Goal: Contribute content: Contribute content

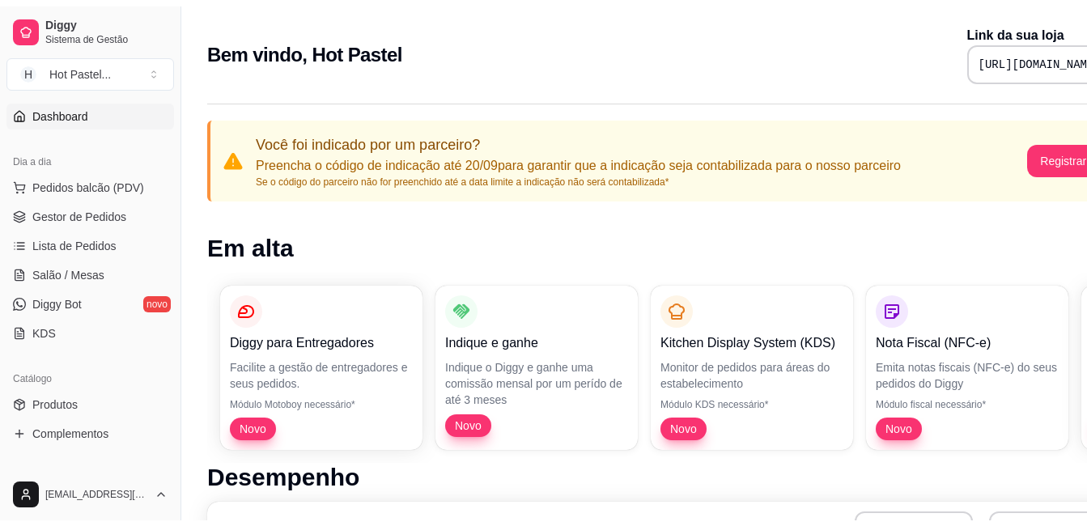
scroll to position [141, 0]
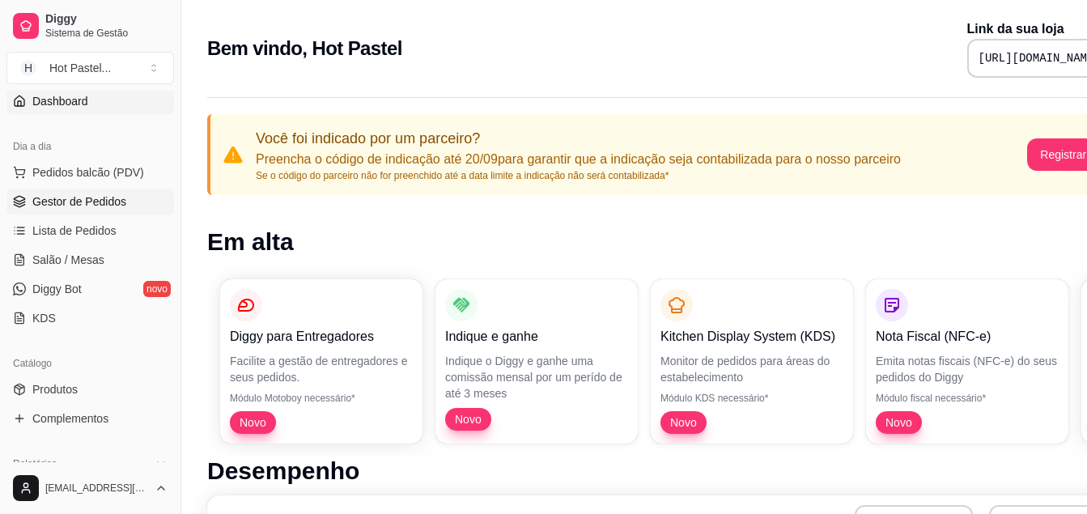
click at [107, 207] on span "Gestor de Pedidos" at bounding box center [79, 201] width 94 height 16
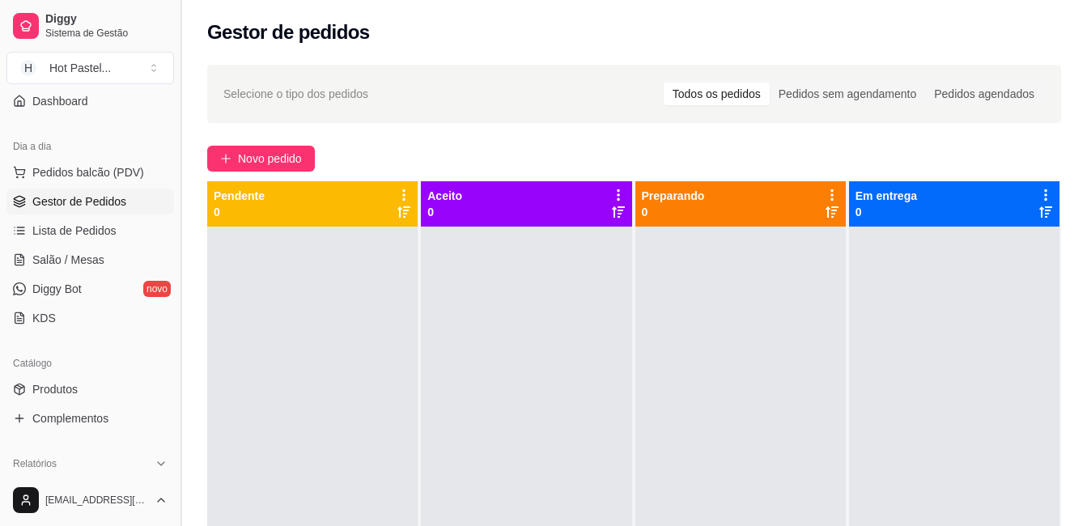
drag, startPoint x: 184, startPoint y: 26, endPoint x: 186, endPoint y: 95, distance: 68.8
click at [186, 95] on button "Toggle Sidebar" at bounding box center [180, 263] width 13 height 526
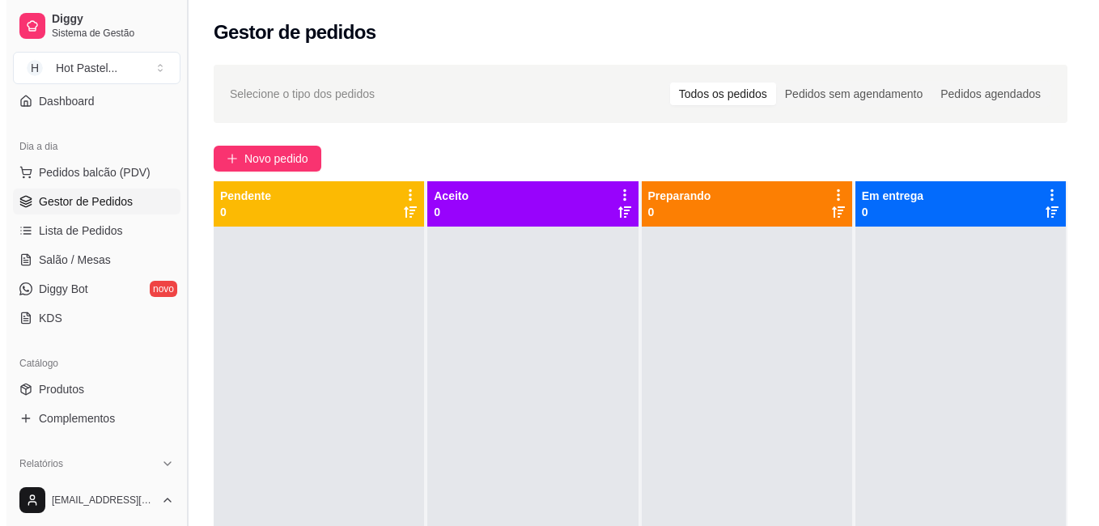
scroll to position [35, 0]
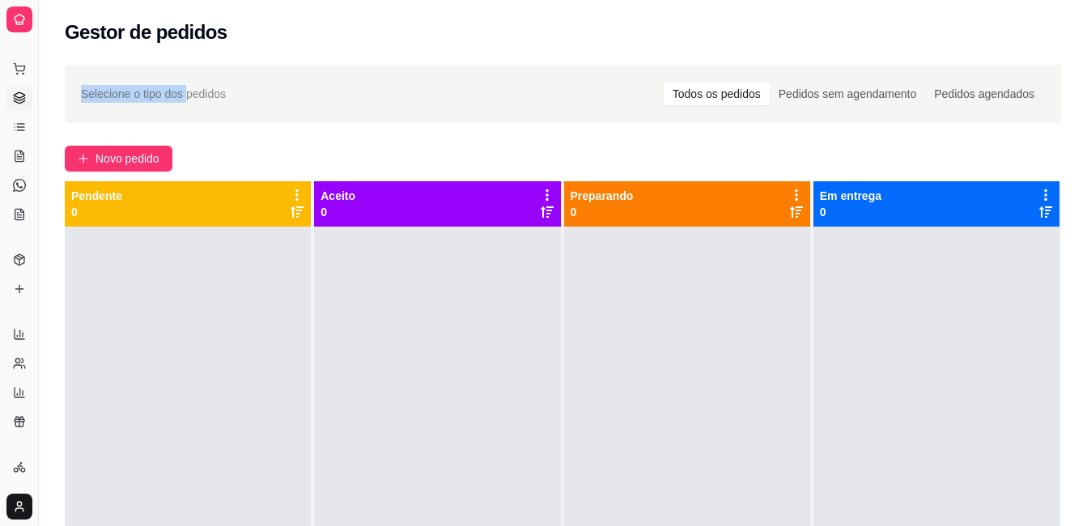
drag, startPoint x: 186, startPoint y: 95, endPoint x: 300, endPoint y: 27, distance: 132.8
click at [300, 27] on div "Gestor de pedidos Selecione o tipo dos pedidos Todos os pedidos Pedidos sem age…" at bounding box center [563, 363] width 1048 height 727
click at [300, 27] on div "Gestor de pedidos" at bounding box center [563, 32] width 996 height 26
click at [22, 131] on icon at bounding box center [19, 127] width 13 height 13
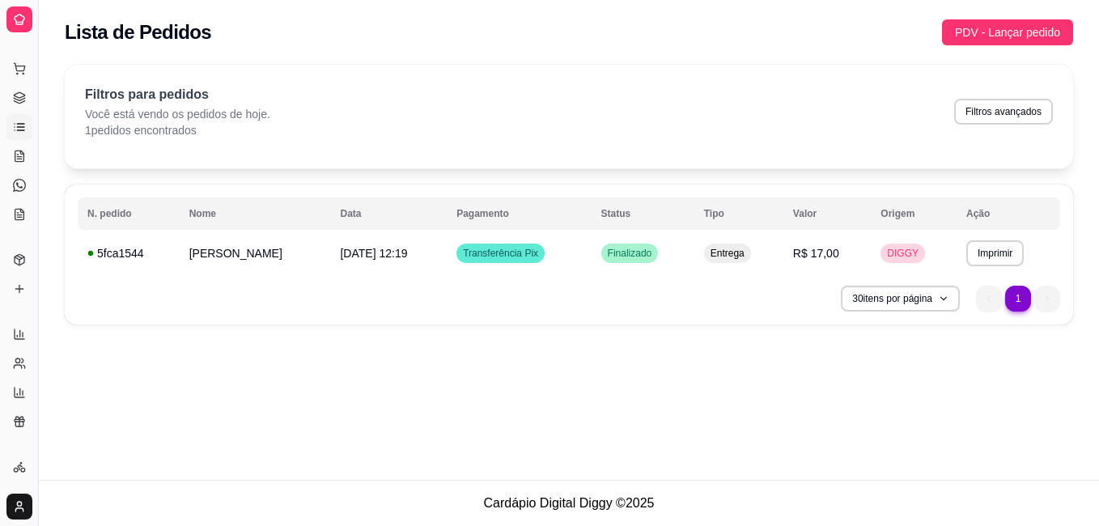
drag, startPoint x: 33, startPoint y: 133, endPoint x: 90, endPoint y: 132, distance: 56.6
click at [90, 132] on div "Diggy Sistema de Gestão H Hot Pastel ... Loja aberta Período gratuito até 13/10…" at bounding box center [549, 263] width 1099 height 526
drag, startPoint x: 39, startPoint y: 121, endPoint x: 91, endPoint y: 117, distance: 52.8
click at [91, 117] on div "Diggy Sistema de Gestão H Hot Pastel ... Loja aberta Período gratuito até 13/10…" at bounding box center [549, 263] width 1099 height 526
drag, startPoint x: 36, startPoint y: 59, endPoint x: 93, endPoint y: 59, distance: 57.5
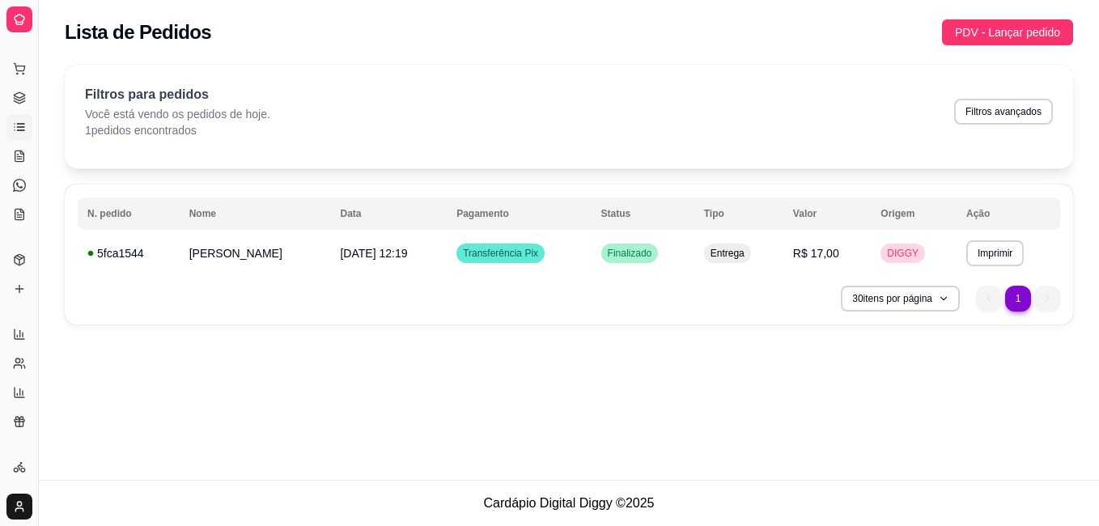
click at [93, 59] on div "Diggy Sistema de Gestão H Hot Pastel ... Loja aberta Período gratuito até 13/10…" at bounding box center [549, 263] width 1099 height 526
drag, startPoint x: 39, startPoint y: 45, endPoint x: 51, endPoint y: 45, distance: 12.1
click at [51, 45] on div "Diggy Sistema de Gestão H Hot Pastel ... Loja aberta Período gratuito até 13/10…" at bounding box center [549, 263] width 1099 height 526
click at [41, 45] on button "Toggle Sidebar" at bounding box center [38, 263] width 13 height 526
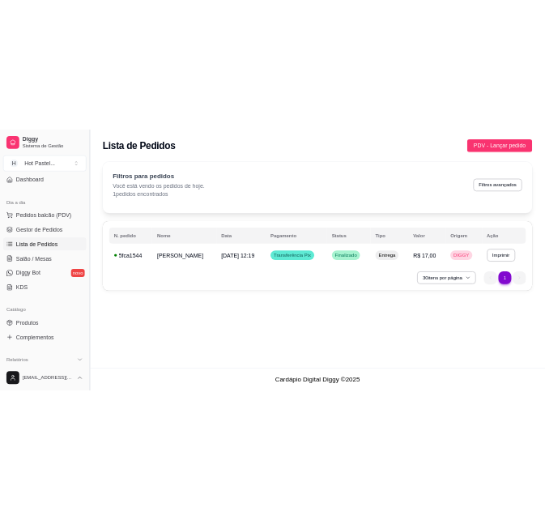
scroll to position [141, 0]
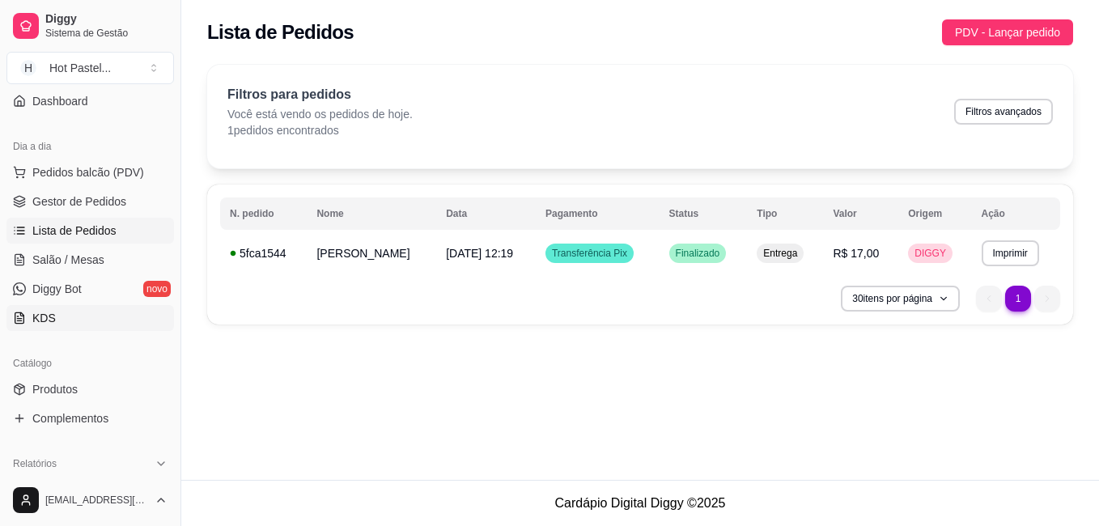
click at [60, 322] on link "KDS" at bounding box center [90, 318] width 168 height 26
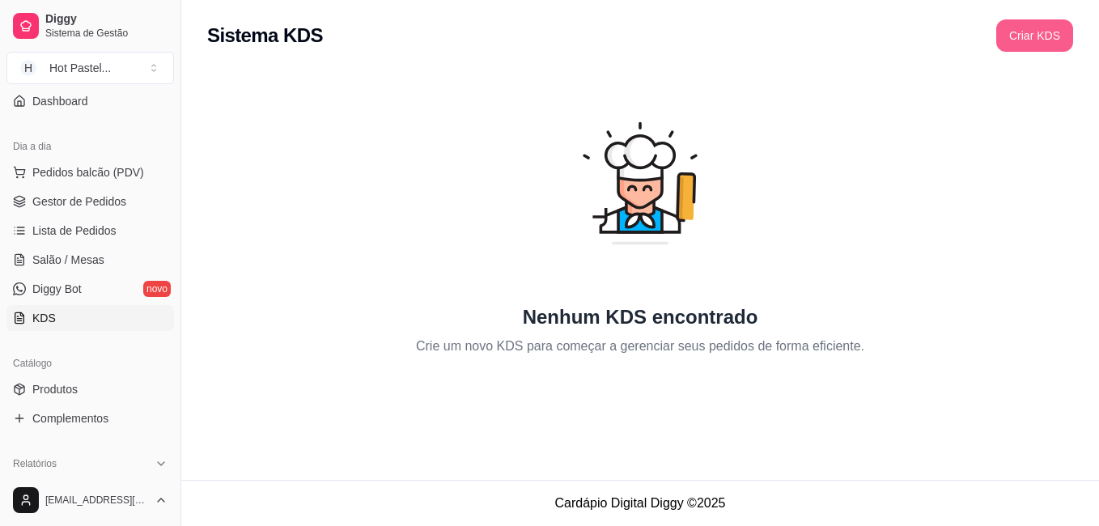
click at [1033, 33] on button "Criar KDS" at bounding box center [1034, 35] width 77 height 32
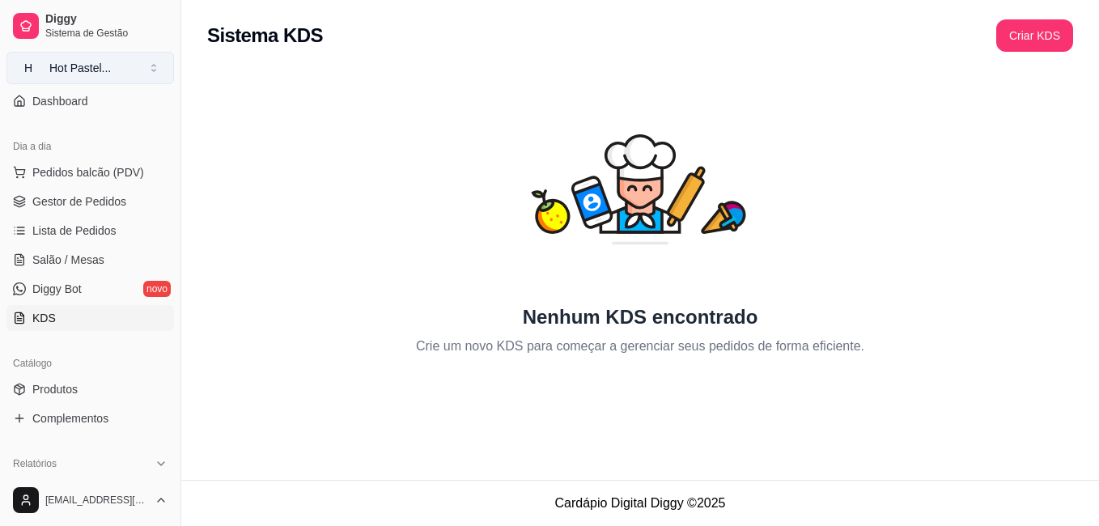
click at [111, 74] on button "H Hot Pastel ..." at bounding box center [90, 68] width 168 height 32
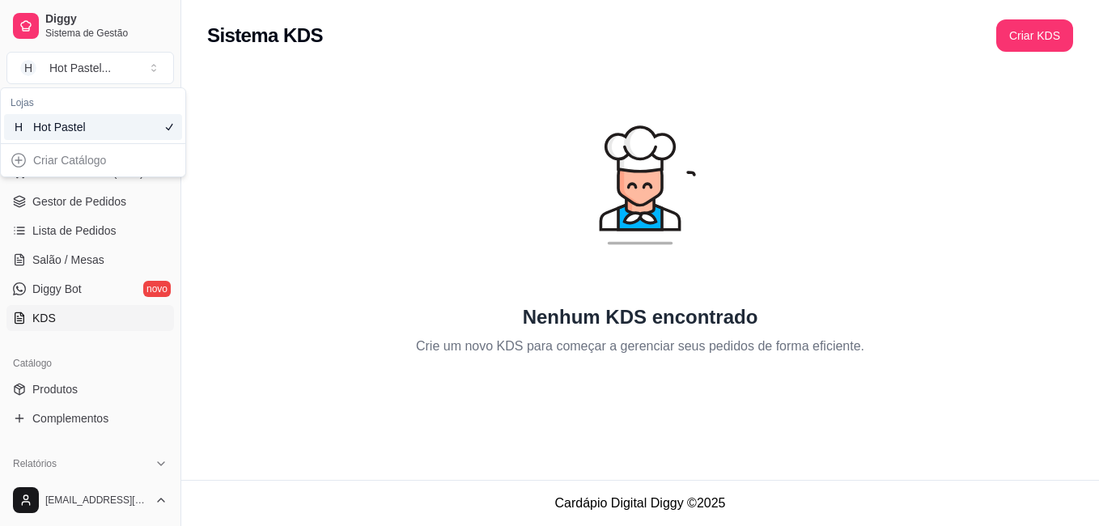
click at [252, 224] on div "Nenhum KDS encontrado Crie um novo KDS para começar a gerenciar seus pedidos de…" at bounding box center [640, 213] width 866 height 285
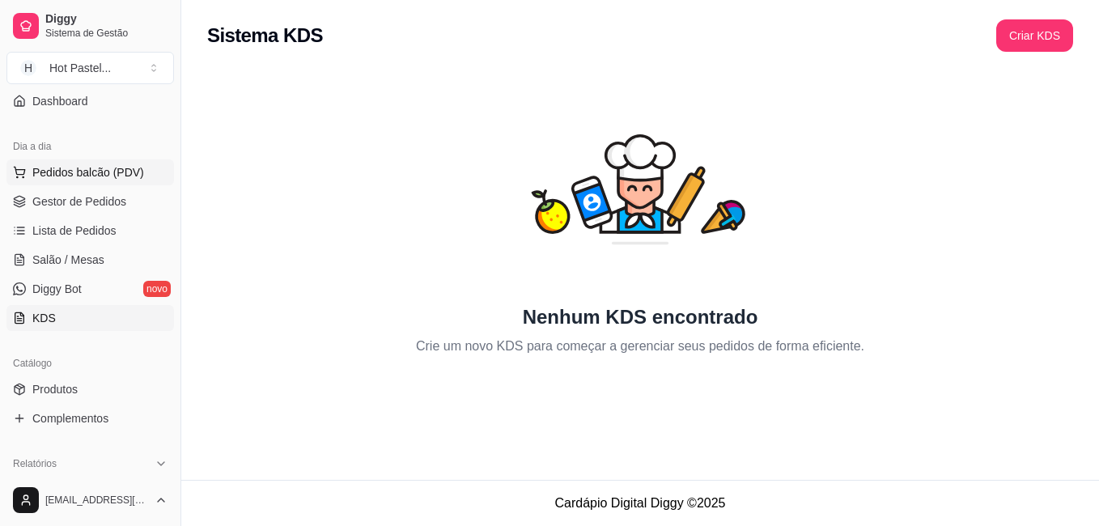
click at [112, 176] on span "Pedidos balcão (PDV)" at bounding box center [88, 172] width 112 height 16
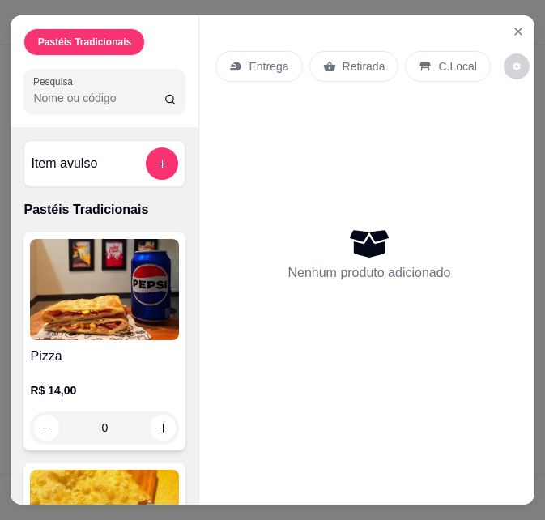
click at [391, 268] on p "Nenhum produto adicionado" at bounding box center [368, 272] width 163 height 19
click at [112, 99] on input "Pesquisa" at bounding box center [98, 98] width 130 height 16
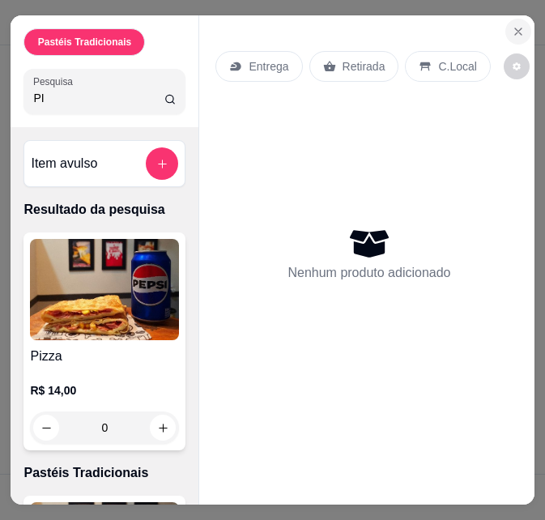
type input "PI"
click at [507, 34] on button "Close" at bounding box center [518, 32] width 26 height 26
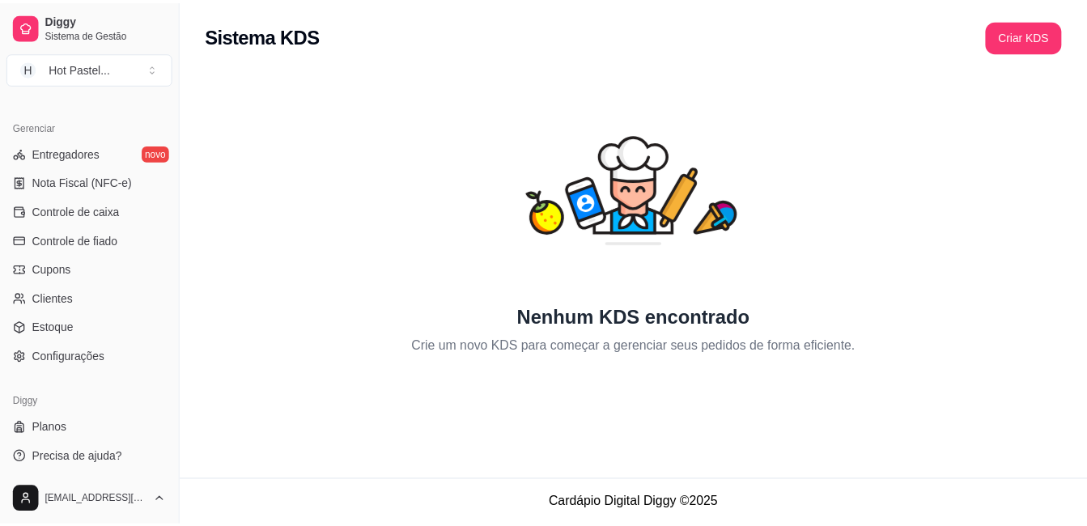
scroll to position [638, 0]
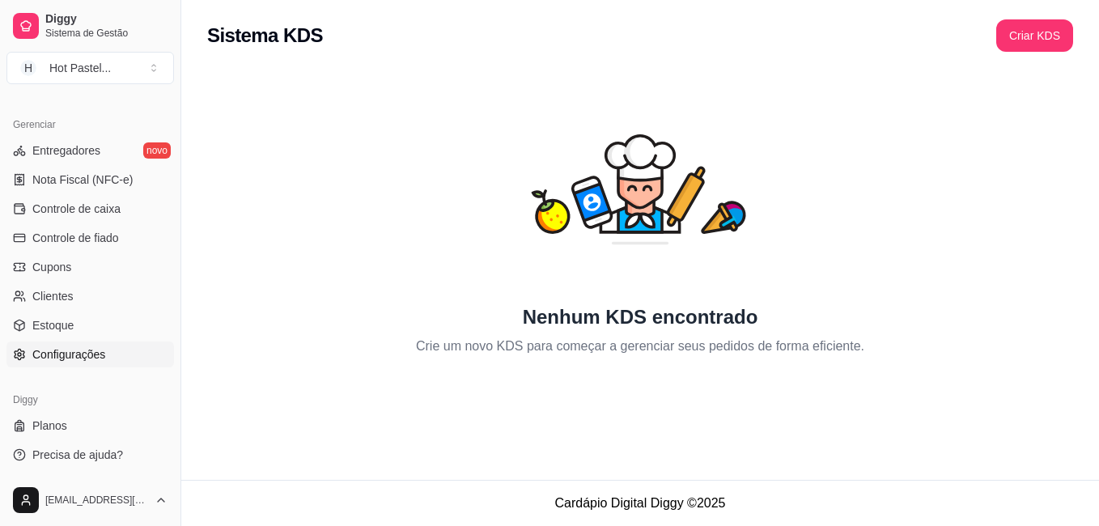
click at [92, 349] on span "Configurações" at bounding box center [68, 354] width 73 height 16
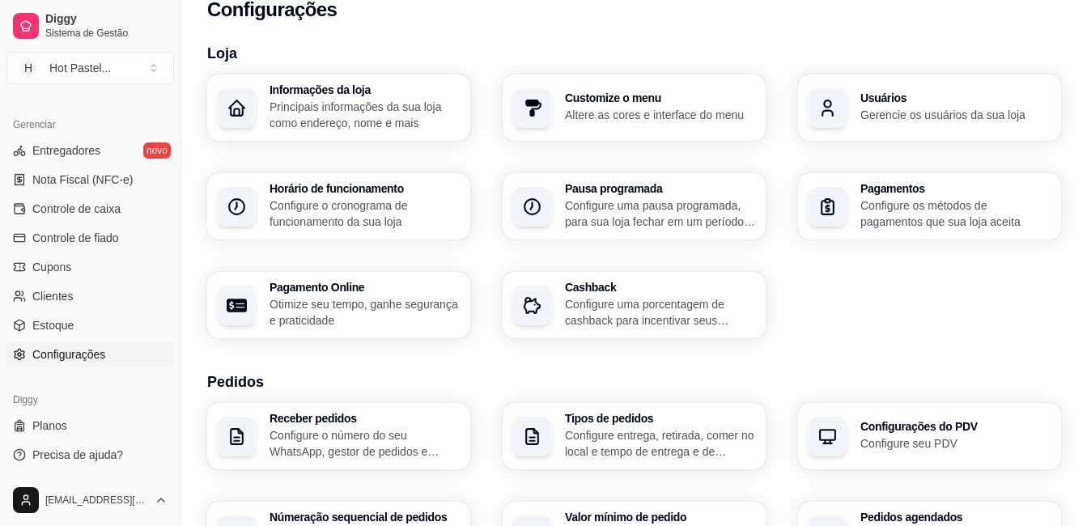
scroll to position [21, 0]
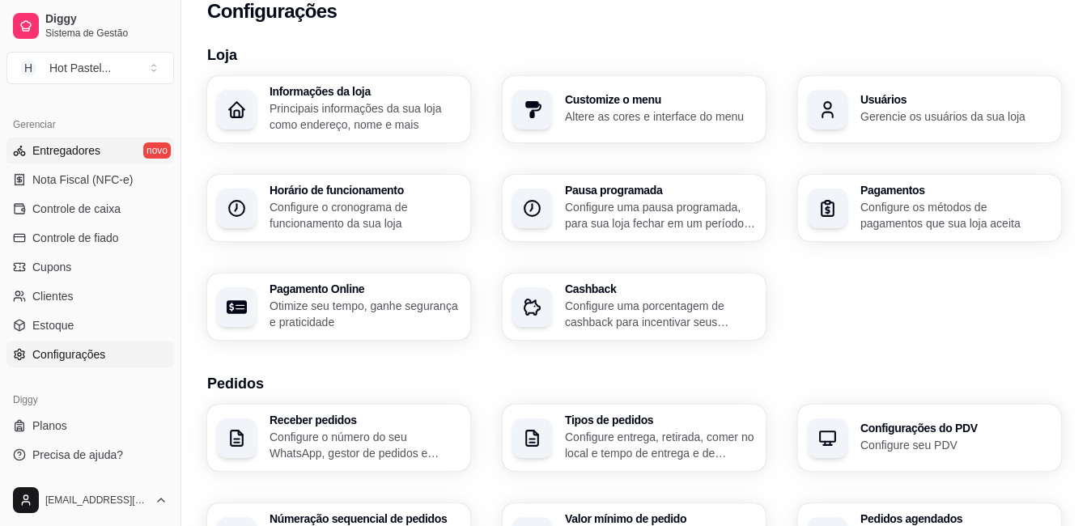
click at [92, 155] on span "Entregadores" at bounding box center [66, 150] width 68 height 16
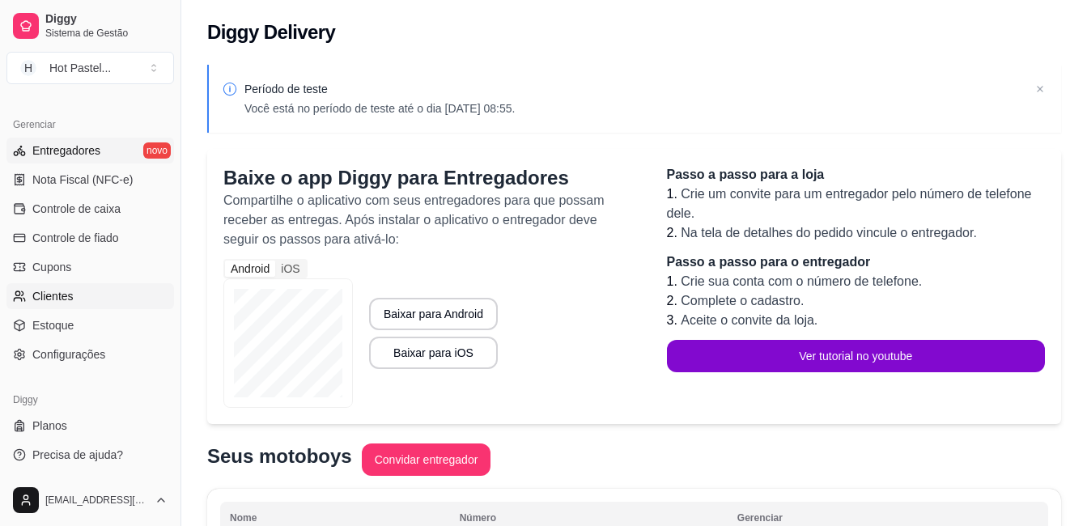
click at [108, 307] on link "Clientes" at bounding box center [90, 296] width 168 height 26
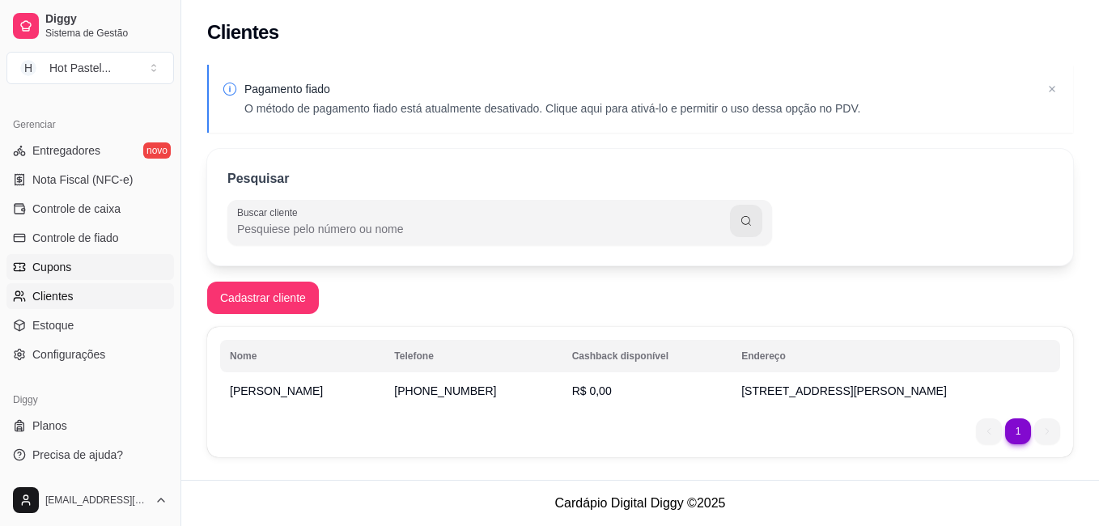
click at [87, 266] on link "Cupons" at bounding box center [90, 267] width 168 height 26
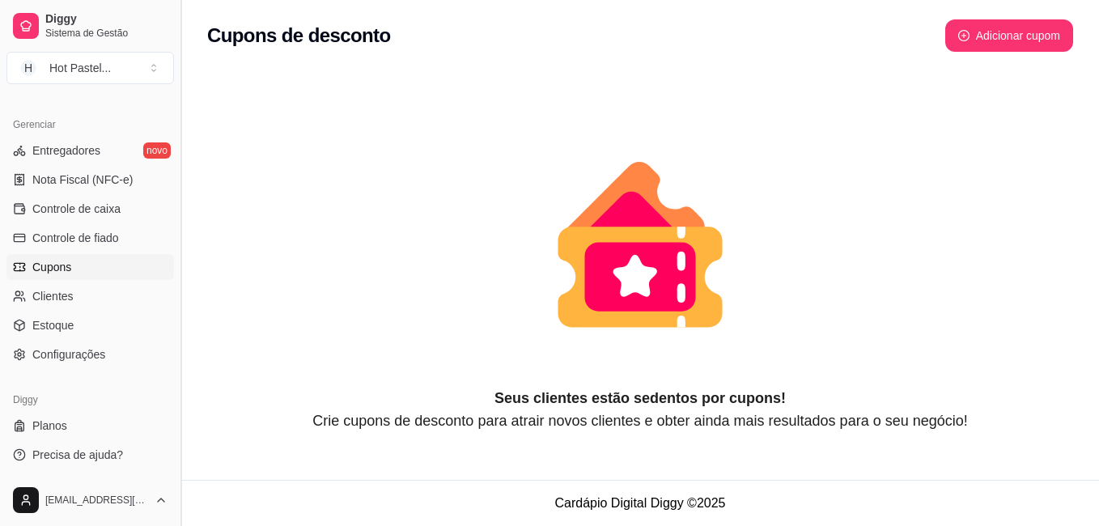
click at [175, 358] on button "Toggle Sidebar" at bounding box center [180, 263] width 13 height 526
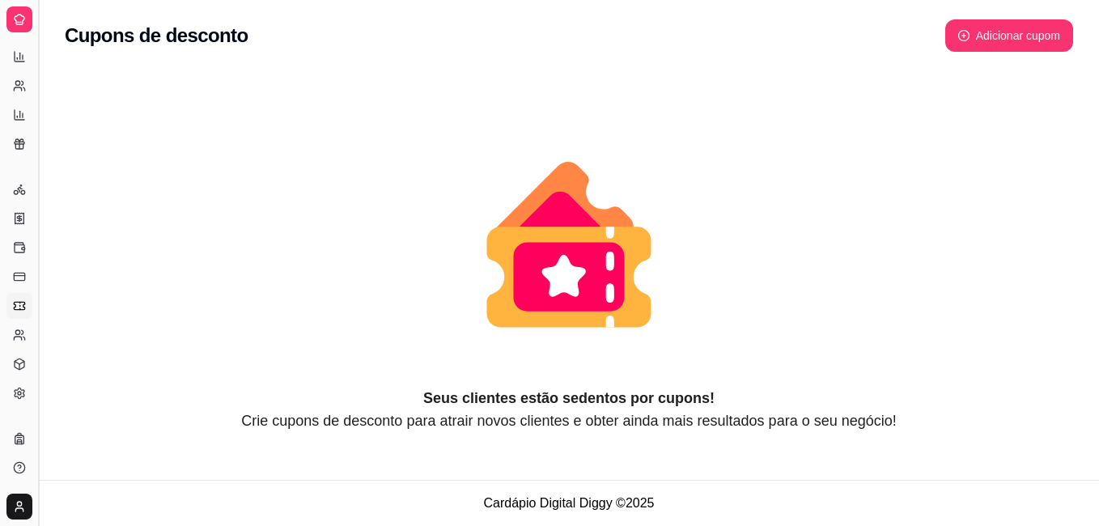
scroll to position [312, 0]
click at [36, 187] on button "Toggle Sidebar" at bounding box center [38, 263] width 13 height 526
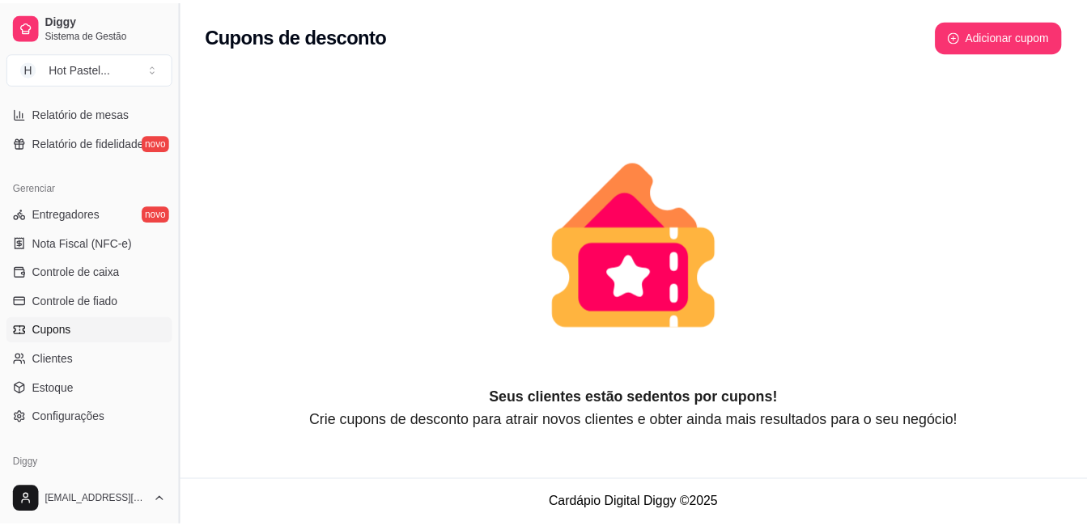
scroll to position [584, 0]
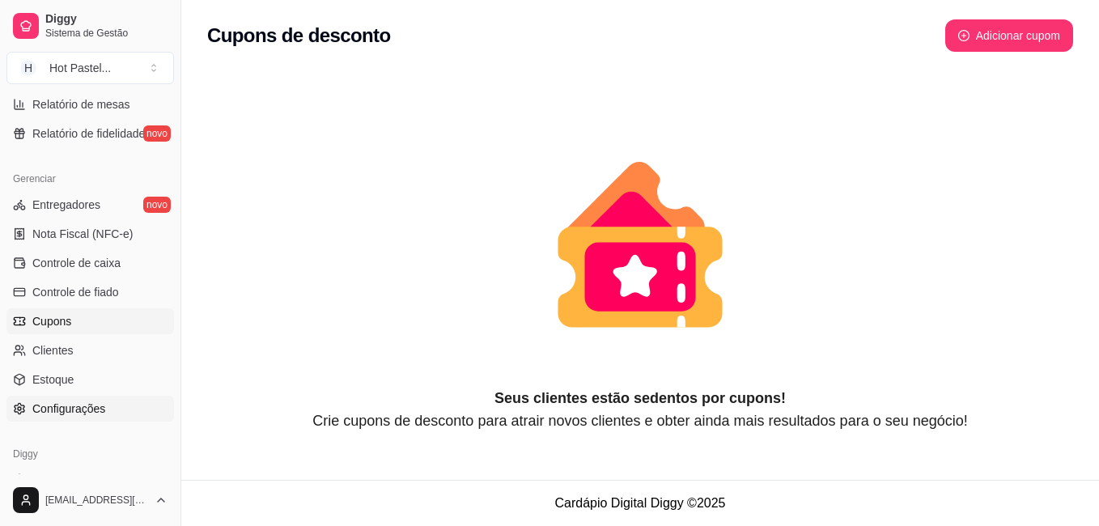
click at [97, 416] on span "Configurações" at bounding box center [68, 409] width 73 height 16
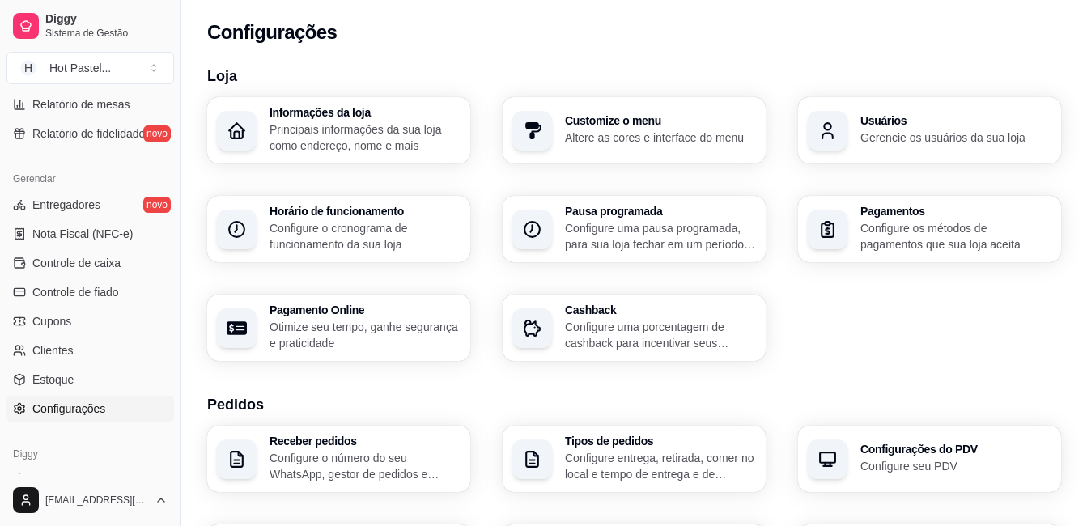
click at [585, 118] on h3 "Customize o menu" at bounding box center [660, 120] width 191 height 11
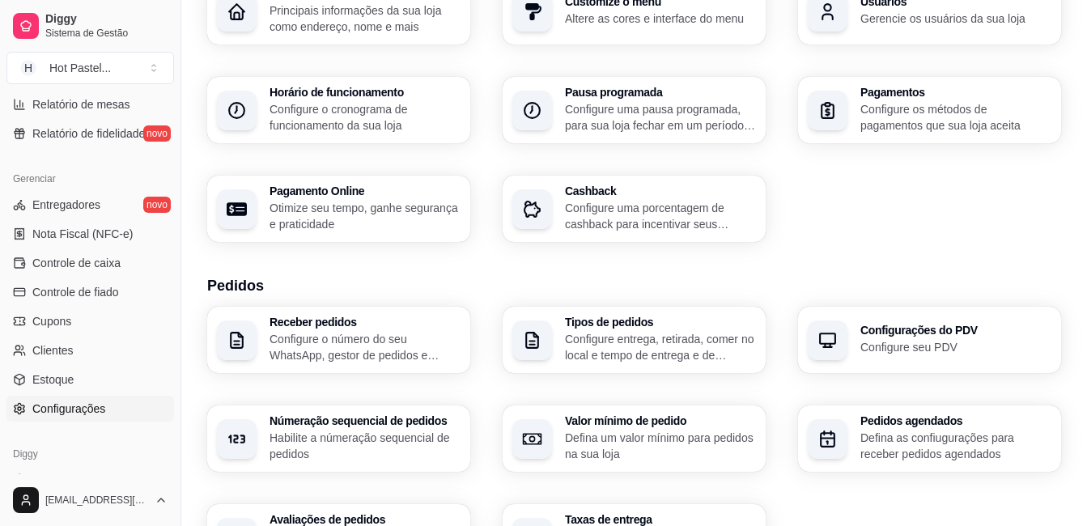
scroll to position [179, 0]
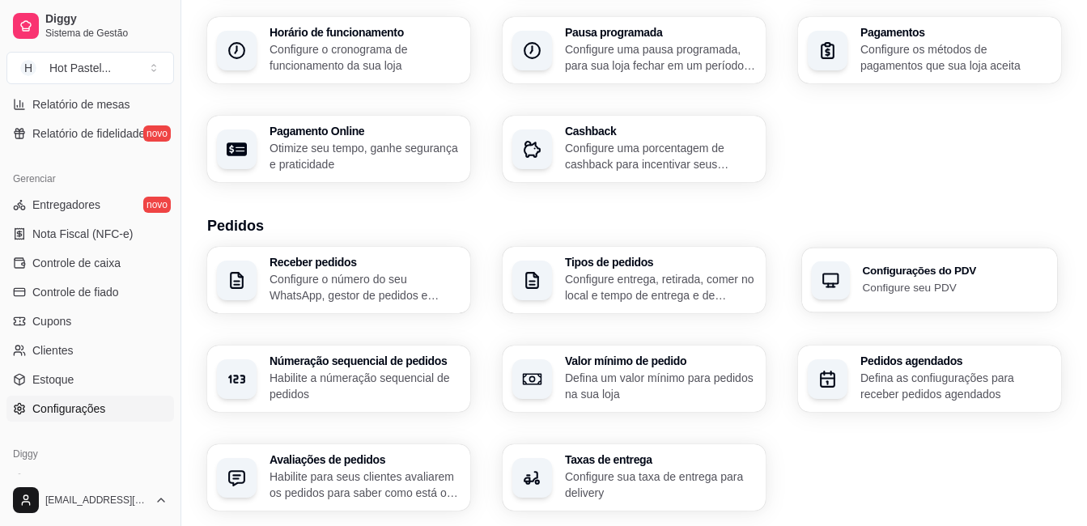
click at [973, 260] on div "Configurações do PDV Configure seu PDV" at bounding box center [929, 280] width 255 height 65
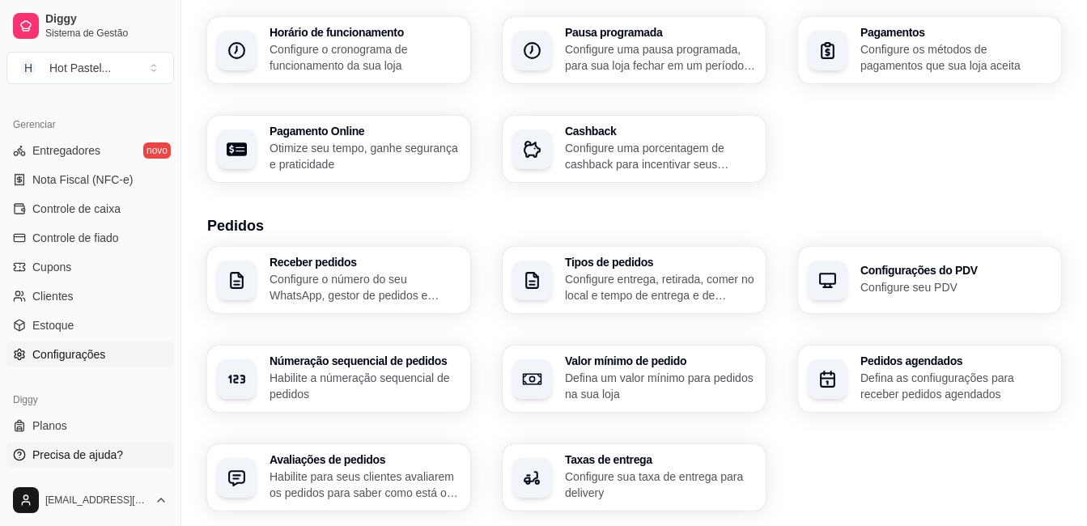
click at [97, 452] on span "Precisa de ajuda?" at bounding box center [77, 455] width 91 height 16
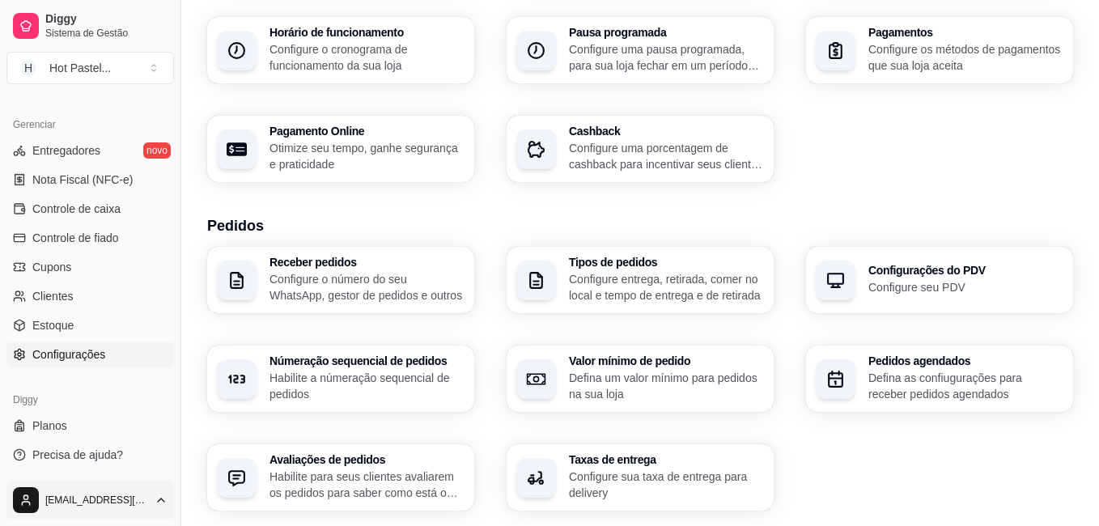
click at [131, 347] on html "Diggy Sistema de Gestão H Hot Pastel ... Loja aberta Período gratuito até 13/10…" at bounding box center [549, 84] width 1099 height 526
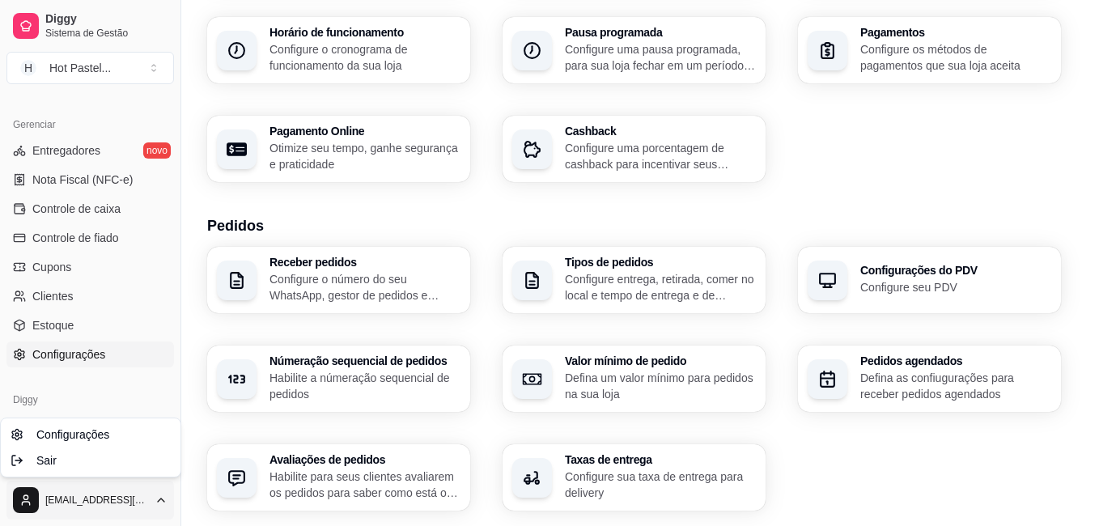
click at [131, 347] on html "Diggy Sistema de Gestão H Hot Pastel ... Loja aberta Período gratuito até 13/10…" at bounding box center [549, 84] width 1099 height 526
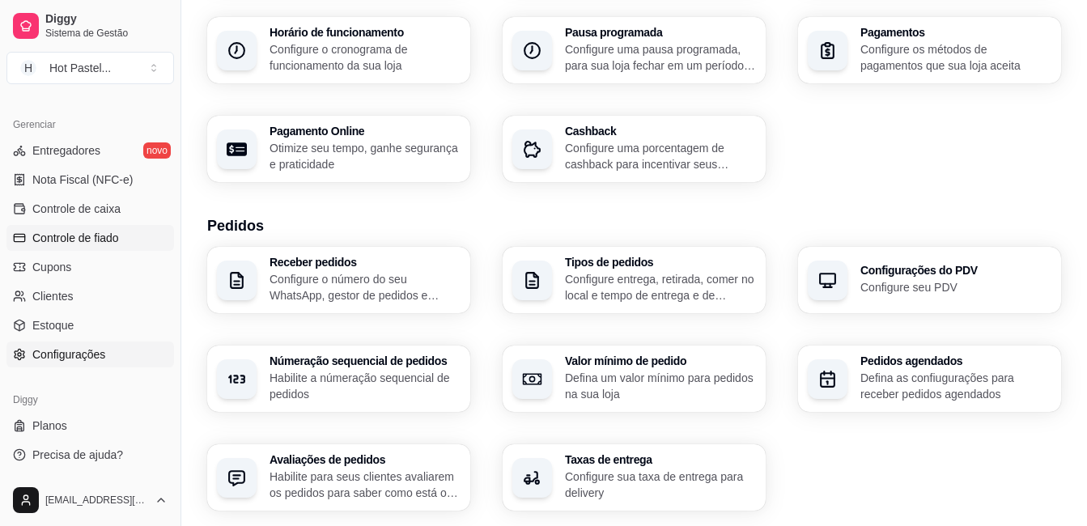
click at [98, 241] on span "Controle de fiado" at bounding box center [75, 238] width 87 height 16
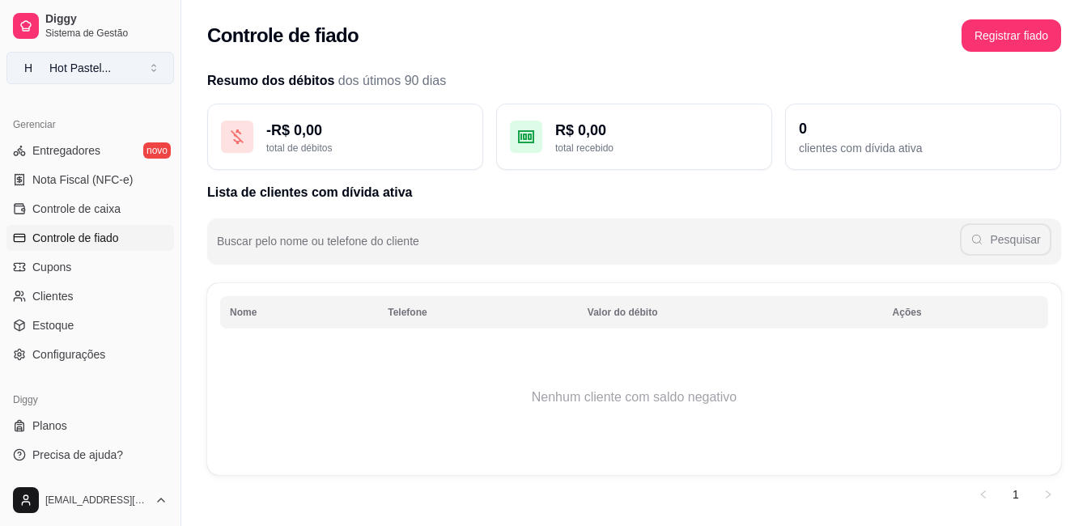
click at [95, 62] on div "Hot Pastel ..." at bounding box center [79, 68] width 61 height 16
click at [81, 71] on div "Hot Pastel ..." at bounding box center [79, 68] width 61 height 16
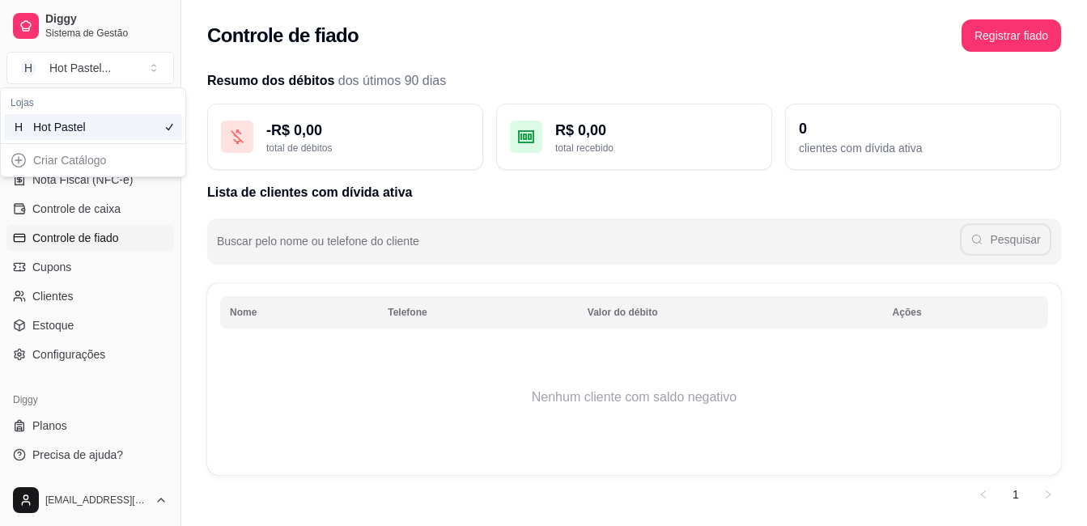
click at [295, 438] on td "Nenhum cliente com saldo negativo" at bounding box center [634, 397] width 828 height 129
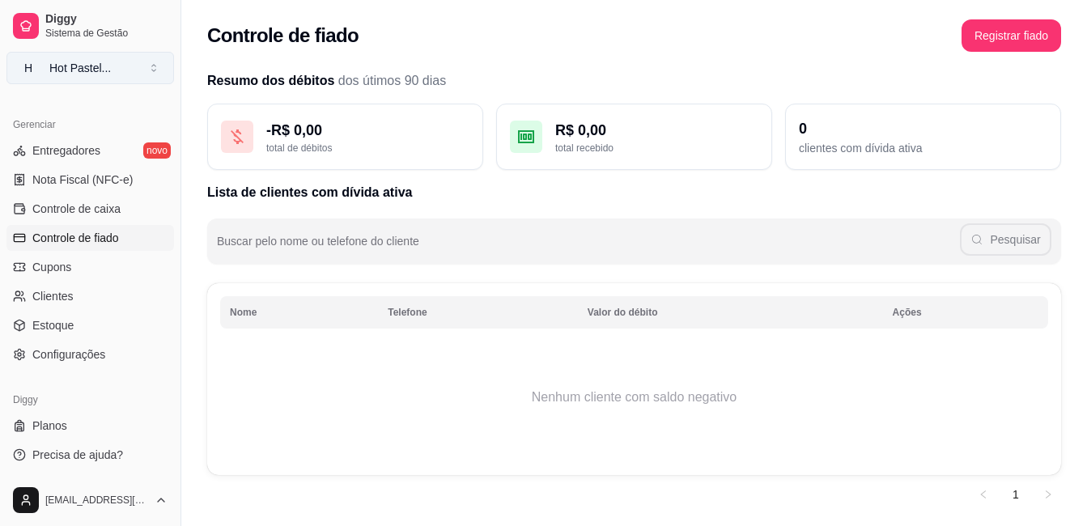
click at [108, 70] on div "Hot Pastel ..." at bounding box center [79, 68] width 61 height 16
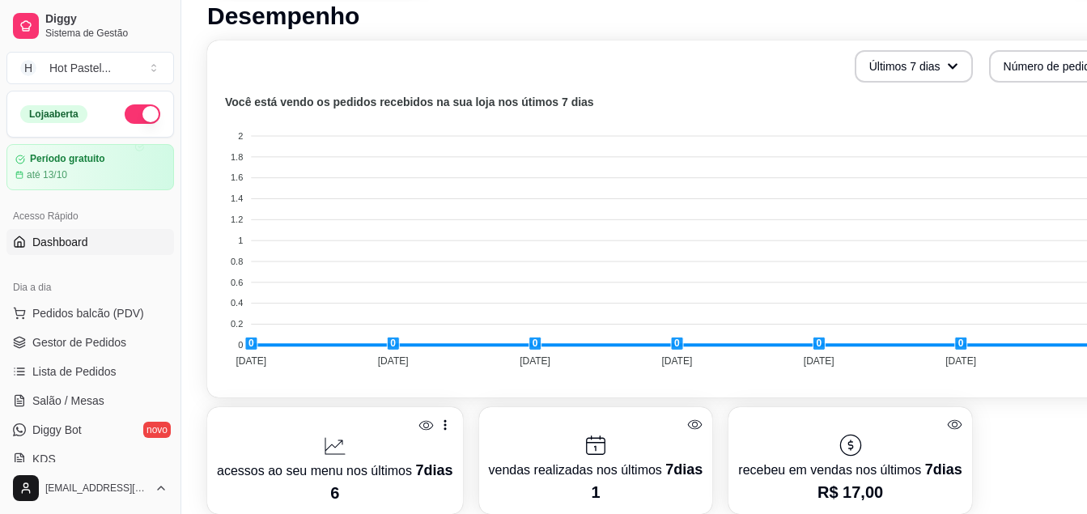
scroll to position [457, 0]
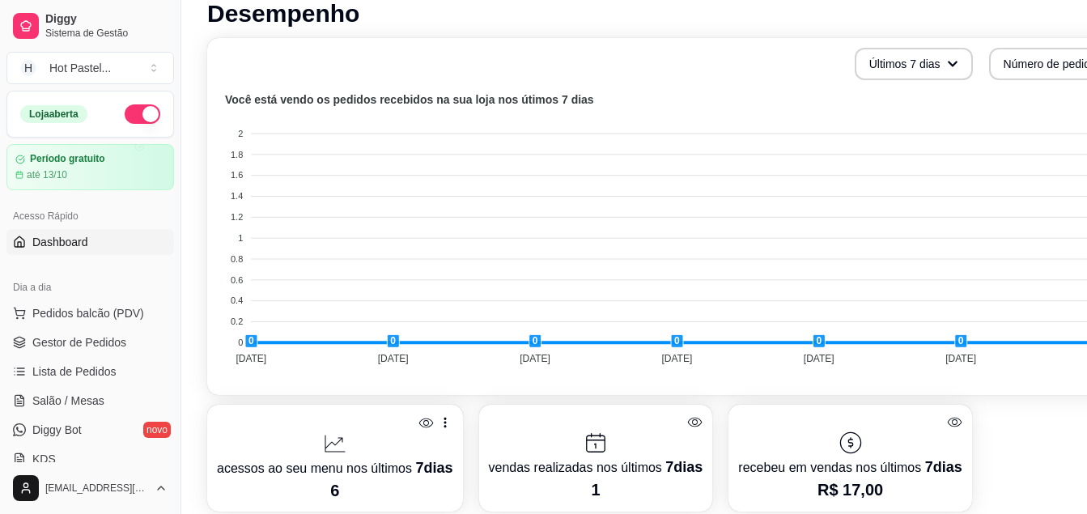
drag, startPoint x: 174, startPoint y: 193, endPoint x: 171, endPoint y: 228, distance: 35.8
click at [171, 228] on div "Diggy Sistema de Gestão H Hot Pastel ... Loja aberta Período gratuito até 13/10…" at bounding box center [90, 257] width 180 height 514
drag, startPoint x: 176, startPoint y: 211, endPoint x: 175, endPoint y: 240, distance: 28.3
click at [175, 240] on button "Toggle Sidebar" at bounding box center [180, 257] width 13 height 514
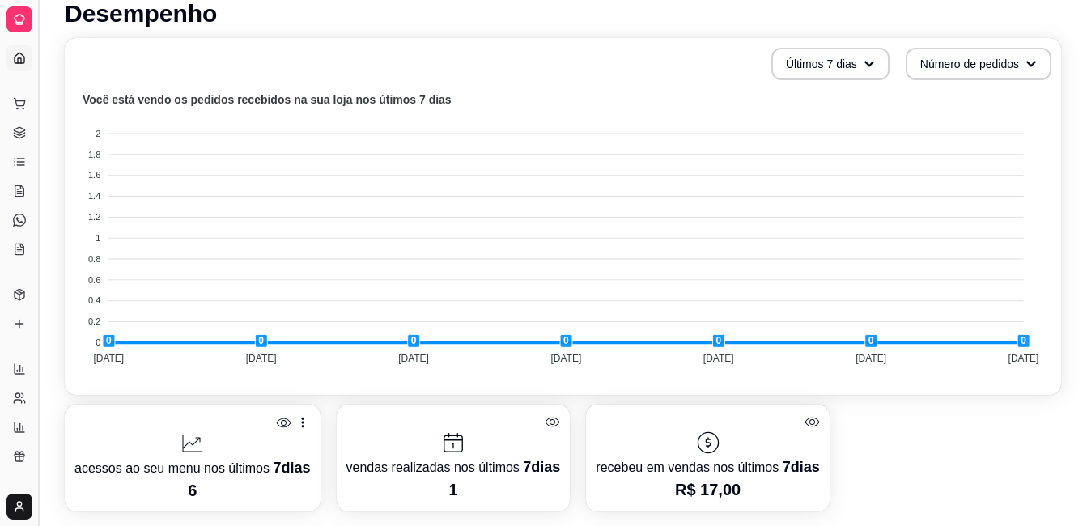
click at [37, 282] on button "Toggle Sidebar" at bounding box center [38, 263] width 13 height 526
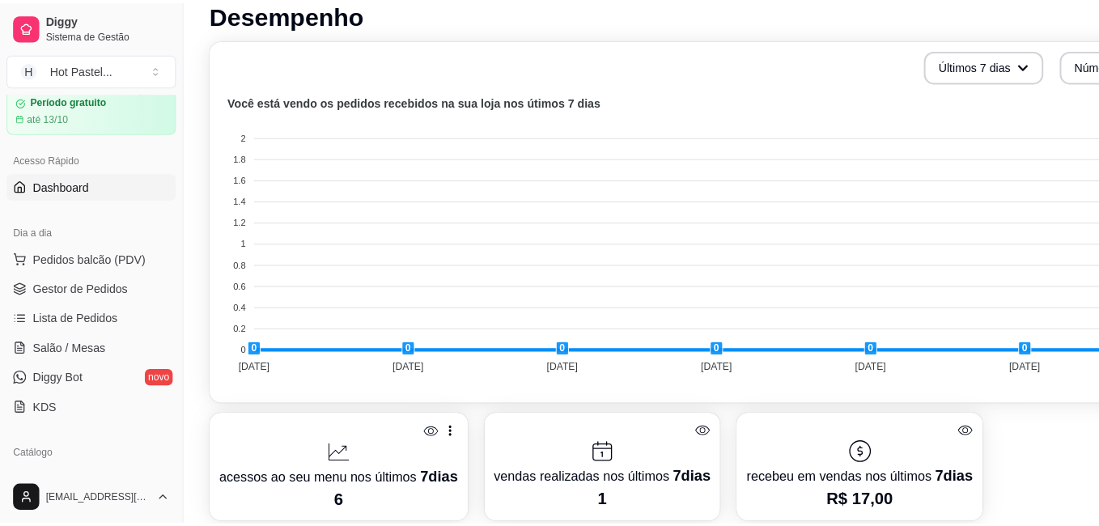
scroll to position [45, 0]
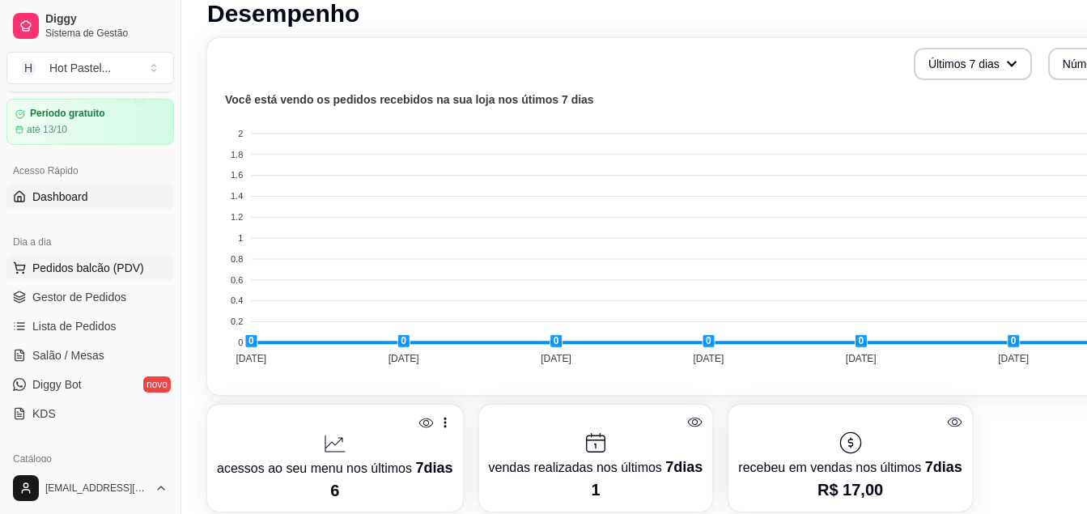
click at [108, 265] on span "Pedidos balcão (PDV)" at bounding box center [88, 268] width 112 height 16
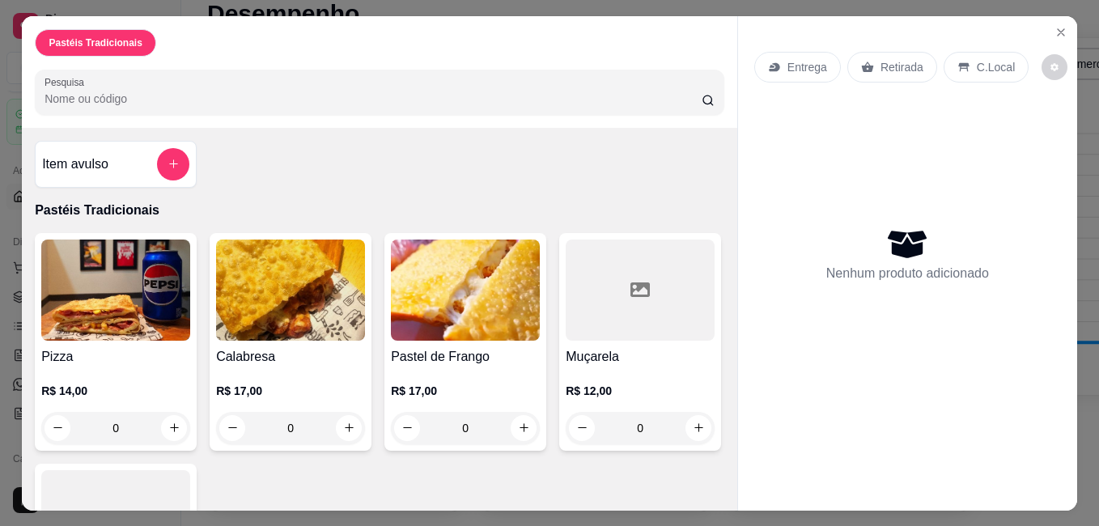
click at [494, 330] on img at bounding box center [465, 290] width 149 height 101
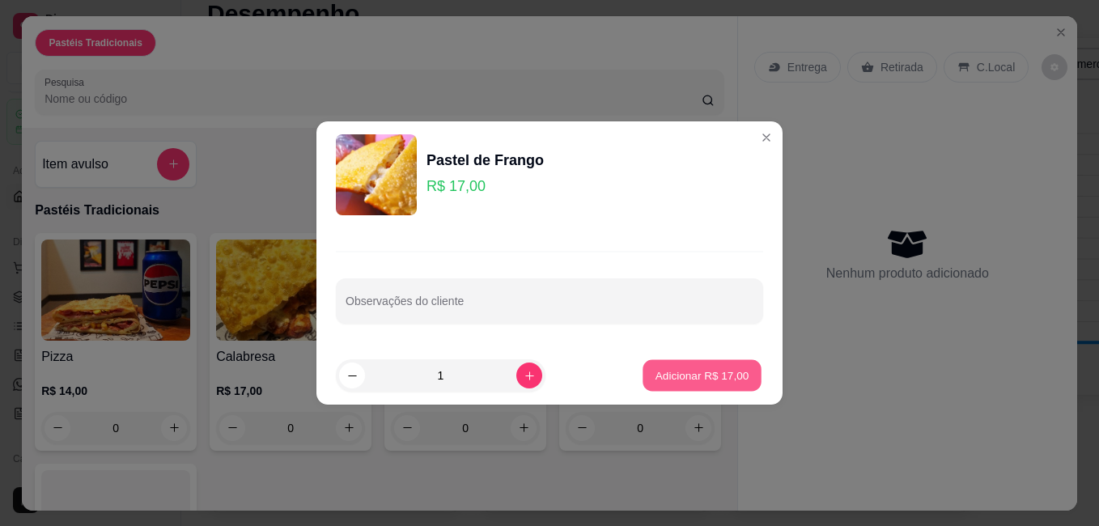
click at [689, 390] on button "Adicionar R$ 17,00" at bounding box center [702, 376] width 119 height 32
type input "1"
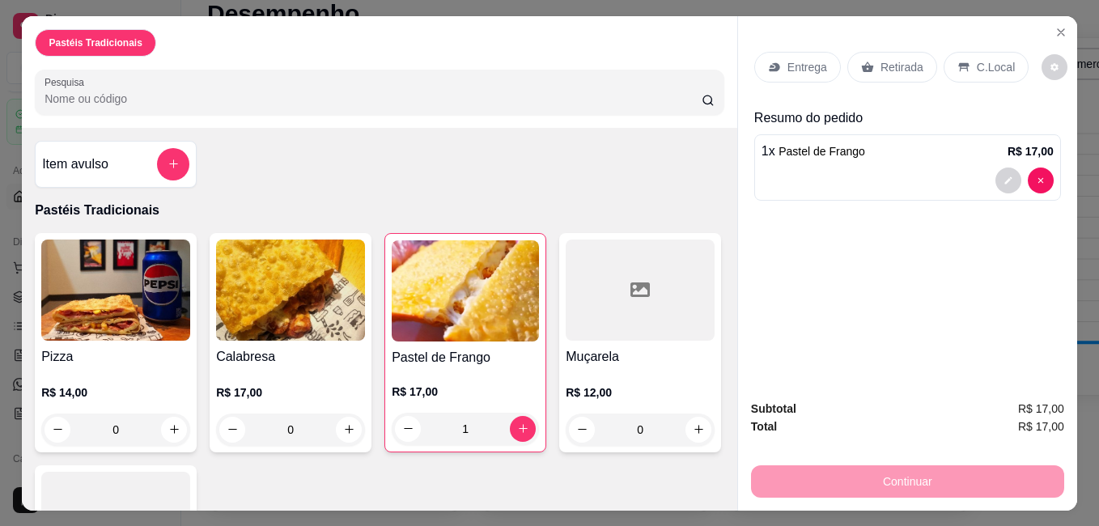
click at [979, 52] on div "C.Local" at bounding box center [986, 67] width 85 height 31
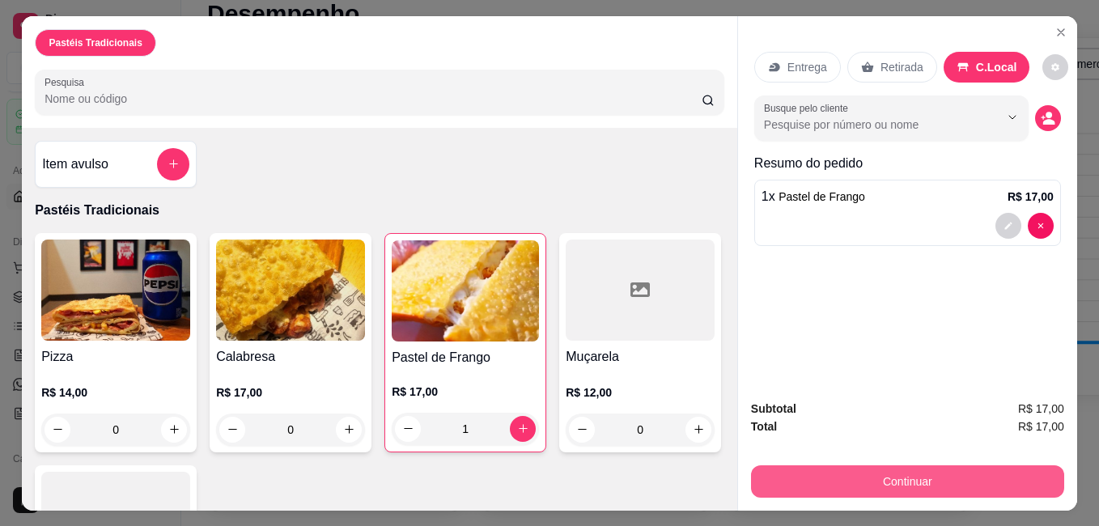
click at [880, 486] on button "Continuar" at bounding box center [907, 481] width 313 height 32
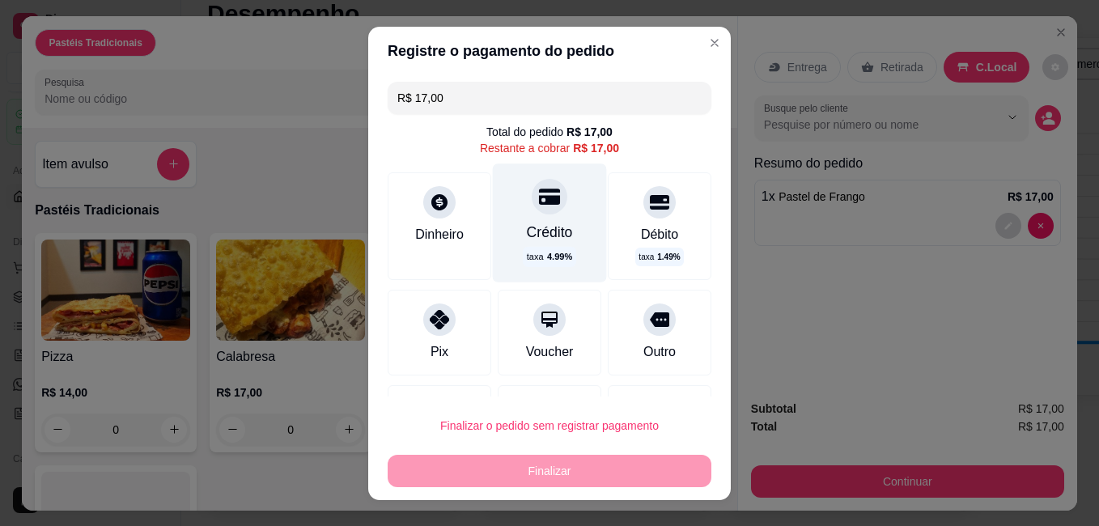
click at [543, 226] on div "Crédito" at bounding box center [550, 231] width 46 height 21
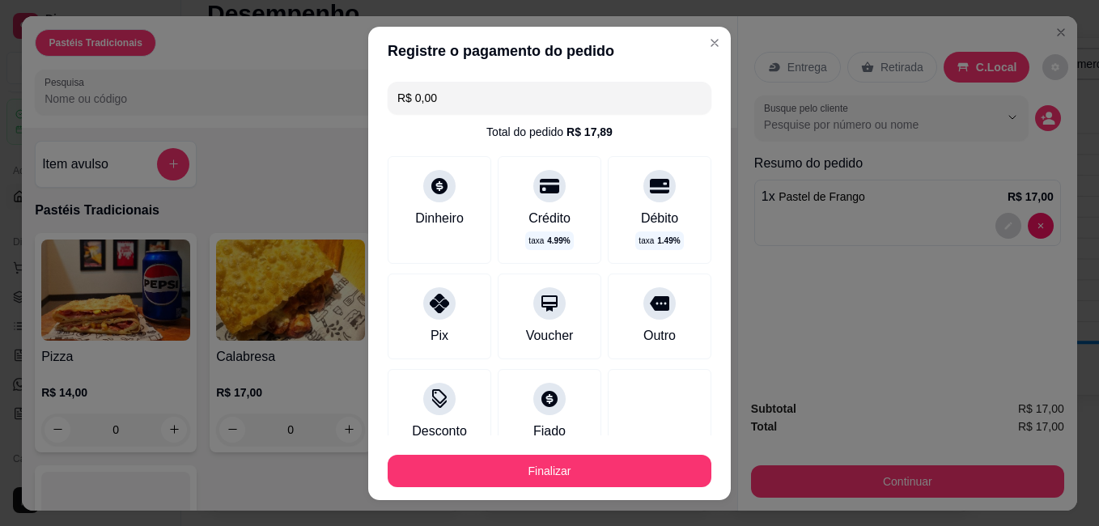
click at [542, 74] on header "Registre o pagamento do pedido" at bounding box center [549, 51] width 363 height 49
click at [539, 95] on input "R$ 0,00" at bounding box center [549, 98] width 304 height 32
type input "R$ 17,89"
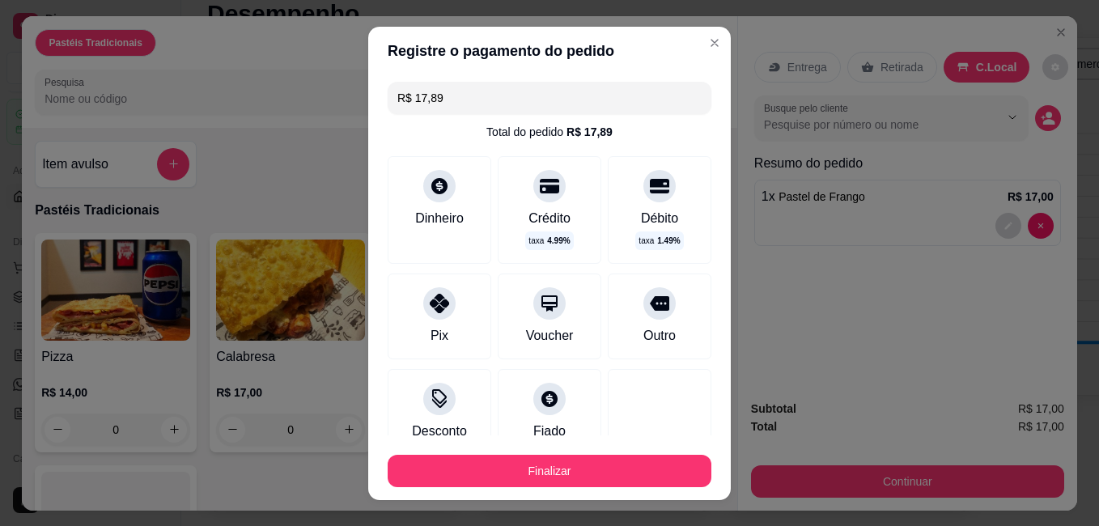
scroll to position [110, 0]
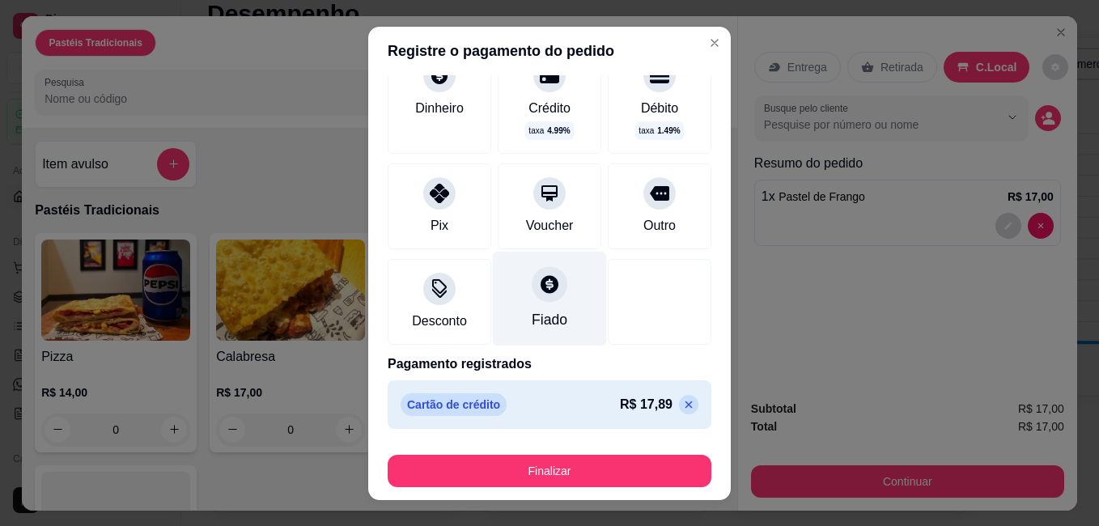
click at [539, 292] on icon at bounding box center [549, 284] width 21 height 21
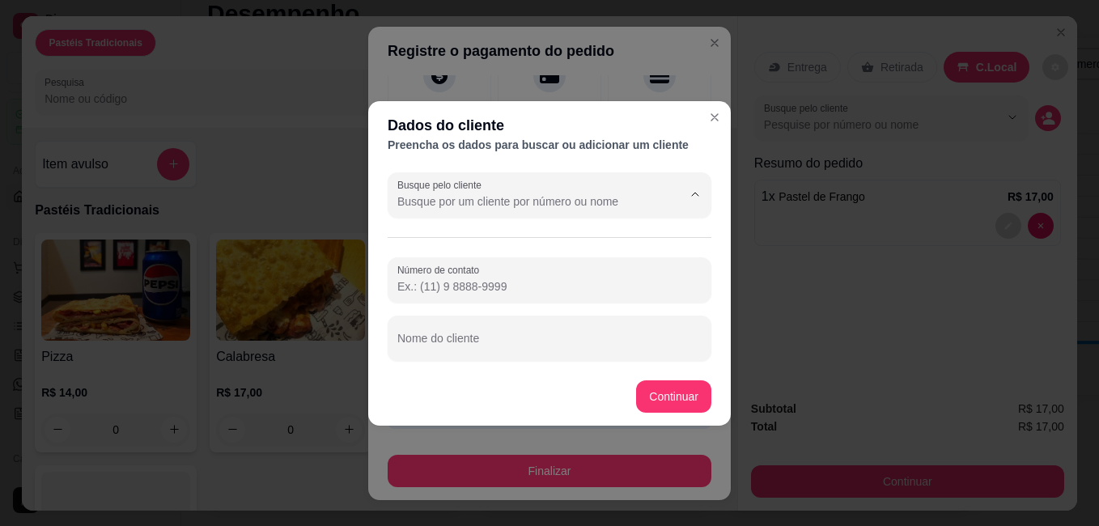
click at [541, 201] on input "Busque pelo cliente" at bounding box center [526, 201] width 259 height 16
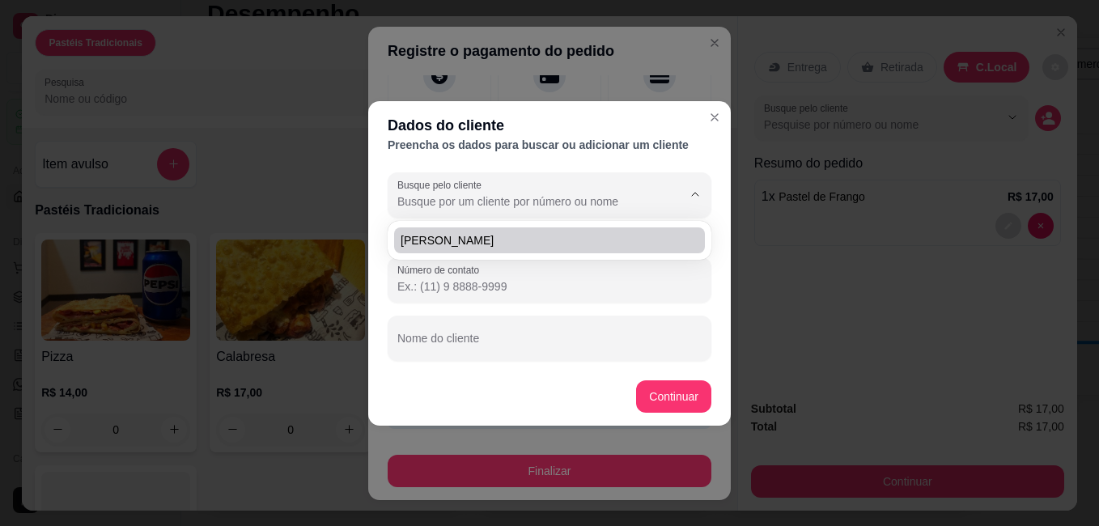
click at [536, 248] on li "[PERSON_NAME]" at bounding box center [549, 240] width 311 height 26
type input "[PERSON_NAME]"
type input "[PHONE_NUMBER]"
type input "[PERSON_NAME]"
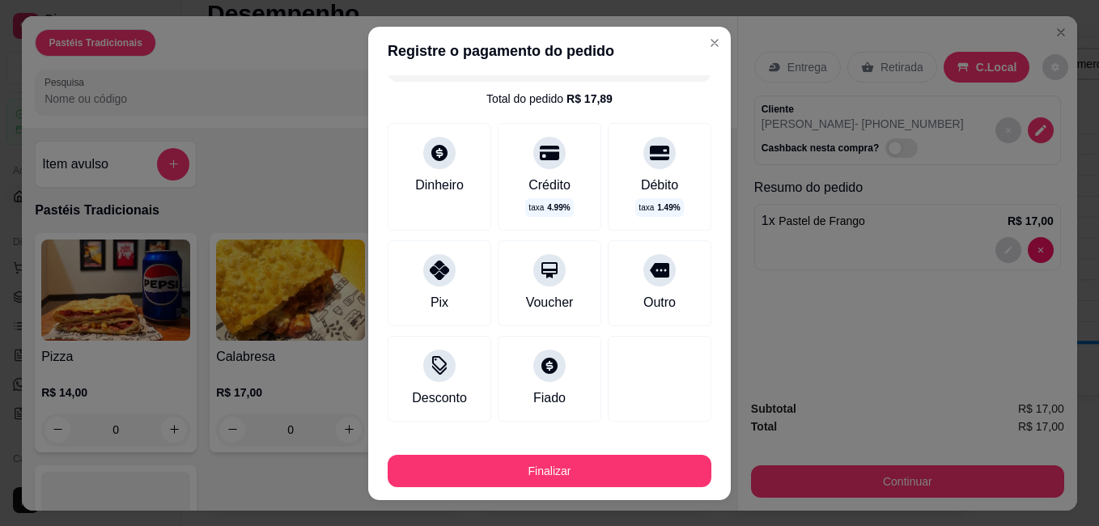
scroll to position [32, 0]
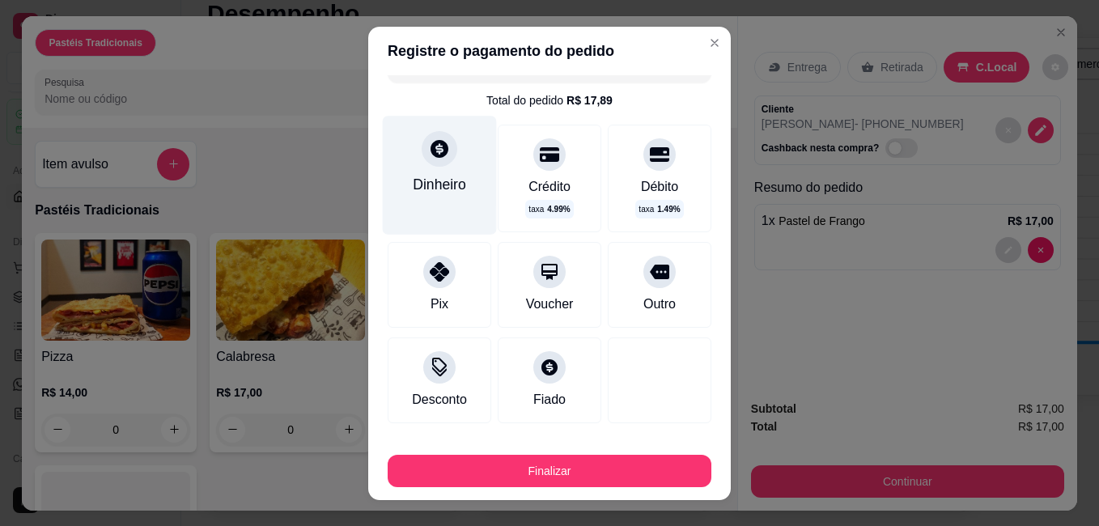
click at [431, 196] on div "Dinheiro" at bounding box center [440, 175] width 114 height 118
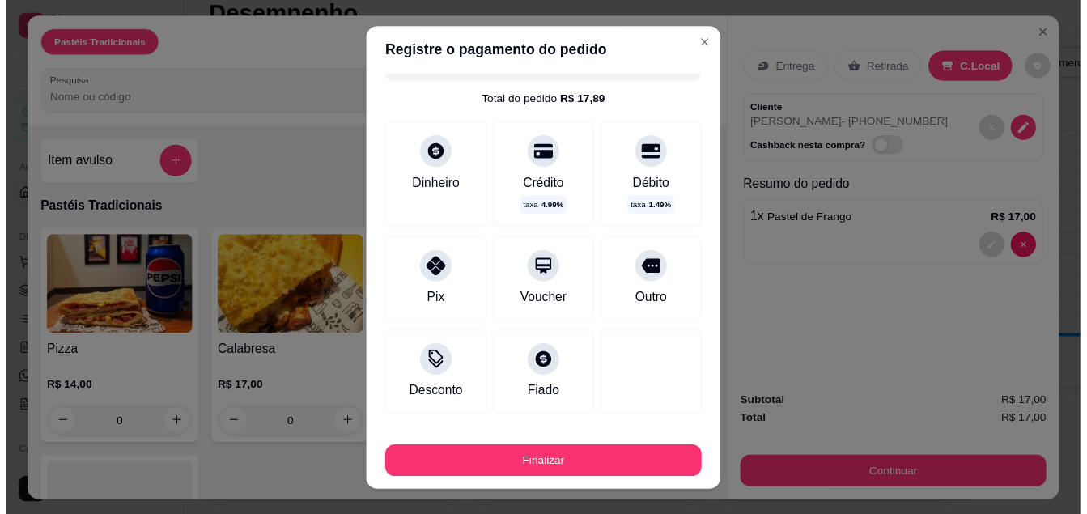
scroll to position [110, 0]
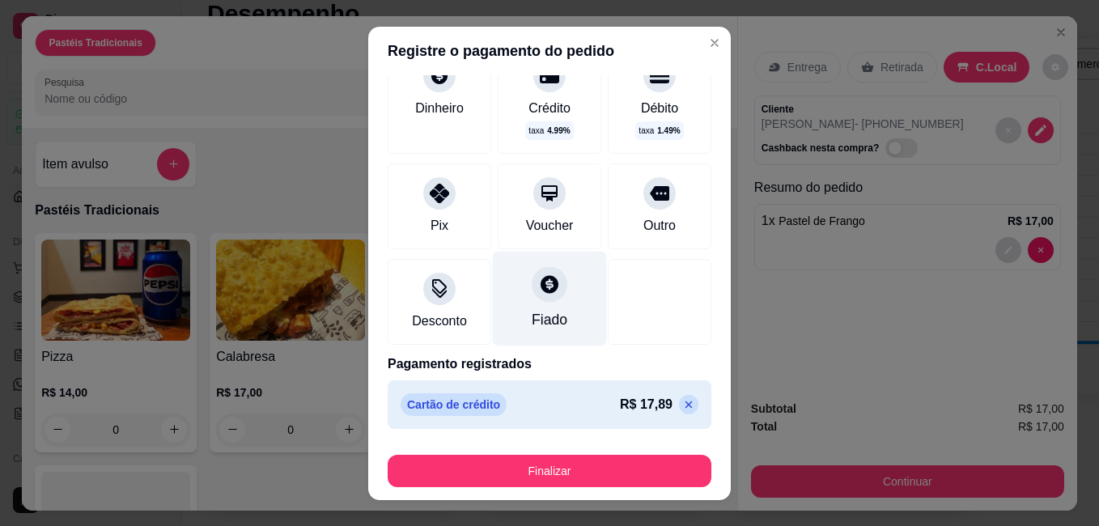
click at [553, 299] on div "Fiado" at bounding box center [550, 298] width 114 height 95
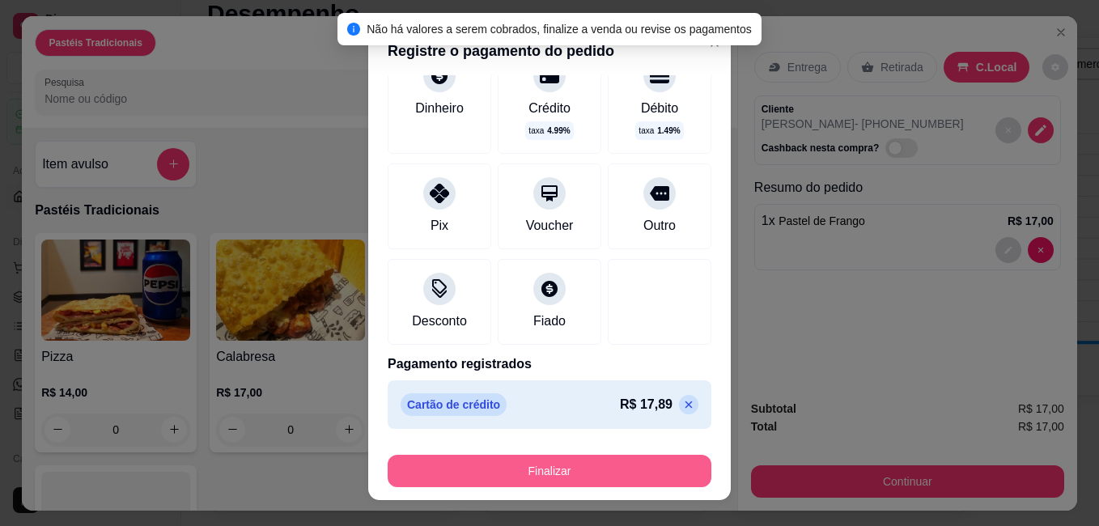
click at [571, 462] on button "Finalizar" at bounding box center [550, 471] width 324 height 32
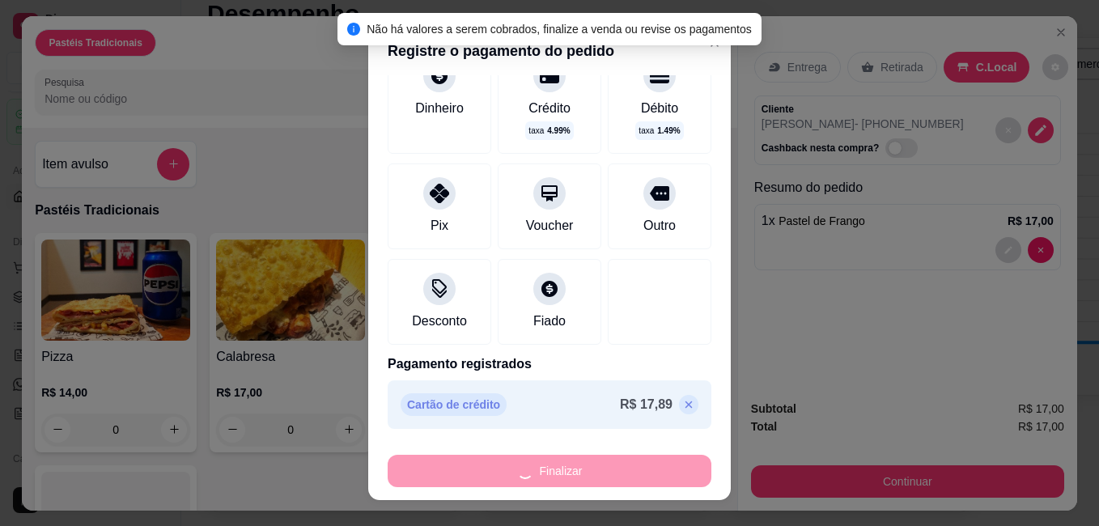
type input "0"
type input "-R$ 17,00"
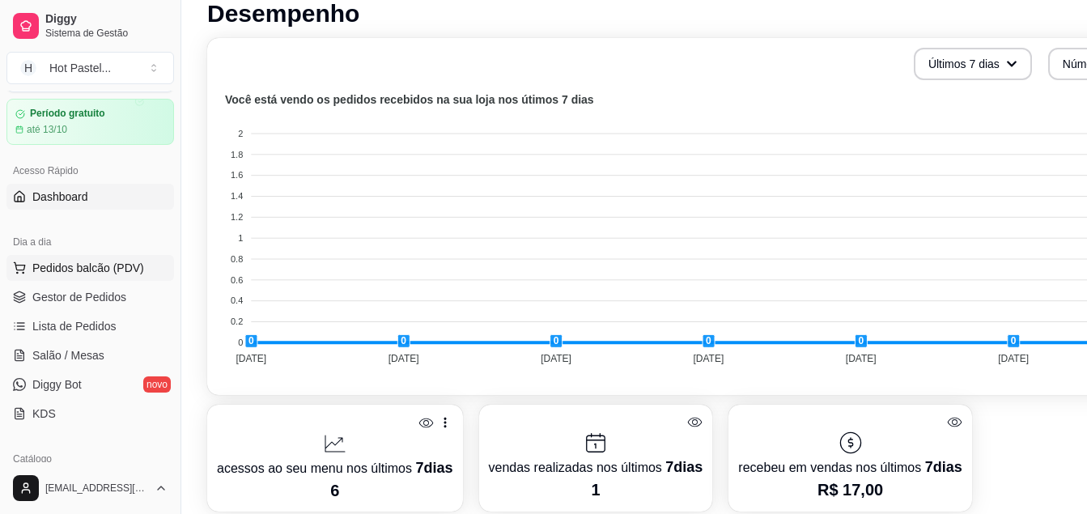
click at [117, 262] on span "Pedidos balcão (PDV)" at bounding box center [88, 268] width 112 height 16
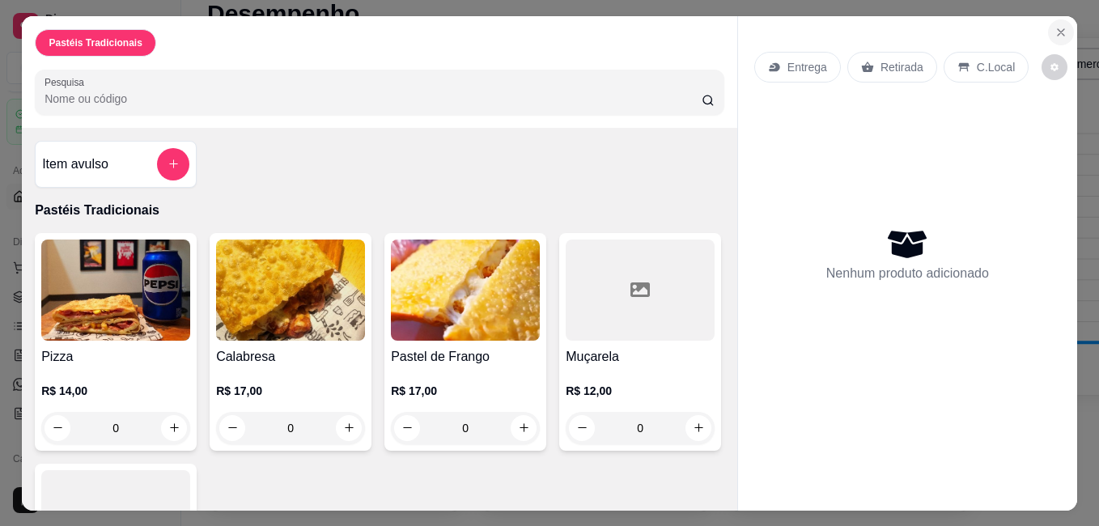
click at [1054, 28] on icon "Close" at bounding box center [1060, 32] width 13 height 13
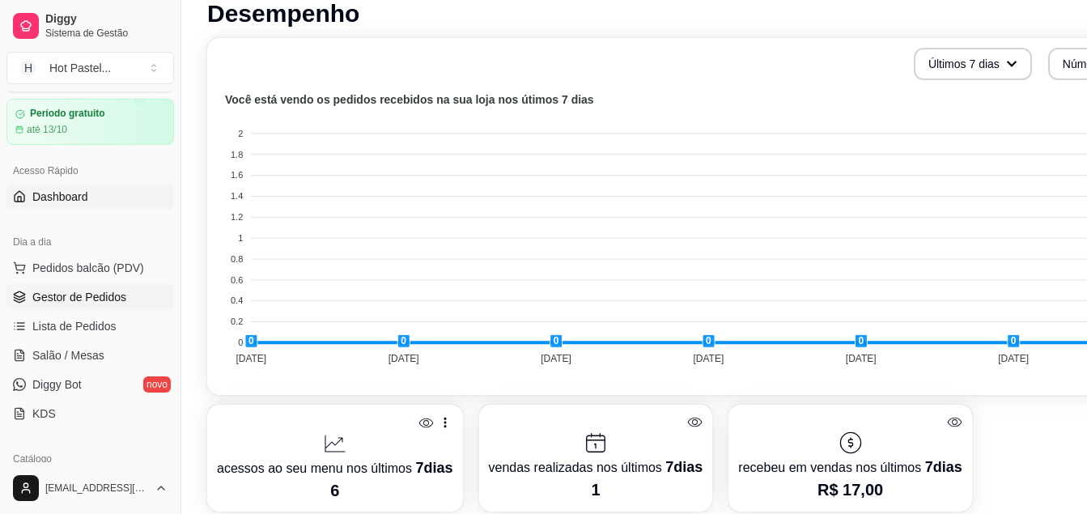
click at [119, 303] on span "Gestor de Pedidos" at bounding box center [79, 297] width 94 height 16
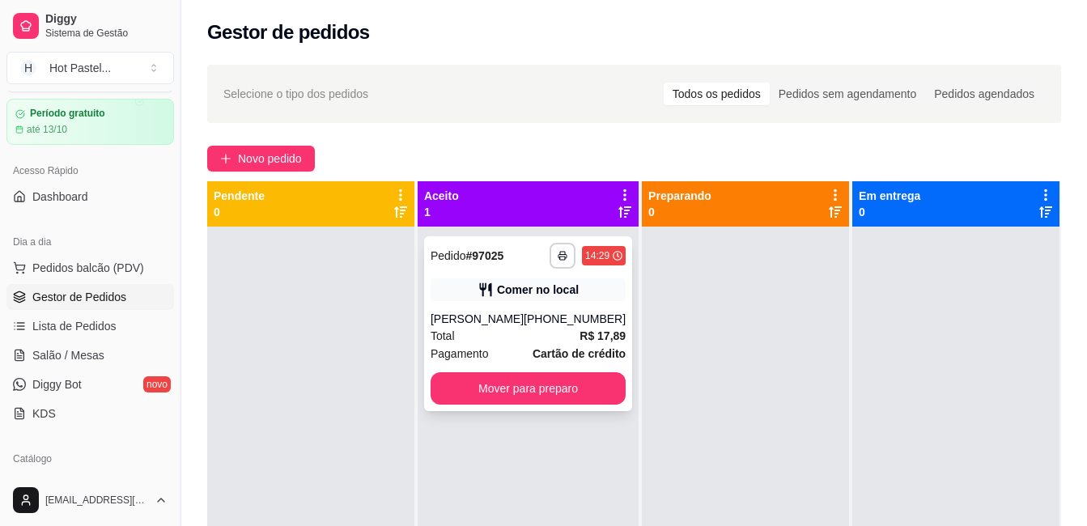
click at [524, 324] on div "[PERSON_NAME]" at bounding box center [476, 319] width 93 height 16
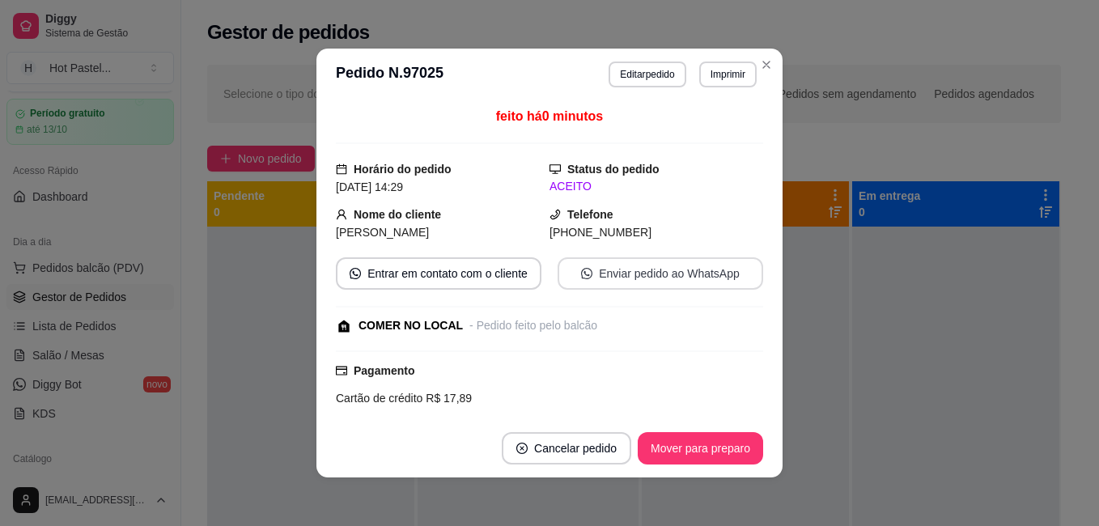
click at [632, 272] on button "Enviar pedido ao WhatsApp" at bounding box center [661, 273] width 206 height 32
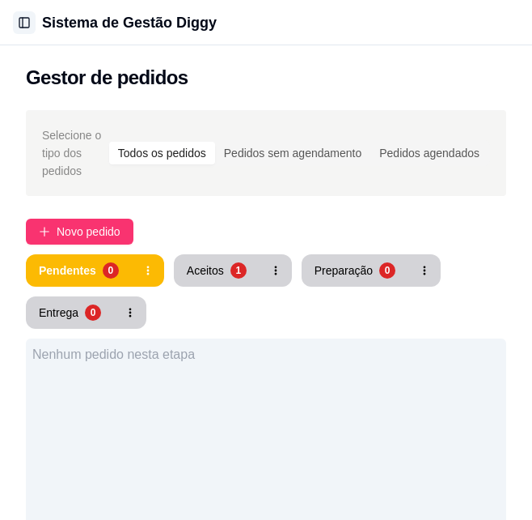
click at [24, 26] on button "Toggle Sidebar" at bounding box center [24, 22] width 23 height 23
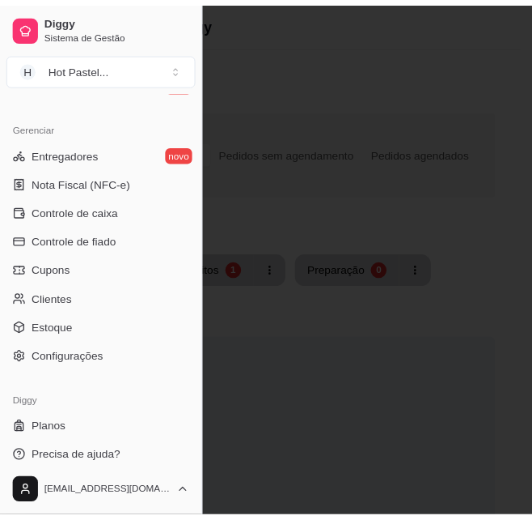
scroll to position [645, 0]
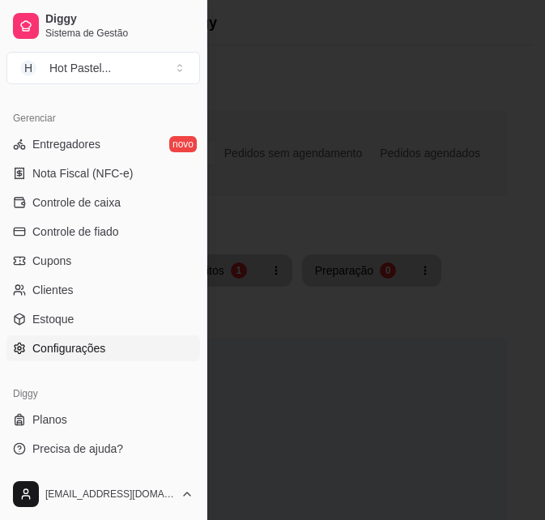
click at [100, 350] on span "Configurações" at bounding box center [68, 348] width 73 height 16
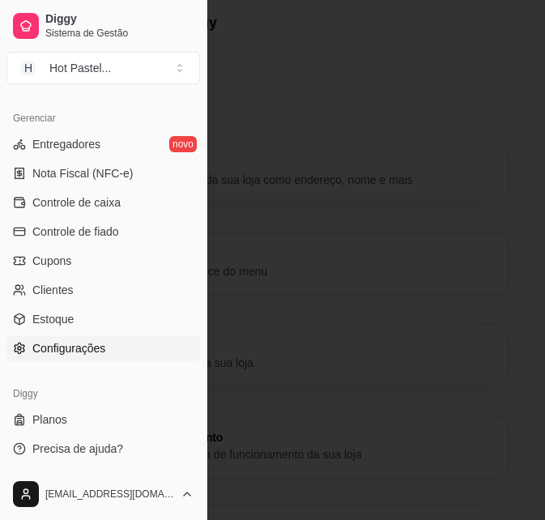
click at [247, 317] on div at bounding box center [272, 260] width 545 height 520
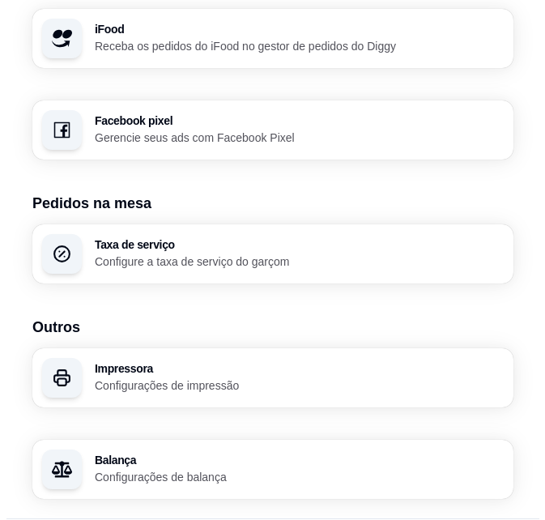
scroll to position [1720, 0]
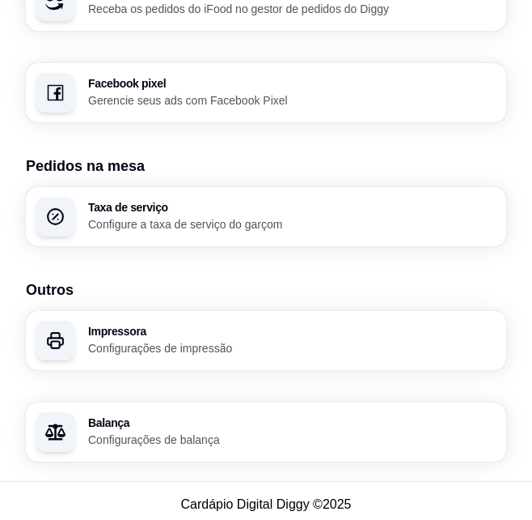
click at [210, 325] on h3 "Impressora" at bounding box center [292, 330] width 409 height 11
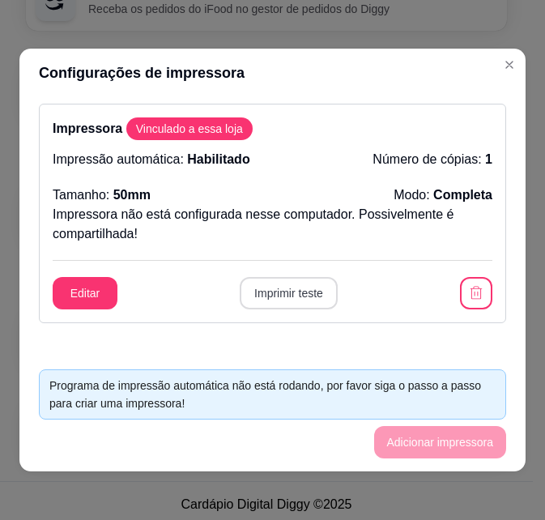
click at [289, 296] on button "Imprimir teste" at bounding box center [289, 293] width 98 height 32
click at [88, 299] on button "Editar" at bounding box center [85, 293] width 65 height 32
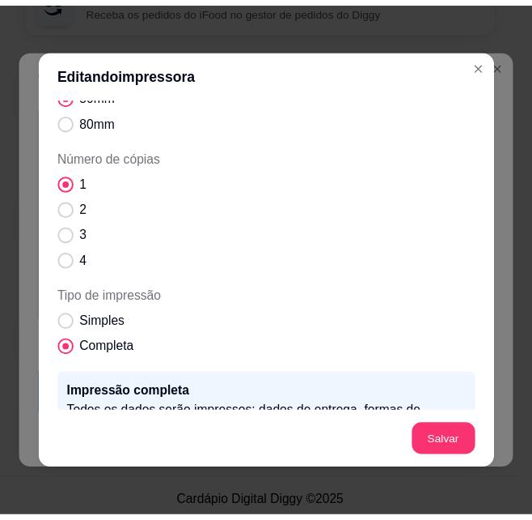
scroll to position [214, 0]
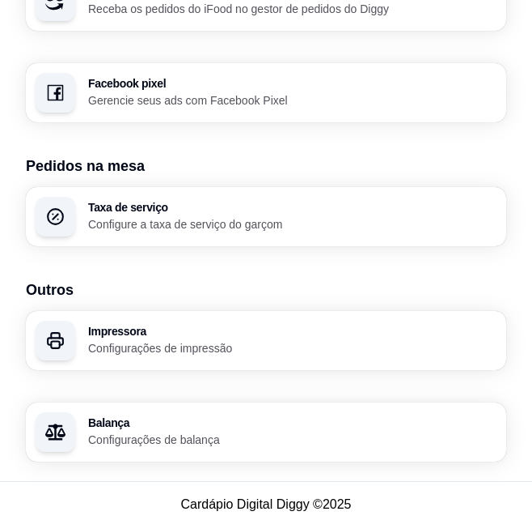
click at [297, 216] on p "Configure a taxa de serviço do garçom" at bounding box center [292, 224] width 409 height 16
click at [324, 440] on div "Balança Configurações de balança" at bounding box center [266, 431] width 466 height 57
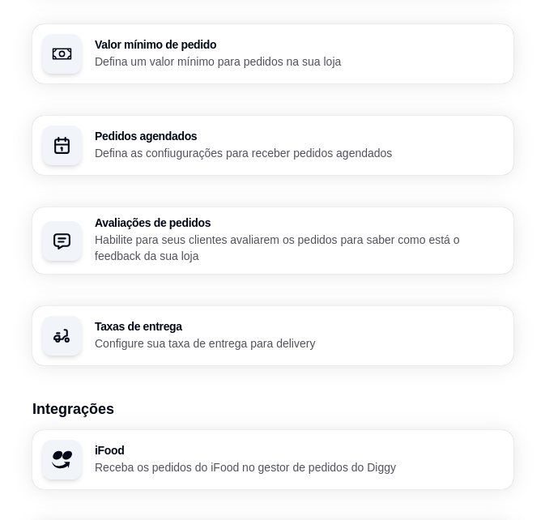
scroll to position [1258, 0]
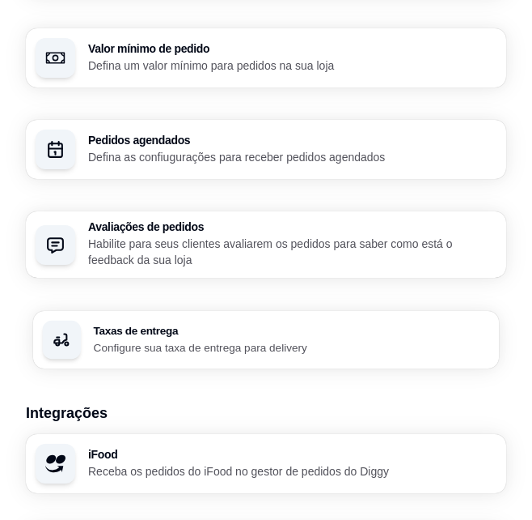
click at [324, 311] on div "Taxas de entrega Configure sua taxa de entrega para delivery" at bounding box center [266, 339] width 466 height 57
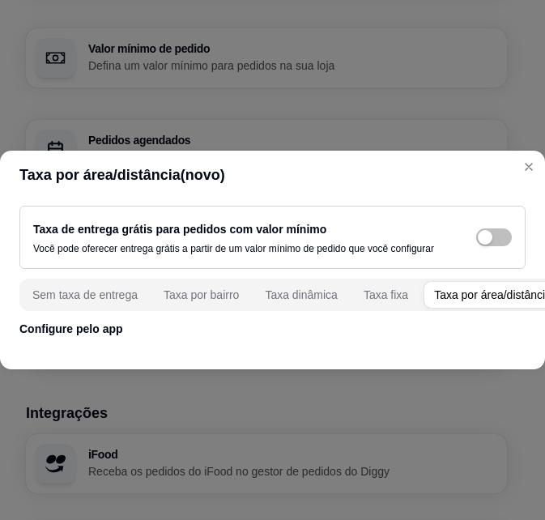
drag, startPoint x: 469, startPoint y: 329, endPoint x: 465, endPoint y: 341, distance: 12.6
click at [465, 341] on div "Taxa de entrega grátis para pedidos com valor mínimo Você pode oferecer entrega…" at bounding box center [272, 271] width 545 height 144
click at [479, 286] on div "Taxa por área/distância" at bounding box center [492, 294] width 117 height 16
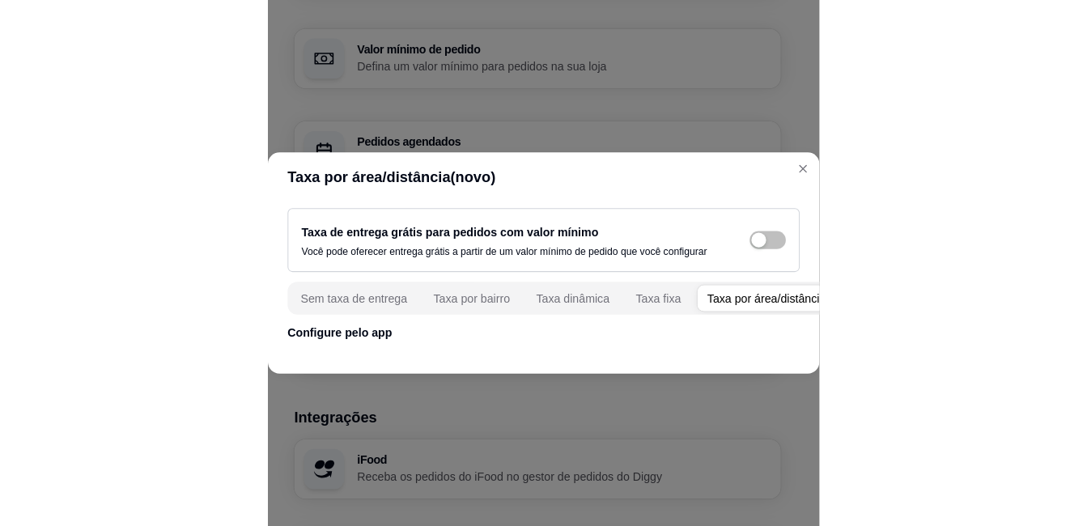
scroll to position [608, 0]
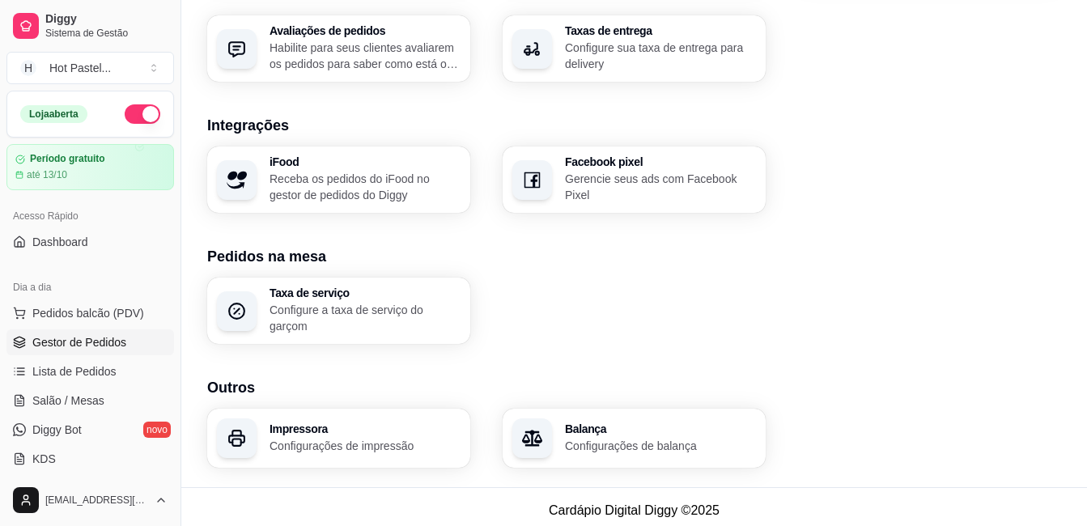
click at [107, 339] on span "Gestor de Pedidos" at bounding box center [79, 342] width 94 height 16
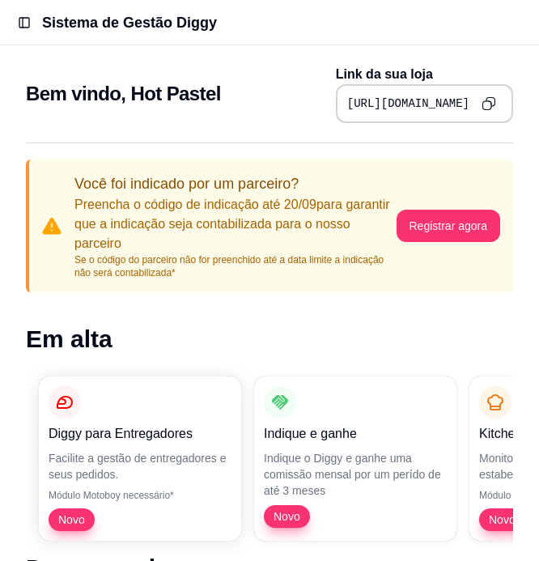
click at [240, 80] on div "Bem vindo, Hot Pastel Link da sua loja [URL][DOMAIN_NAME]" at bounding box center [269, 94] width 487 height 58
click at [36, 28] on header "Toggle Sidebar Sistema de Gestão Diggy" at bounding box center [269, 22] width 539 height 45
click at [31, 17] on button "Toggle Sidebar" at bounding box center [24, 22] width 23 height 23
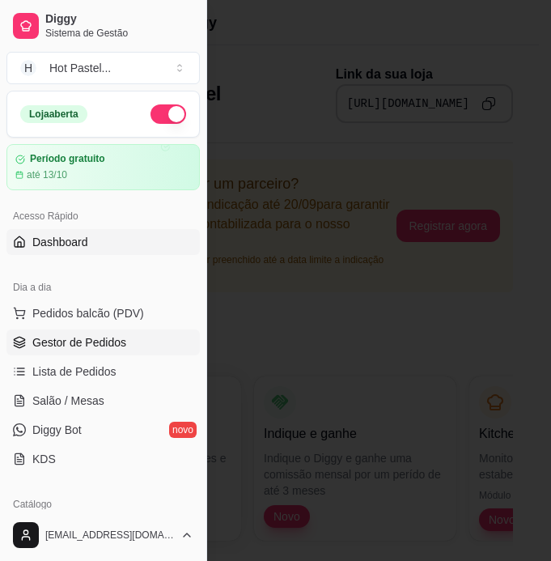
click at [129, 340] on link "Gestor de Pedidos" at bounding box center [102, 342] width 193 height 26
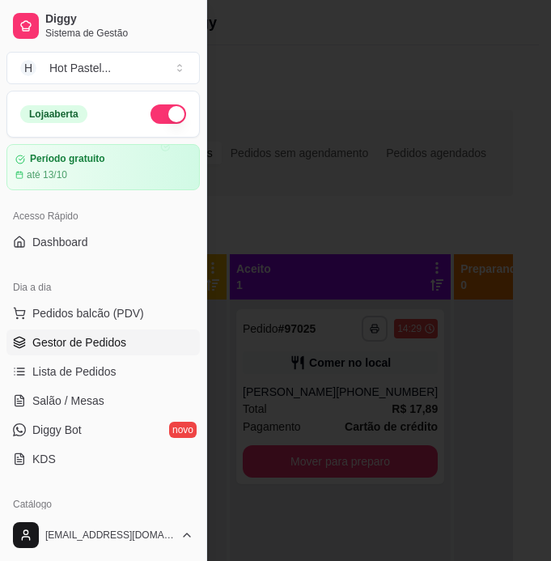
click at [436, 139] on div at bounding box center [275, 280] width 551 height 561
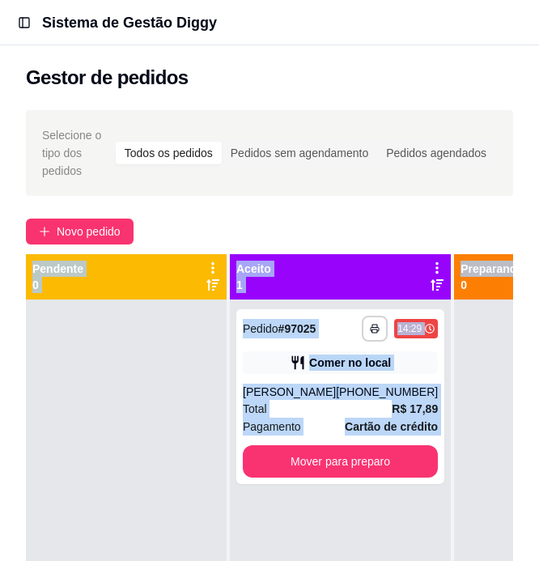
drag, startPoint x: 528, startPoint y: 188, endPoint x: 528, endPoint y: 245, distance: 57.5
click at [528, 245] on div "**********" at bounding box center [269, 467] width 539 height 734
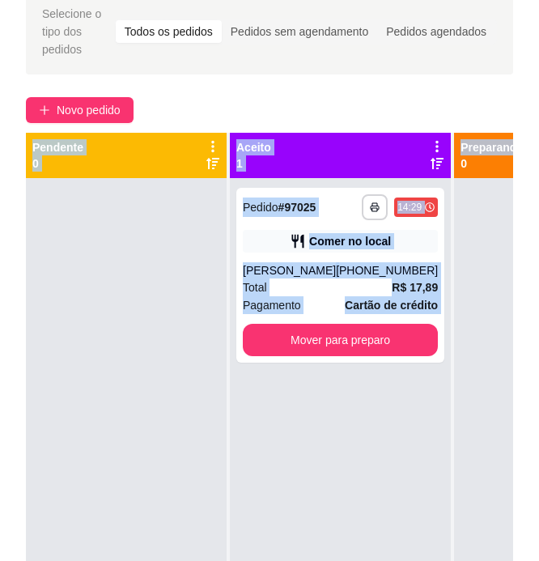
scroll to position [123, 0]
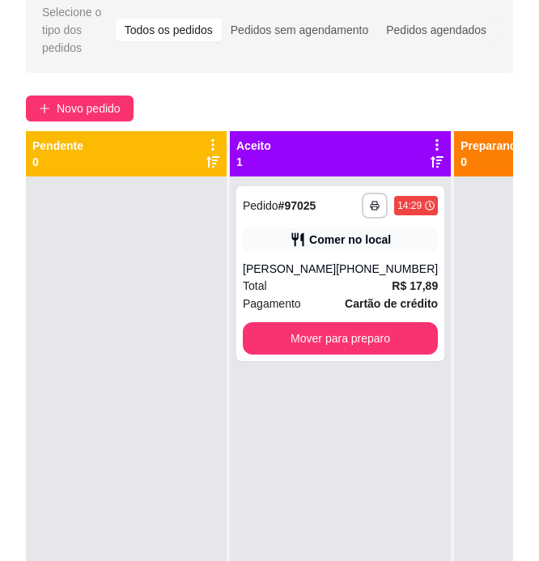
click at [524, 331] on div "**********" at bounding box center [269, 344] width 539 height 734
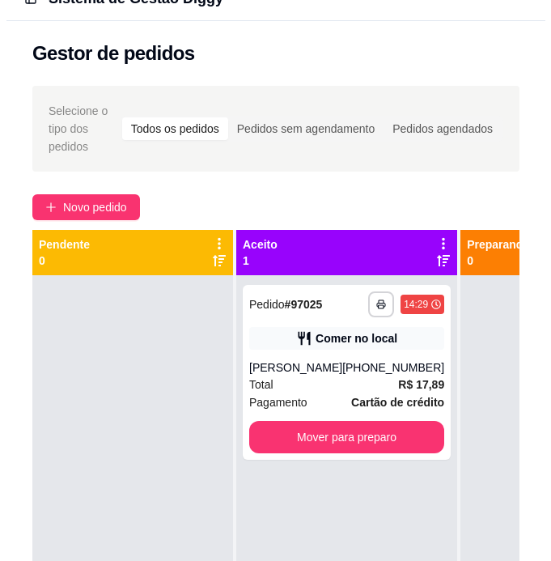
scroll to position [23, 0]
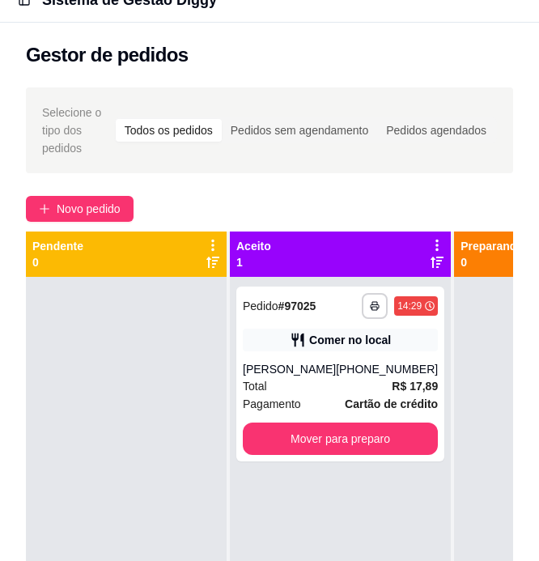
click at [344, 199] on div "Novo pedido" at bounding box center [269, 209] width 487 height 26
click at [88, 211] on span "Novo pedido" at bounding box center [89, 209] width 64 height 18
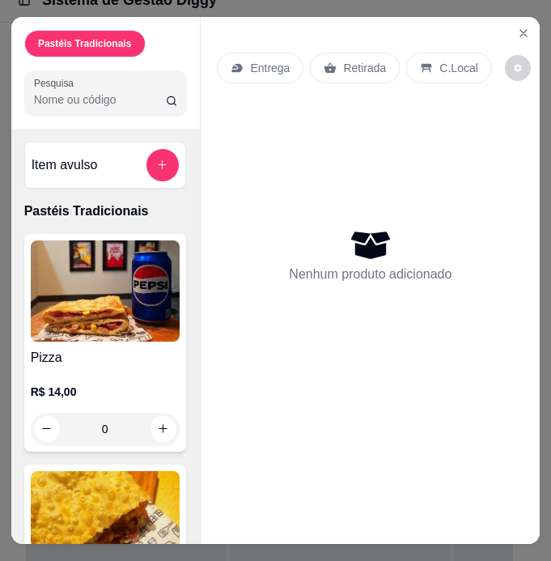
drag, startPoint x: 206, startPoint y: 101, endPoint x: 266, endPoint y: 108, distance: 61.1
click at [266, 108] on div "Entrega Retirada C.Local Nenhum produto adicionado" at bounding box center [370, 267] width 339 height 501
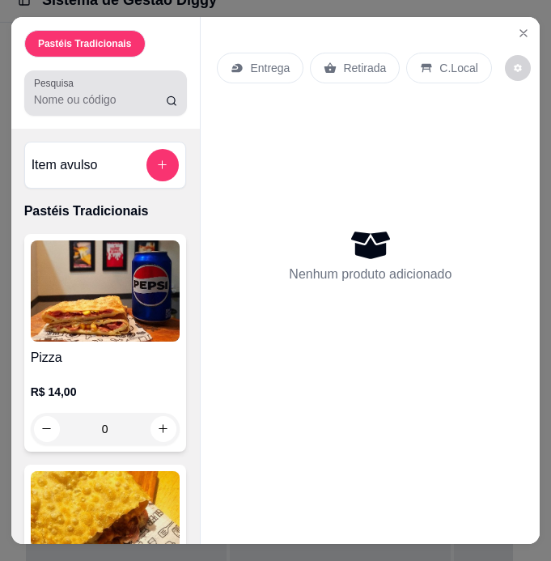
click at [95, 83] on div at bounding box center [106, 93] width 144 height 32
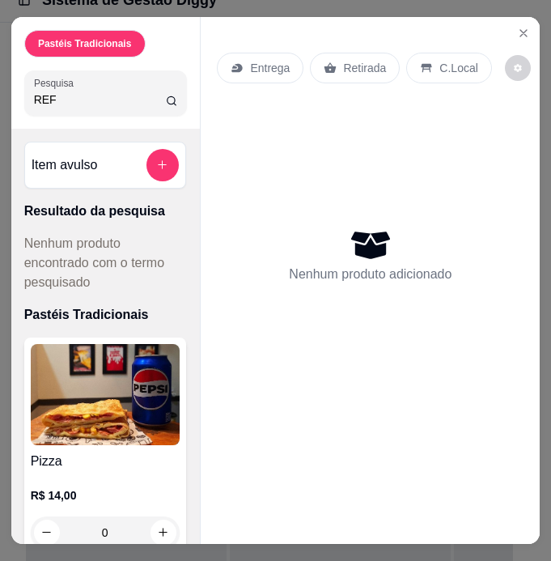
type input "REF"
click at [103, 404] on img at bounding box center [105, 394] width 149 height 101
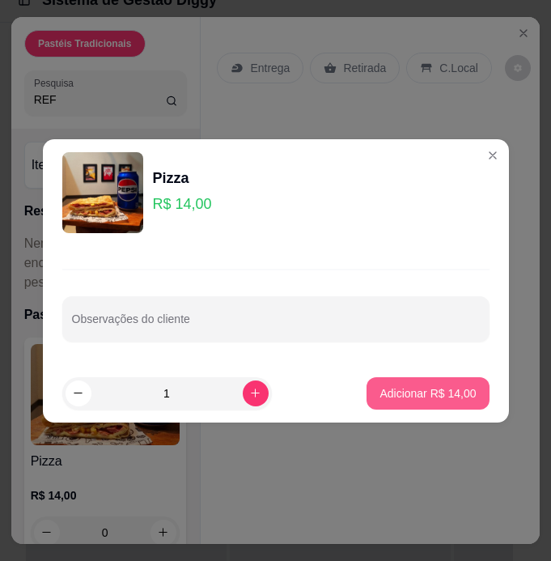
click at [390, 388] on p "Adicionar R$ 14,00" at bounding box center [428, 393] width 96 height 16
type input "1"
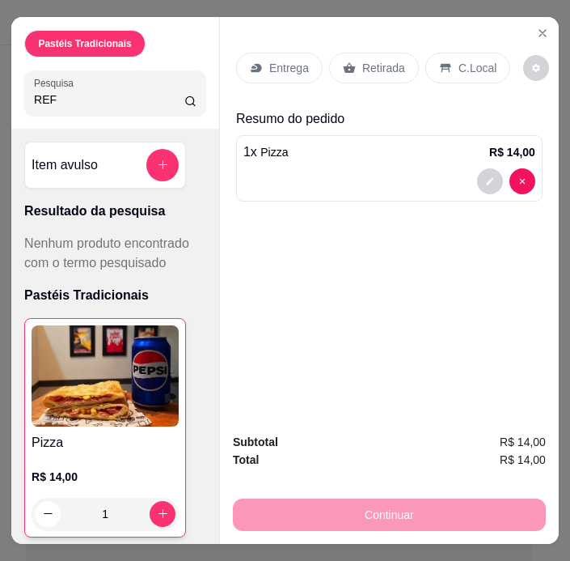
click at [338, 260] on div "Entrega Retirada C.Local Resumo do pedido 1 x Pizza R$ 14,00" at bounding box center [389, 218] width 339 height 403
click at [463, 60] on p "C.Local" at bounding box center [478, 68] width 38 height 16
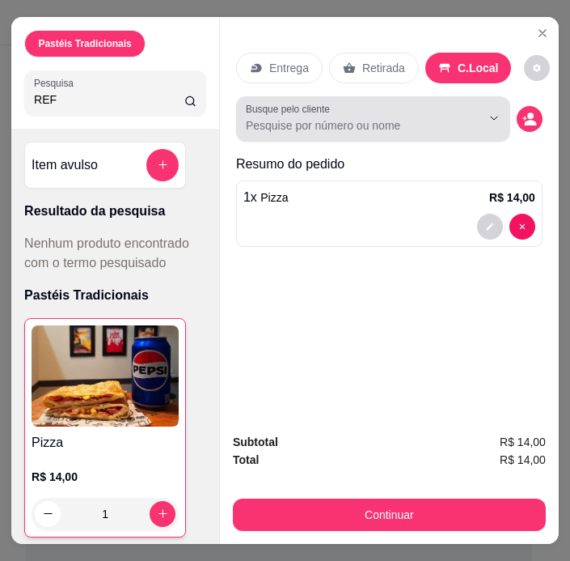
click at [406, 123] on input "Busque pelo cliente" at bounding box center [351, 125] width 210 height 16
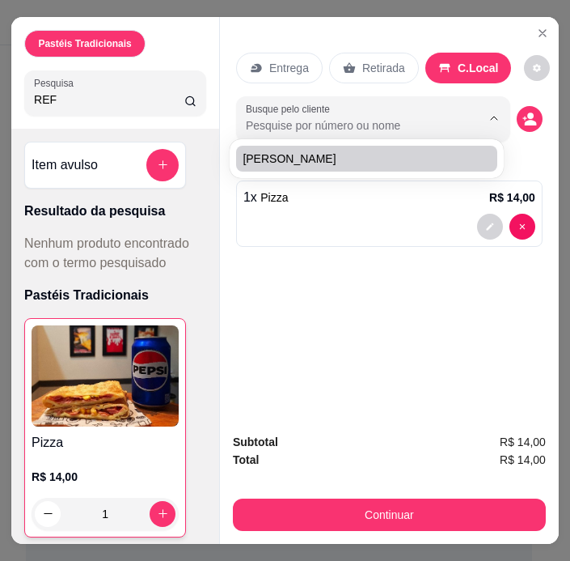
click at [389, 180] on div "1 x Pizza R$ 14,00" at bounding box center [389, 213] width 307 height 66
click at [536, 29] on icon "Close" at bounding box center [542, 33] width 13 height 13
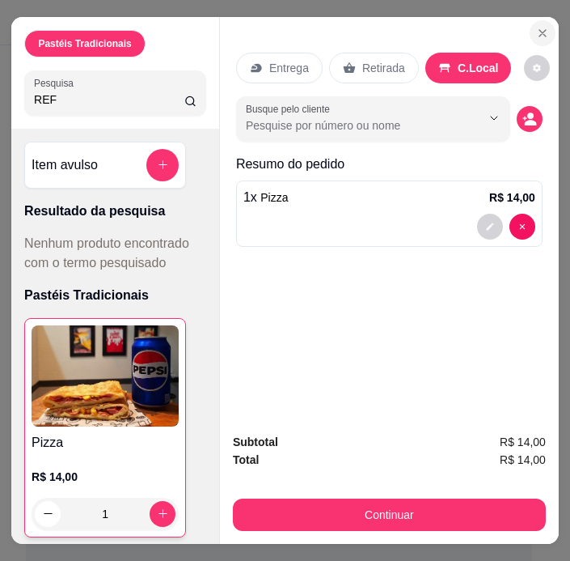
click at [536, 30] on icon "Close" at bounding box center [542, 33] width 13 height 13
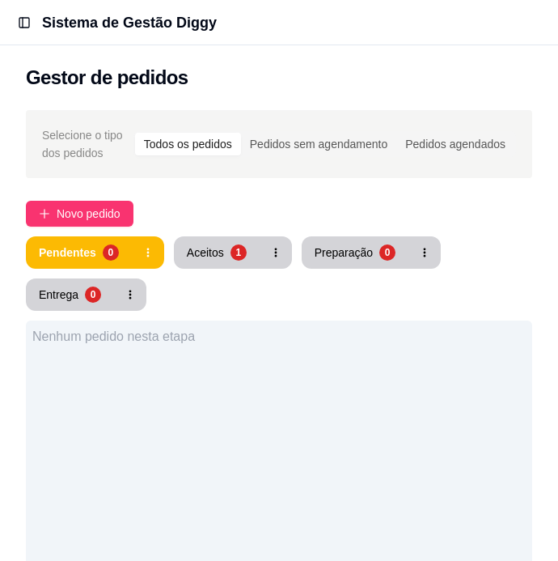
click at [535, 29] on div "Sistema de Gestão Diggy" at bounding box center [293, 22] width 503 height 23
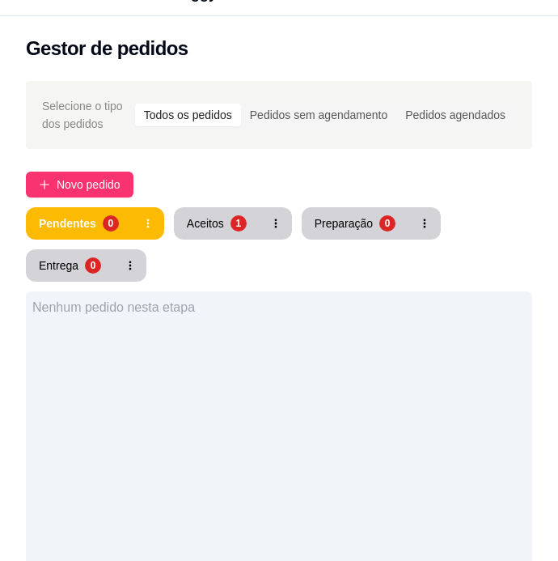
scroll to position [24, 0]
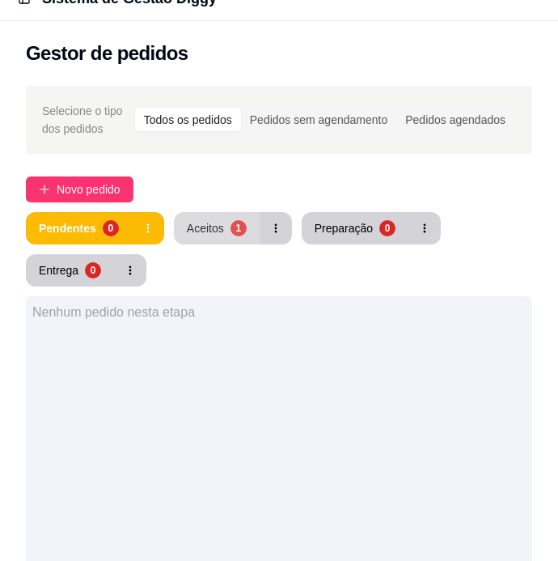
click at [208, 231] on div "Aceitos" at bounding box center [205, 228] width 37 height 16
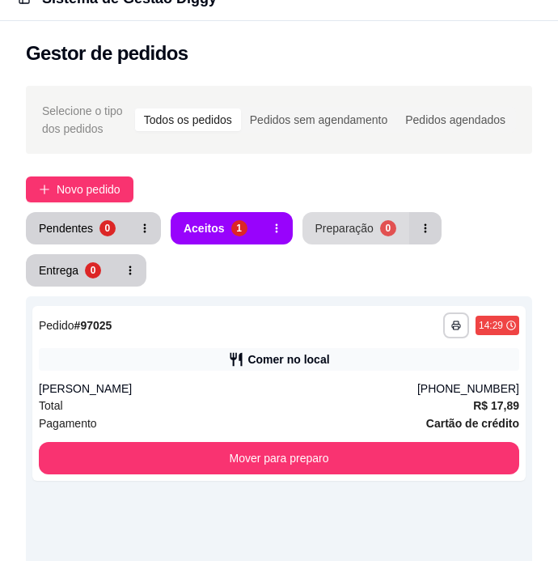
click at [354, 233] on div "Preparação" at bounding box center [345, 228] width 58 height 16
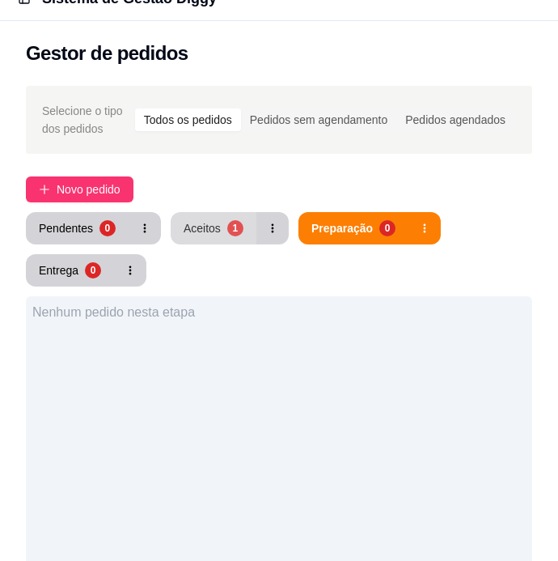
click at [211, 232] on div "Aceitos" at bounding box center [202, 228] width 37 height 16
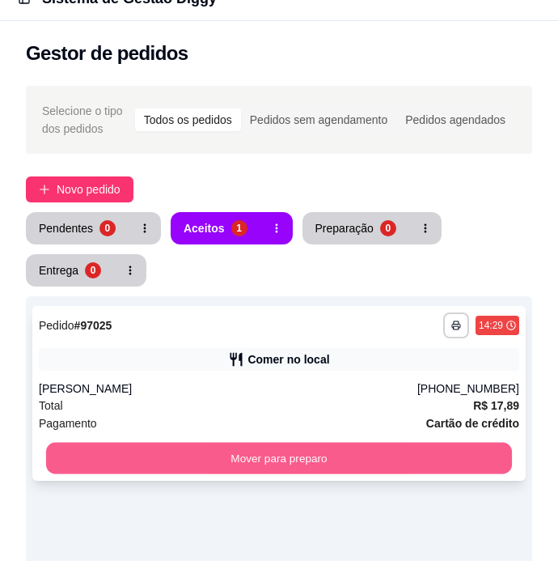
click at [327, 459] on button "Mover para preparo" at bounding box center [279, 459] width 466 height 32
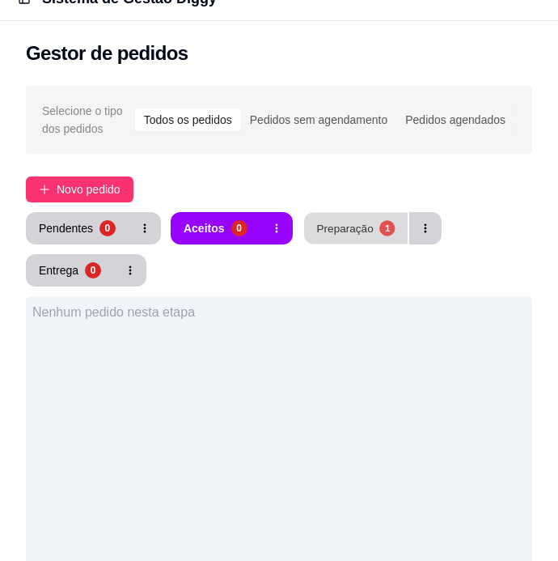
click at [341, 243] on button "Preparação 1" at bounding box center [356, 229] width 104 height 32
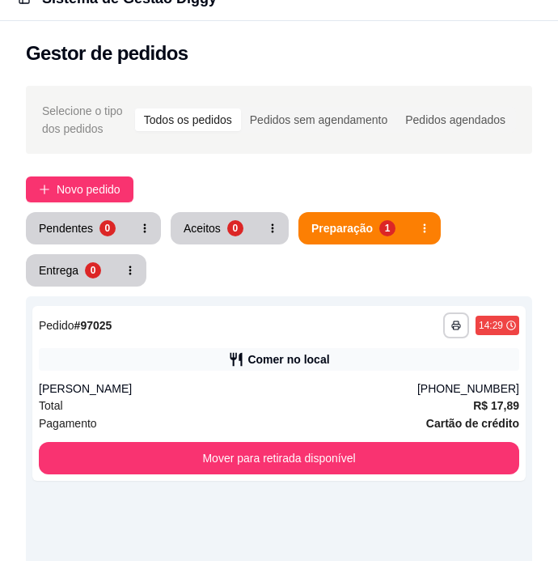
click at [439, 142] on div "Selecione o tipo dos pedidos Todos os pedidos Pedidos sem agendamento Pedidos a…" at bounding box center [279, 120] width 507 height 68
click at [225, 177] on div "Novo pedido" at bounding box center [279, 189] width 507 height 26
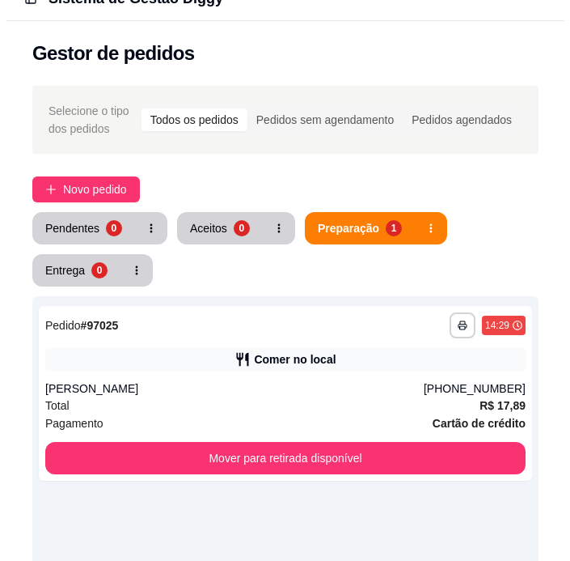
scroll to position [0, 0]
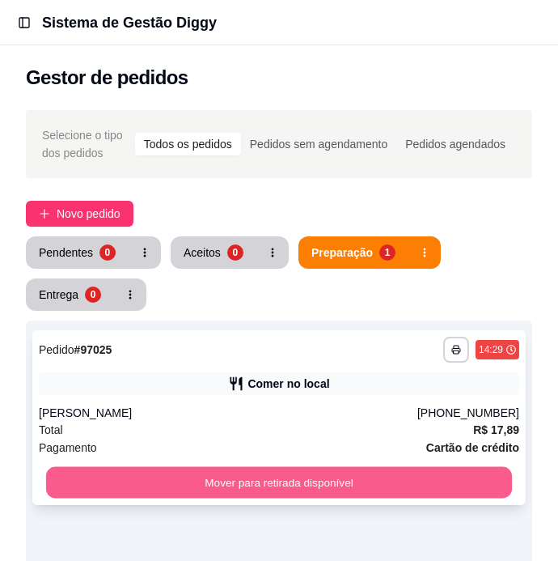
click at [386, 490] on button "Mover para retirada disponível" at bounding box center [279, 483] width 466 height 32
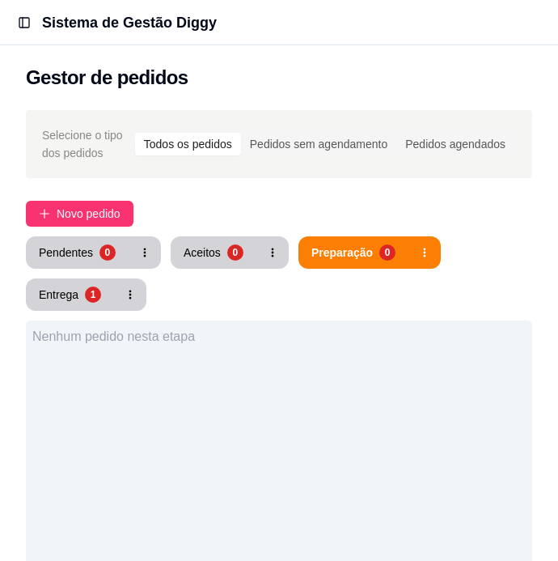
click at [184, 23] on h1 "Sistema de Gestão Diggy" at bounding box center [129, 22] width 175 height 23
click at [30, 23] on button "Toggle Sidebar" at bounding box center [24, 22] width 23 height 23
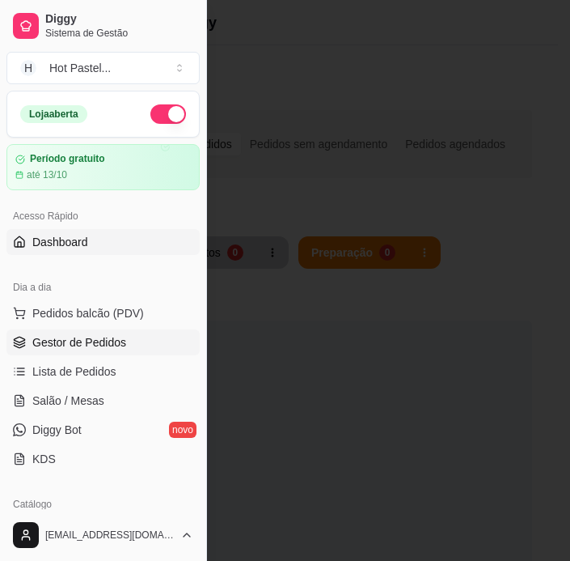
click at [55, 248] on span "Dashboard" at bounding box center [60, 242] width 56 height 16
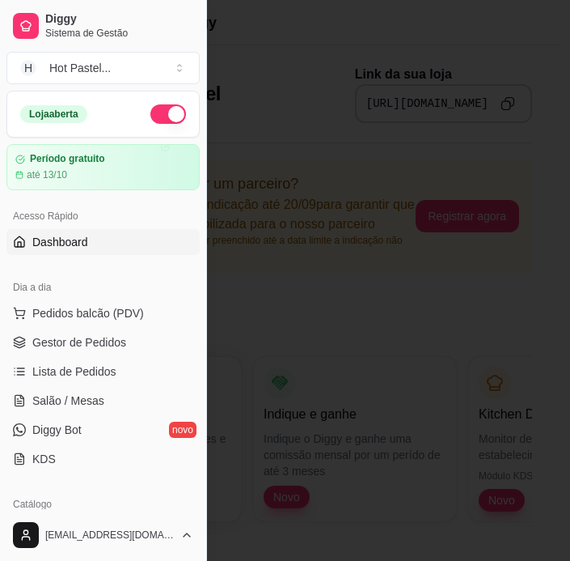
click at [55, 248] on span "Dashboard" at bounding box center [60, 242] width 56 height 16
click at [97, 378] on span "Lista de Pedidos" at bounding box center [74, 371] width 84 height 16
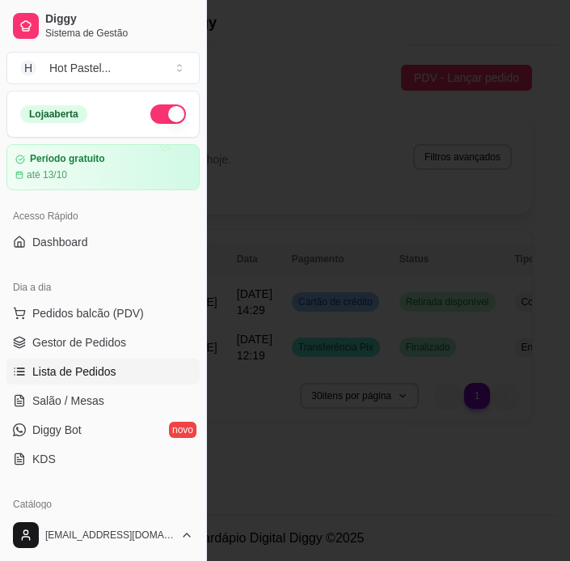
click at [344, 411] on div at bounding box center [285, 280] width 570 height 561
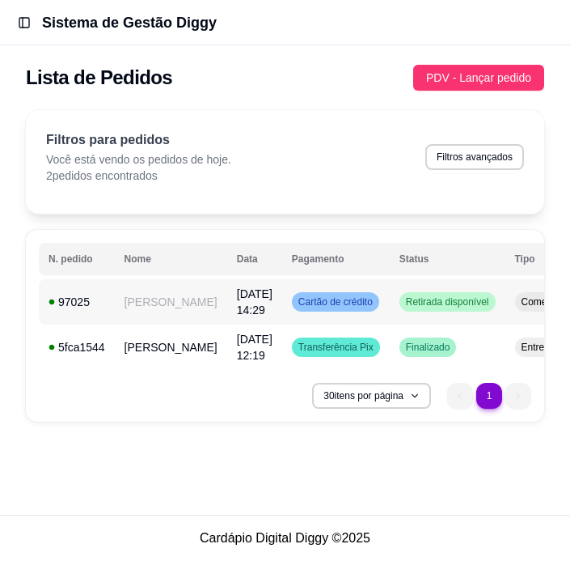
click at [390, 290] on td "Retirada disponível" at bounding box center [448, 301] width 116 height 45
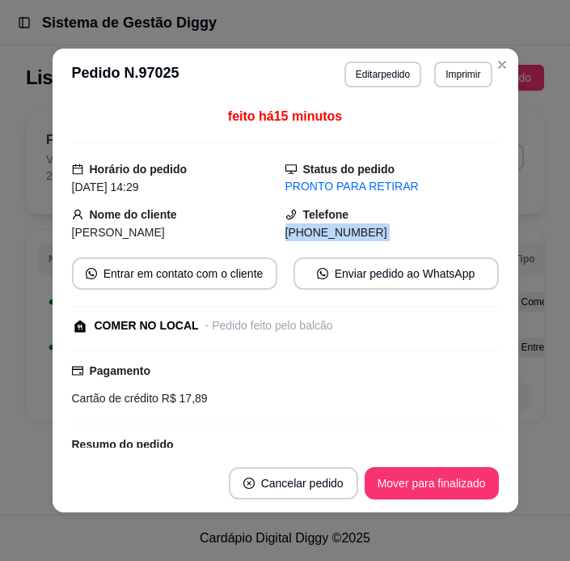
drag, startPoint x: 480, startPoint y: 200, endPoint x: 495, endPoint y: 263, distance: 65.0
click at [495, 263] on div "feito há 15 minutos Horário do pedido [DATE] 14:29 Status do pedido PRONTO PARA…" at bounding box center [286, 277] width 466 height 354
click at [462, 156] on div "feito há 15 minutos Horário do pedido [DATE] 14:29 Status do pedido PRONTO PARA…" at bounding box center [285, 277] width 427 height 341
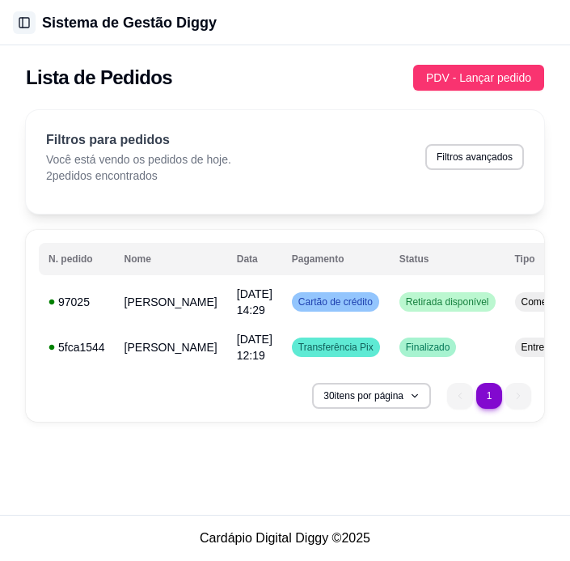
click at [34, 29] on button "Toggle Sidebar" at bounding box center [24, 22] width 23 height 23
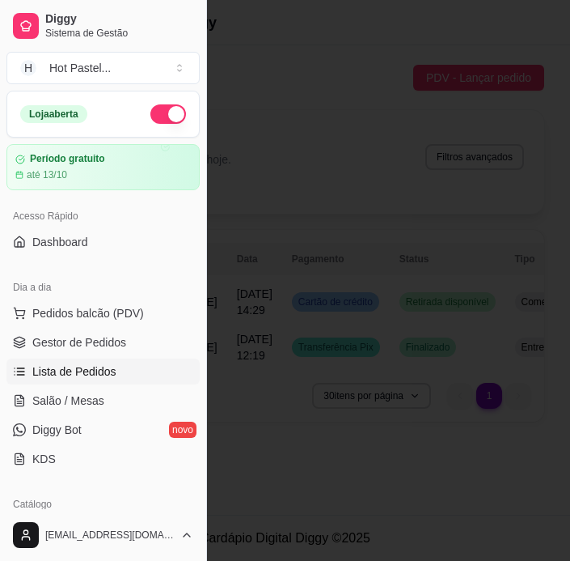
click at [419, 95] on div at bounding box center [285, 280] width 570 height 561
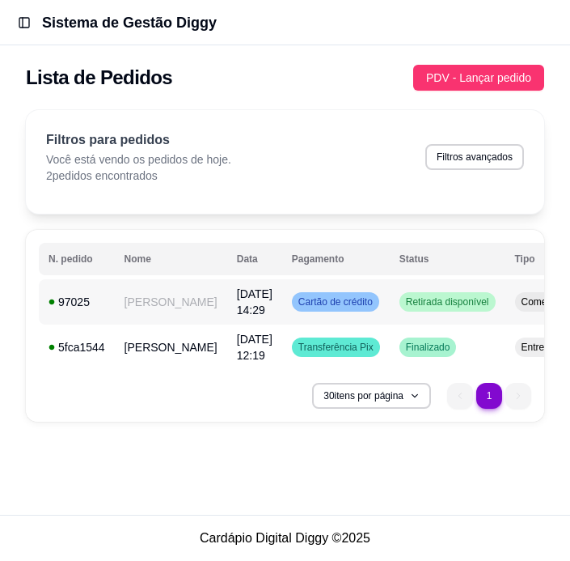
click at [295, 295] on span "Cartão de crédito" at bounding box center [335, 301] width 81 height 13
click at [237, 303] on span "[DATE] 14:29" at bounding box center [255, 301] width 36 height 29
click at [21, 26] on button "Toggle Sidebar" at bounding box center [24, 22] width 23 height 23
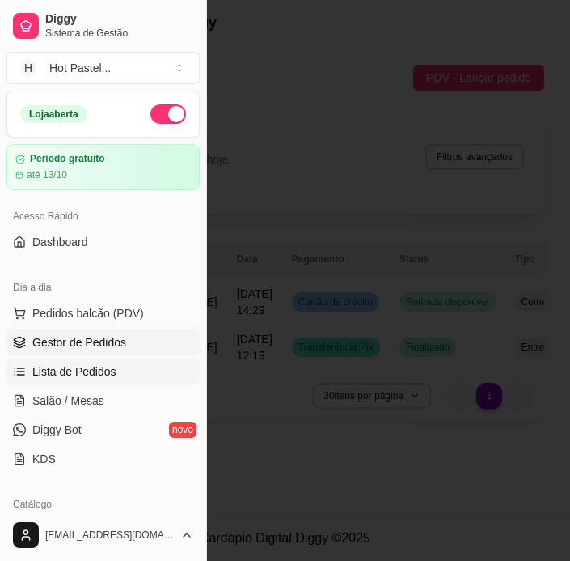
click at [68, 340] on span "Gestor de Pedidos" at bounding box center [79, 342] width 94 height 16
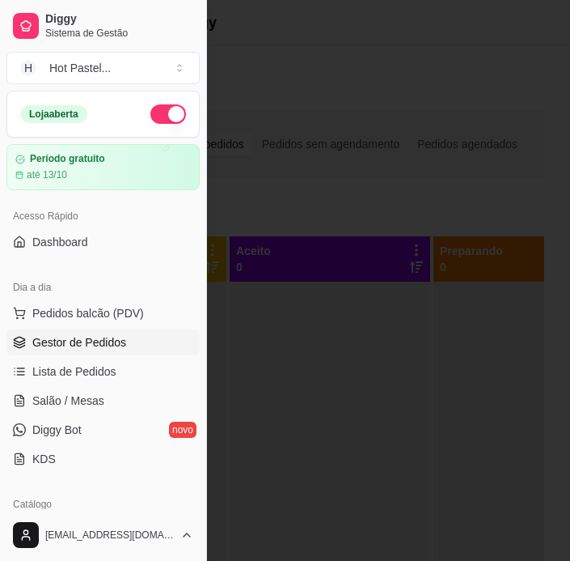
click at [311, 413] on div at bounding box center [285, 280] width 570 height 561
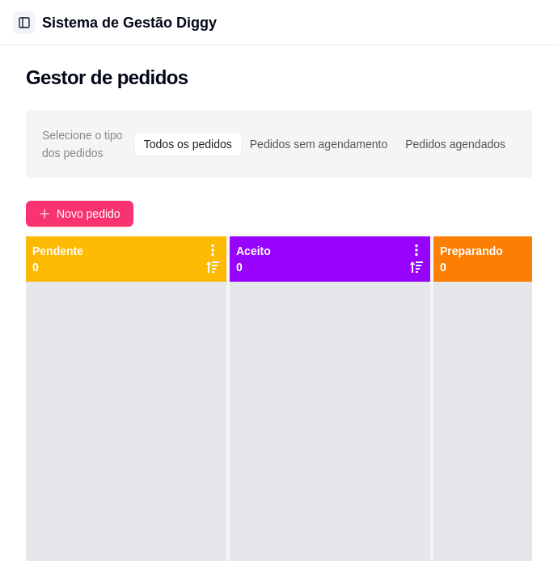
click at [18, 21] on button "Toggle Sidebar" at bounding box center [24, 22] width 23 height 23
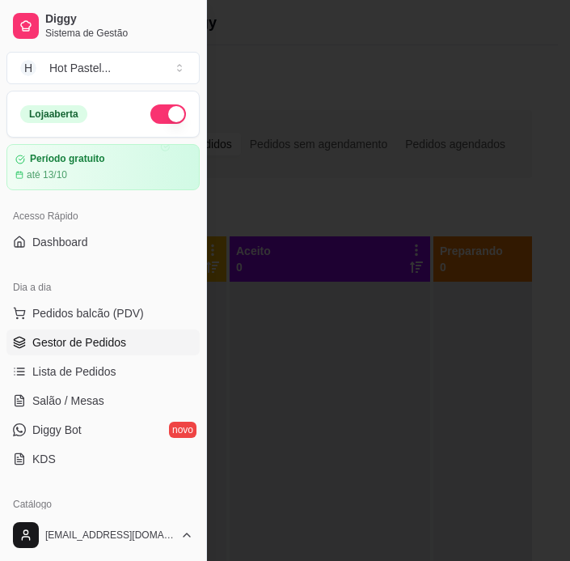
click at [341, 187] on div at bounding box center [285, 280] width 570 height 561
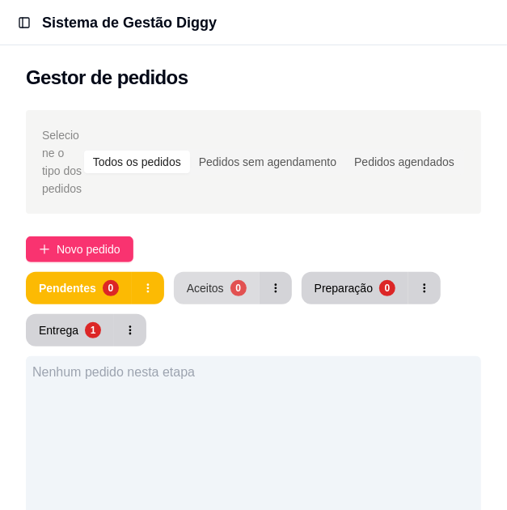
click at [218, 292] on div "Aceitos" at bounding box center [205, 288] width 37 height 16
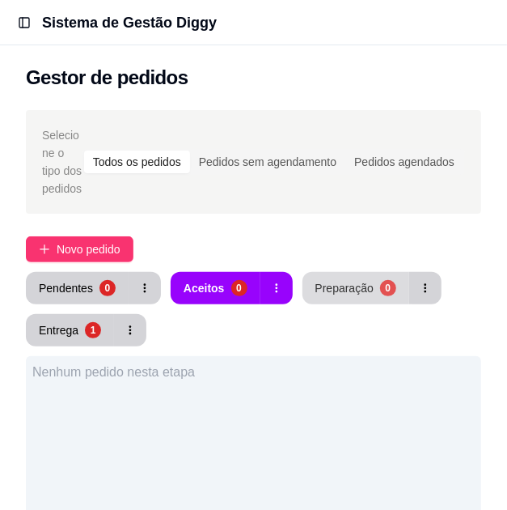
click at [320, 292] on div "Preparação" at bounding box center [345, 288] width 58 height 16
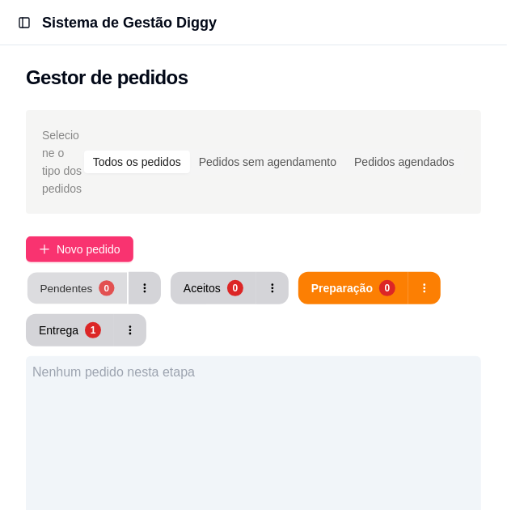
click at [70, 279] on button "Pendentes 0" at bounding box center [78, 289] width 100 height 32
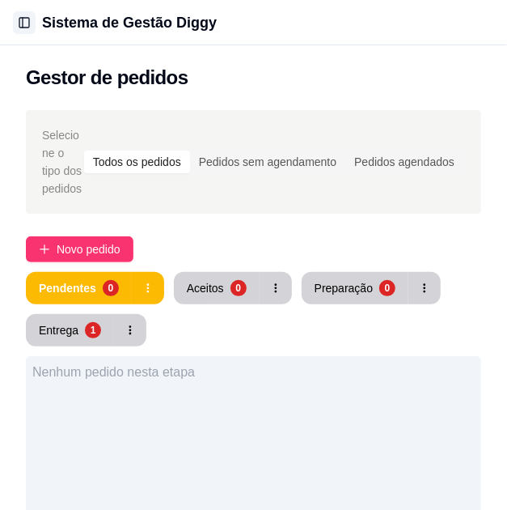
click at [21, 32] on button "Toggle Sidebar" at bounding box center [24, 22] width 23 height 23
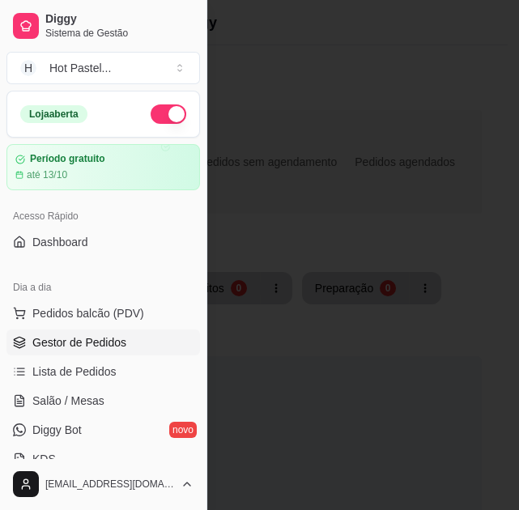
click at [281, 247] on div at bounding box center [259, 255] width 519 height 510
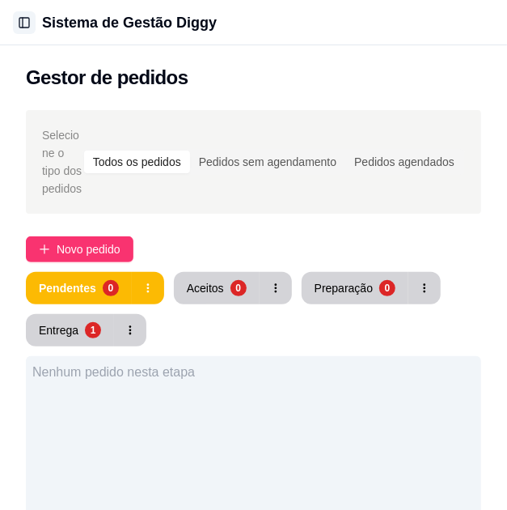
click at [29, 11] on button "Toggle Sidebar" at bounding box center [24, 22] width 23 height 23
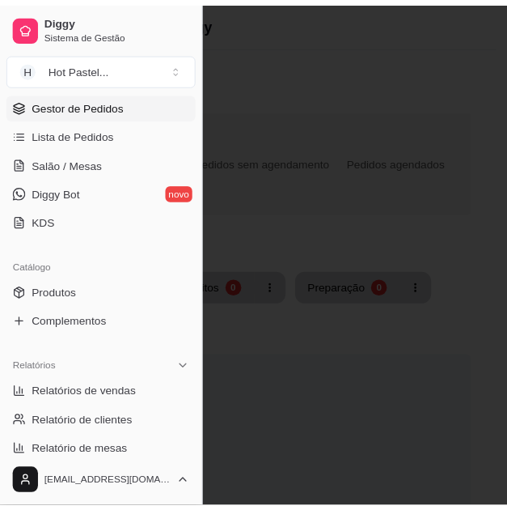
scroll to position [257, 0]
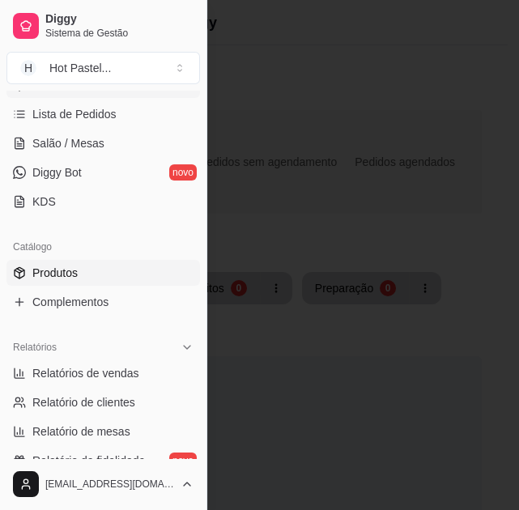
click at [114, 275] on link "Produtos" at bounding box center [102, 273] width 193 height 26
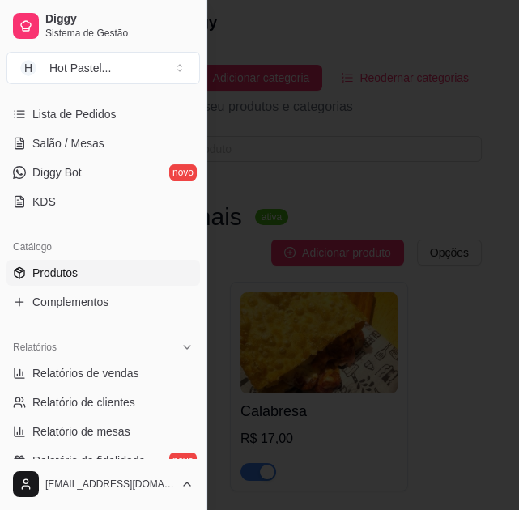
click at [461, 168] on div at bounding box center [259, 255] width 519 height 510
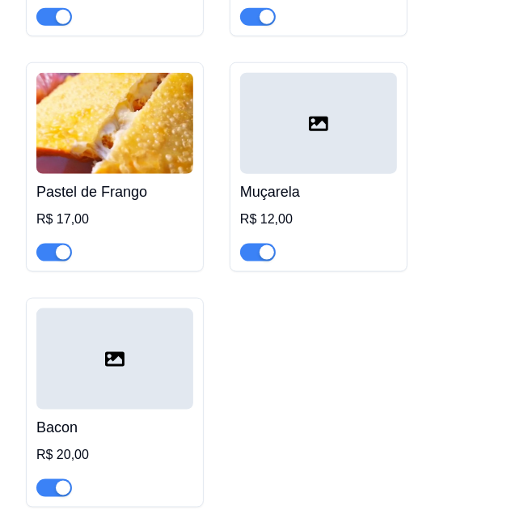
scroll to position [456, 0]
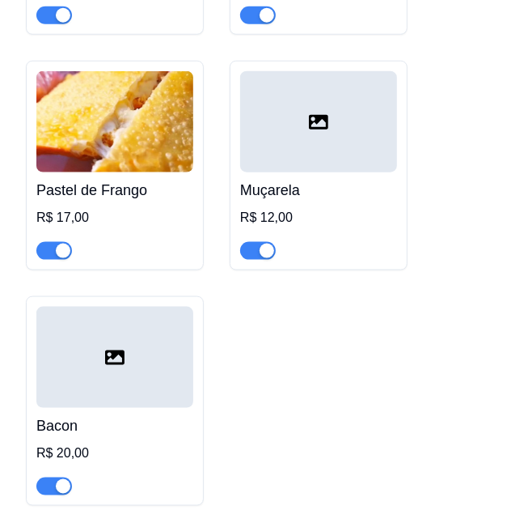
click at [442, 304] on div "Pizza R$ 14,00 Calabresa R$ 17,00 Pastel de Frango R$ 17,00 Muçarela R$ 12,00 B…" at bounding box center [254, 165] width 456 height 681
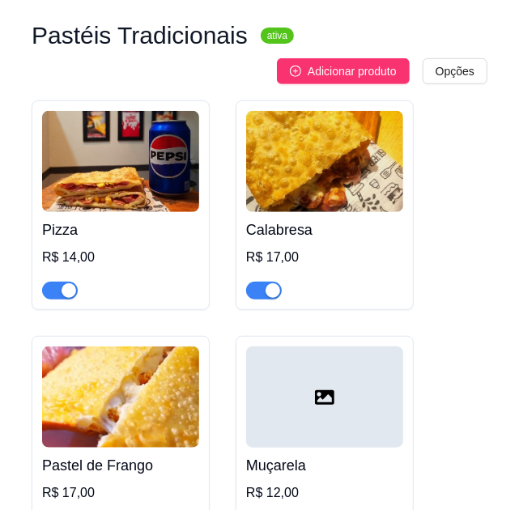
scroll to position [172, 0]
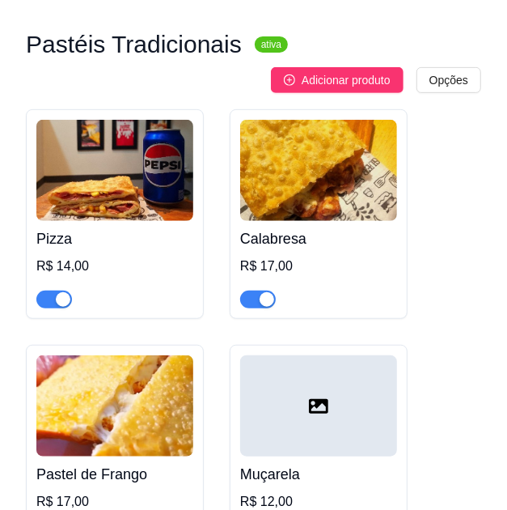
drag, startPoint x: 500, startPoint y: 143, endPoint x: 452, endPoint y: 107, distance: 60.0
click at [457, 111] on div "Pastéis Tradicionais ativa Adicionar produto Opções Pizza R$ 14,00 Calabresa R$…" at bounding box center [253, 457] width 507 height 917
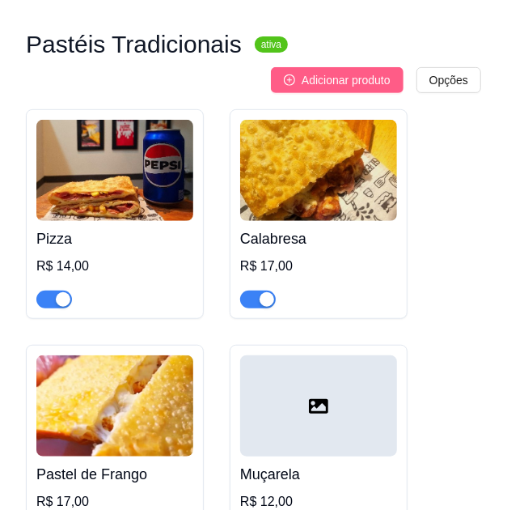
click at [382, 74] on span "Adicionar produto" at bounding box center [346, 80] width 89 height 18
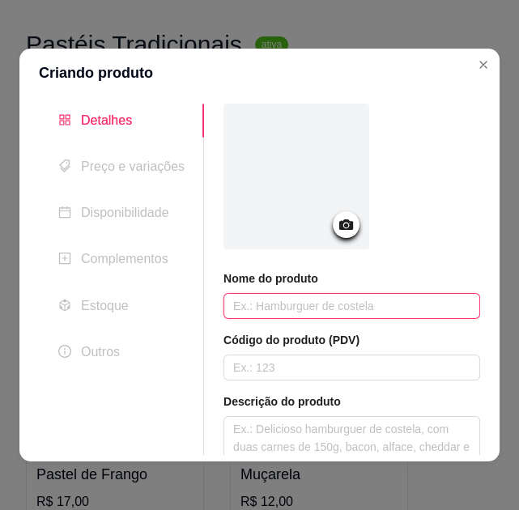
click at [257, 302] on input "text" at bounding box center [351, 306] width 257 height 26
type input "c"
type input "Carne"
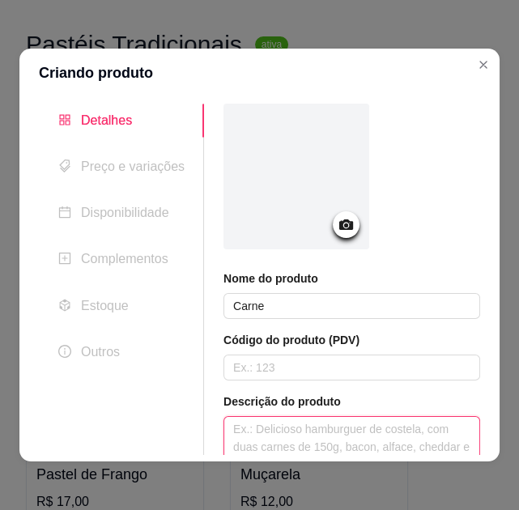
click at [295, 418] on textarea at bounding box center [351, 447] width 255 height 60
paste textarea "Muçarela, Carne moída acebolada, tomate, Orégano."
type textarea "Muçarela, Carne moída acebolada, tomate, Orégano."
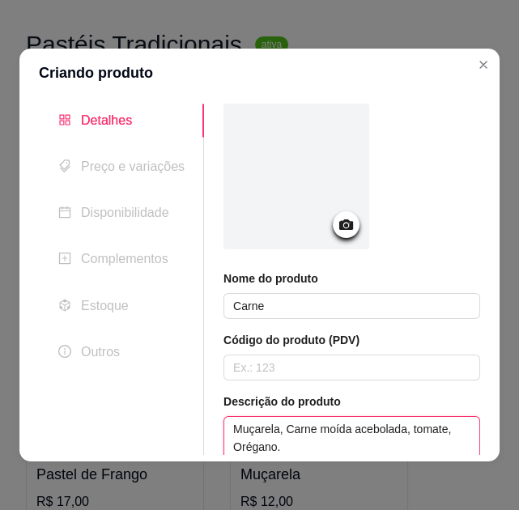
type textarea "Muçarela, Carne moída acebolada, tomate, Orégano."
click at [142, 168] on span "Preço e variações" at bounding box center [133, 166] width 104 height 14
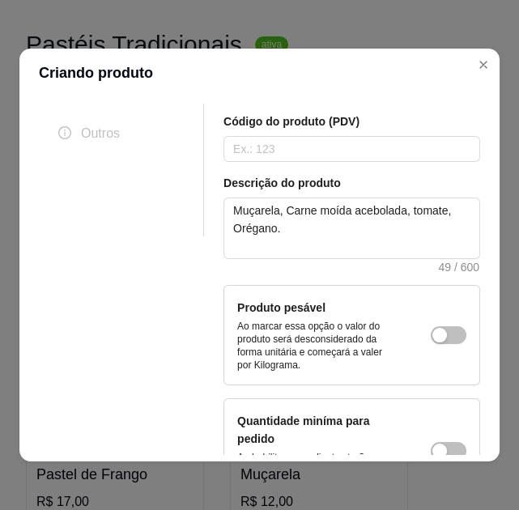
scroll to position [337, 0]
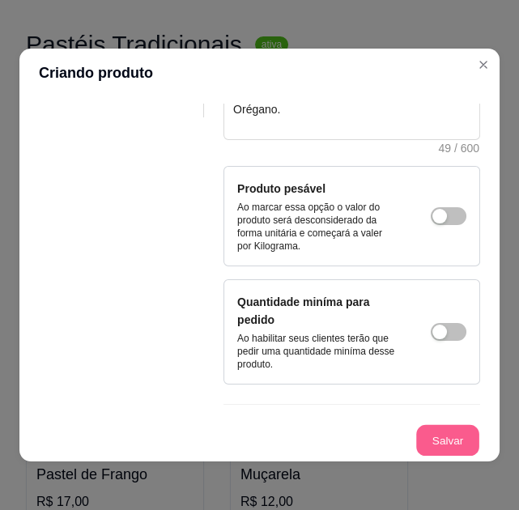
click at [430, 450] on button "Salvar" at bounding box center [447, 441] width 63 height 32
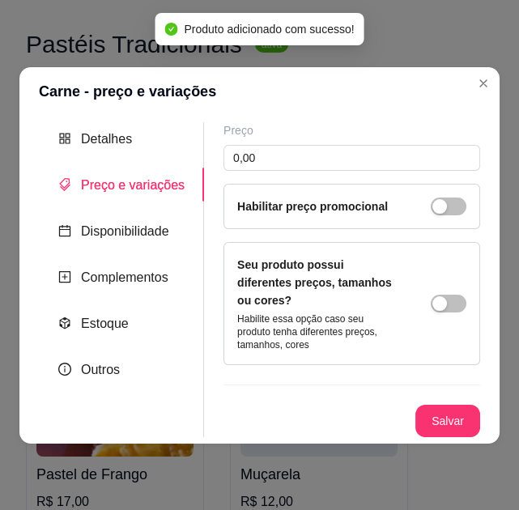
click at [290, 203] on div "Habilitar preço promocional" at bounding box center [351, 206] width 257 height 45
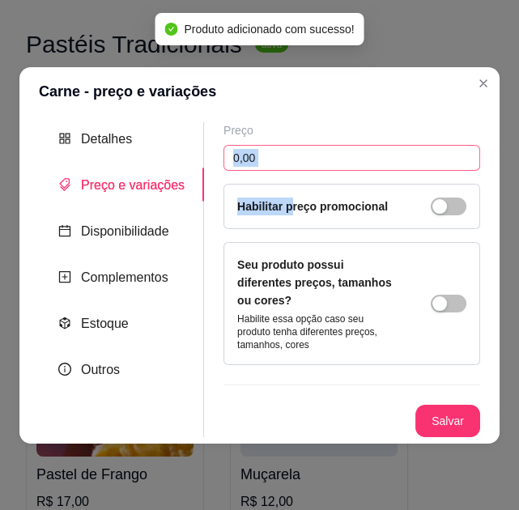
click at [283, 178] on div "Preço 0,00 Habilitar preço promocional" at bounding box center [351, 175] width 257 height 107
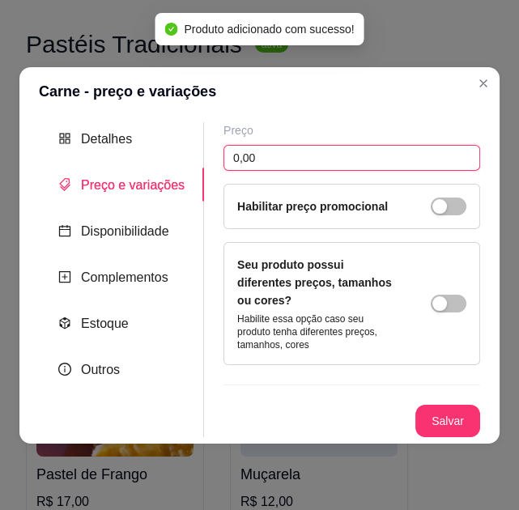
click at [276, 171] on input "0,00" at bounding box center [351, 158] width 257 height 26
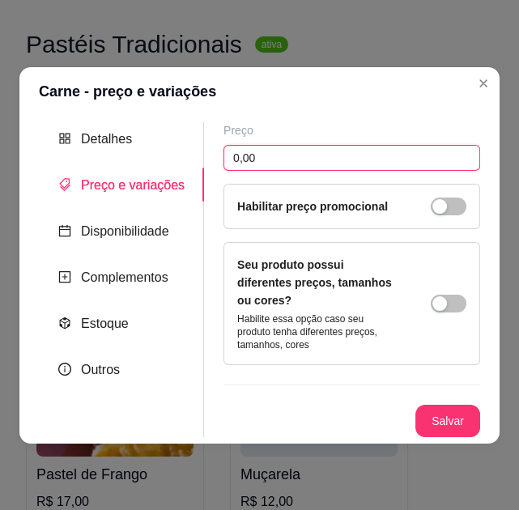
drag, startPoint x: 276, startPoint y: 173, endPoint x: 157, endPoint y: 172, distance: 119.0
click at [157, 172] on div "Detalhes Preço e variações Disponibilidade Complementos Estoque Outros Nome do …" at bounding box center [259, 279] width 441 height 315
type input "18,00"
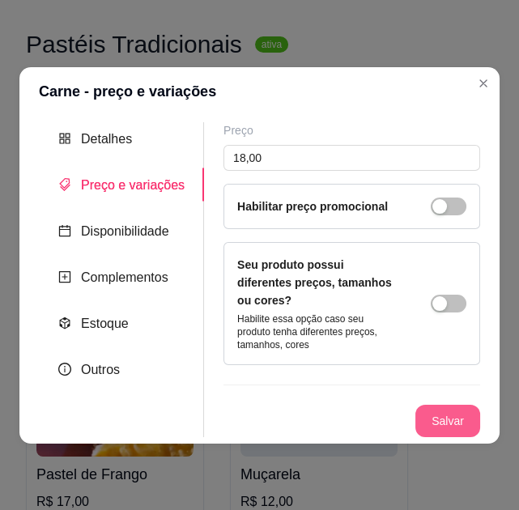
click at [443, 407] on button "Salvar" at bounding box center [447, 421] width 65 height 32
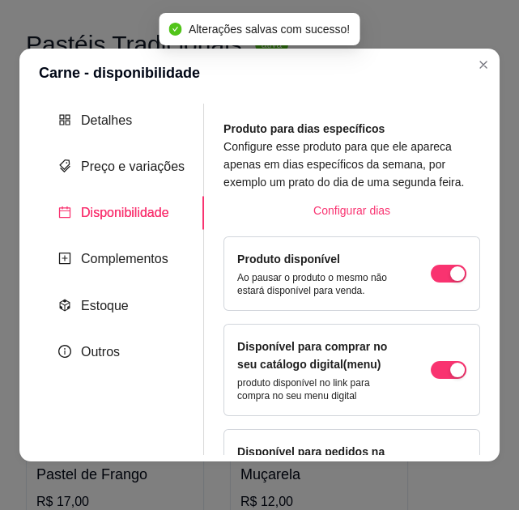
scroll to position [235, 0]
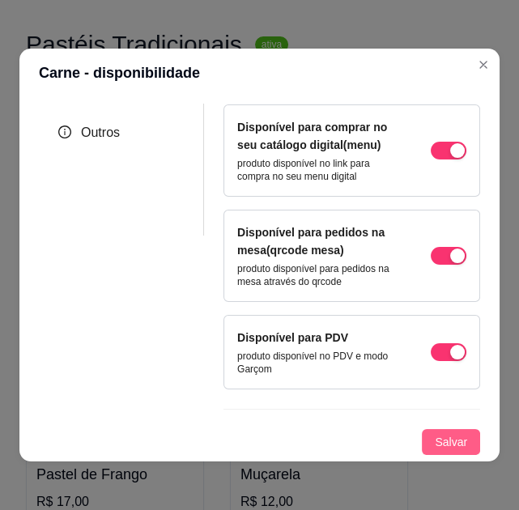
click at [431, 454] on button "Salvar" at bounding box center [451, 442] width 58 height 26
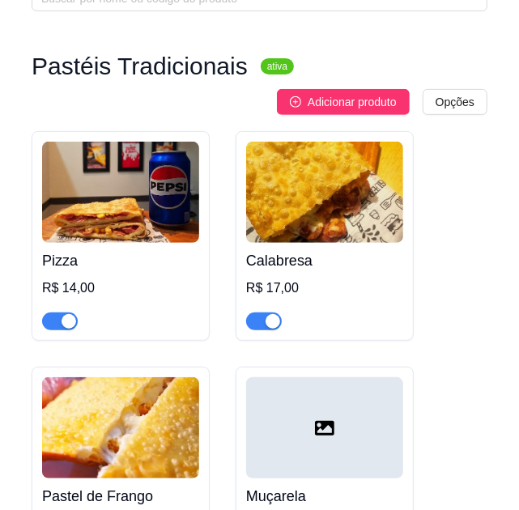
scroll to position [102, 0]
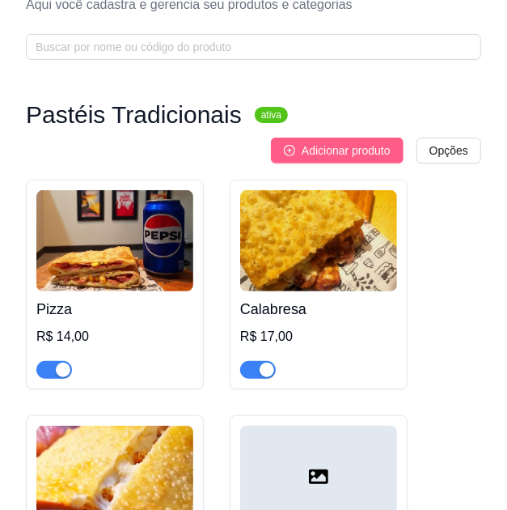
click at [341, 144] on span "Adicionar produto" at bounding box center [346, 151] width 89 height 18
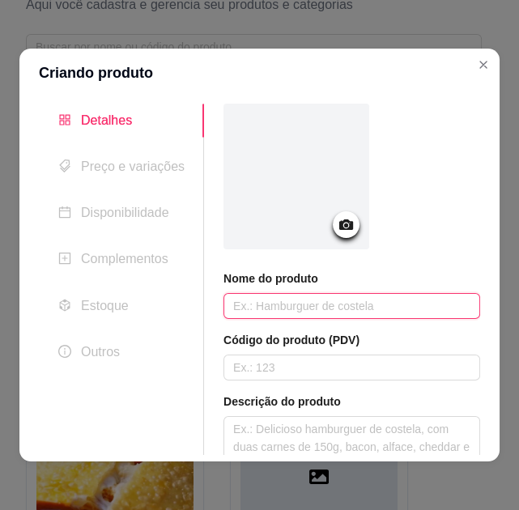
click at [318, 299] on input "text" at bounding box center [351, 306] width 257 height 26
type input "Carne de sol"
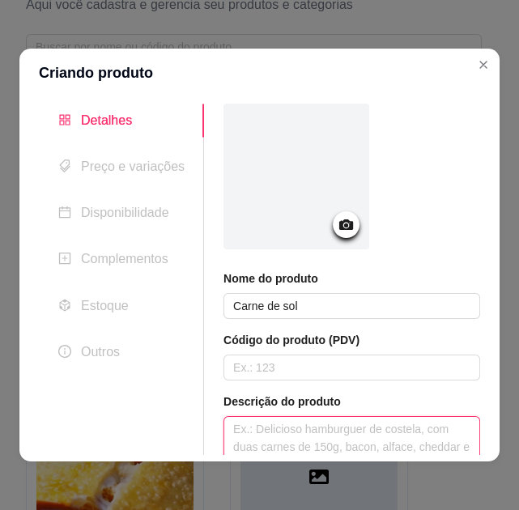
click at [286, 428] on textarea at bounding box center [351, 447] width 255 height 60
paste textarea "Carne desfiada, Muçarela, Catupiry Original, Milho, Molho de tomate, Cebola, To…"
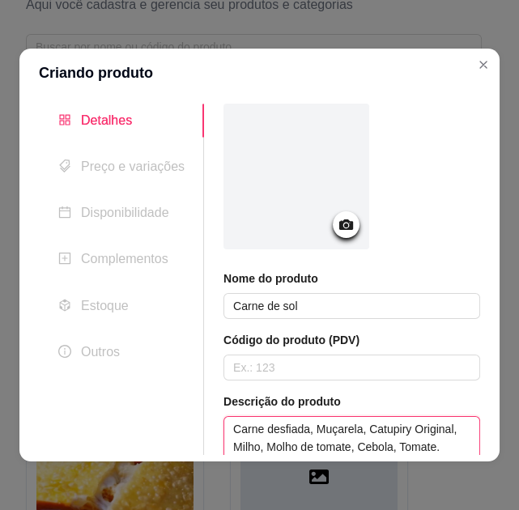
type textarea "Carne desfiada, Muçarela, Catupiry Original, Milho, Molho de tomate, Cebola, To…"
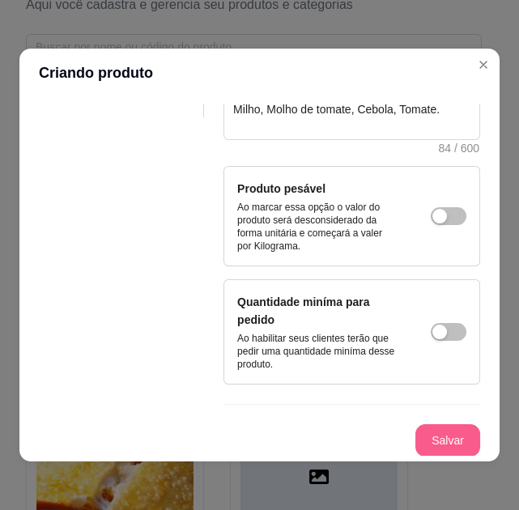
click at [421, 436] on button "Salvar" at bounding box center [447, 440] width 65 height 32
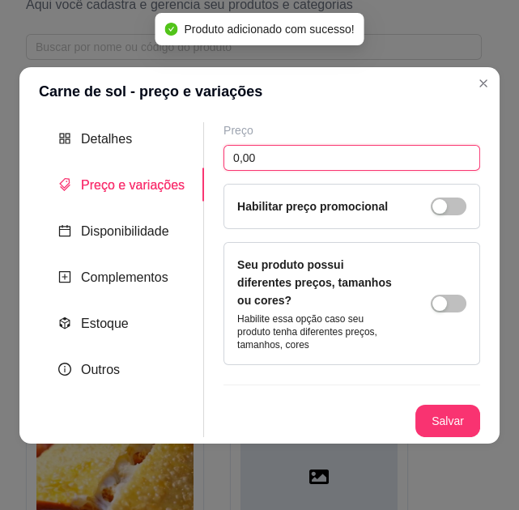
drag, startPoint x: 295, startPoint y: 172, endPoint x: 223, endPoint y: 172, distance: 72.8
click at [223, 171] on input "0,00" at bounding box center [351, 158] width 257 height 26
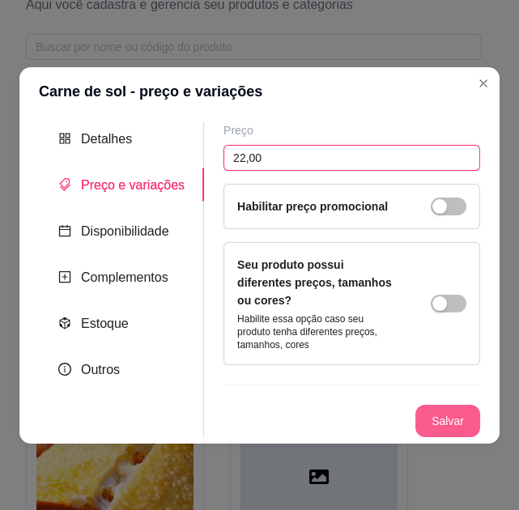
type input "22,00"
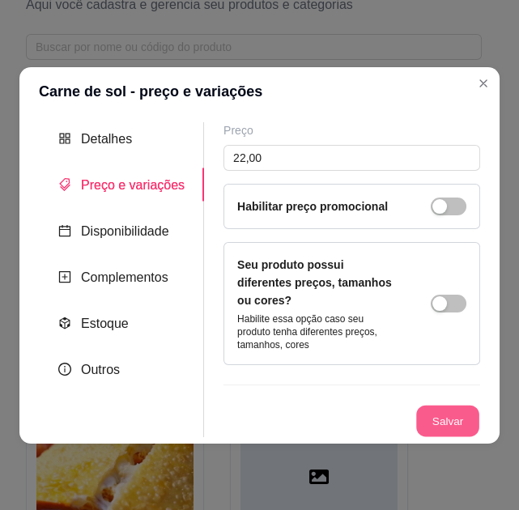
click at [448, 416] on button "Salvar" at bounding box center [447, 421] width 63 height 32
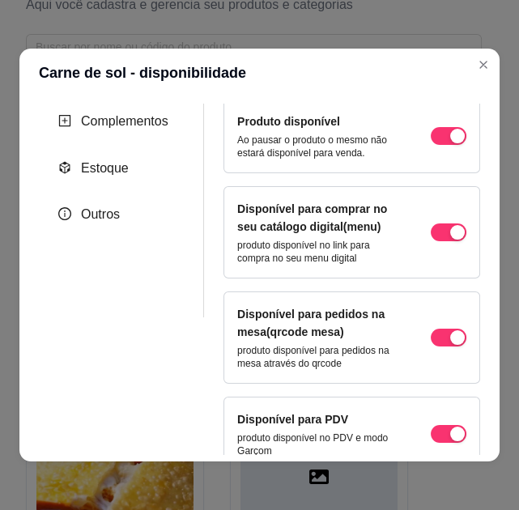
scroll to position [235, 0]
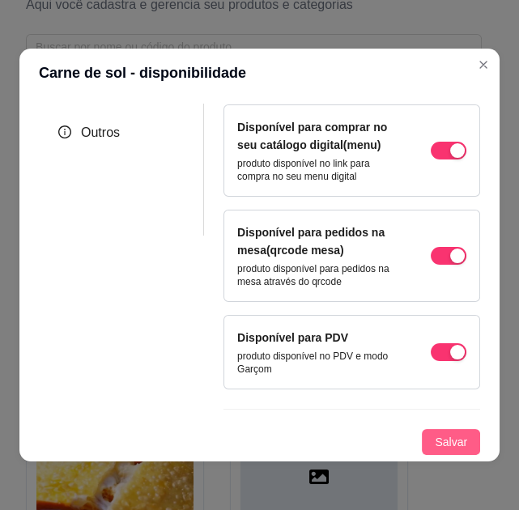
click at [435, 443] on span "Salvar" at bounding box center [451, 442] width 32 height 18
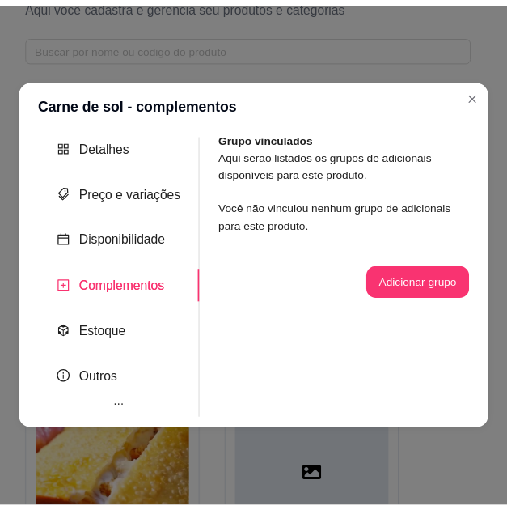
scroll to position [0, 0]
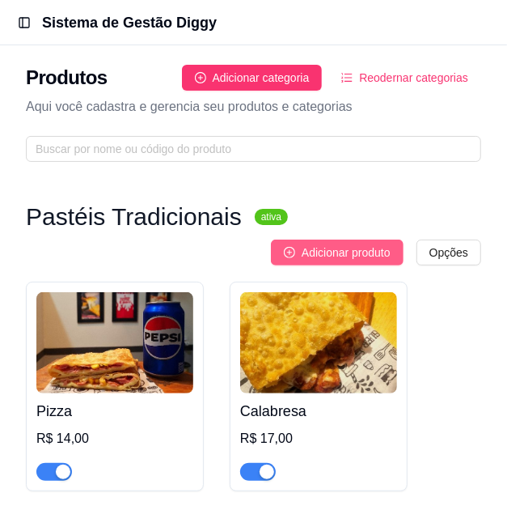
click at [363, 251] on span "Adicionar produto" at bounding box center [346, 253] width 89 height 18
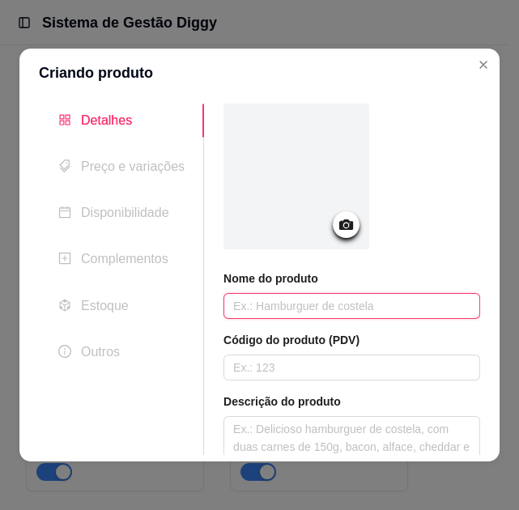
click at [308, 293] on input "text" at bounding box center [351, 306] width 257 height 26
type input "Queijo Coalho"
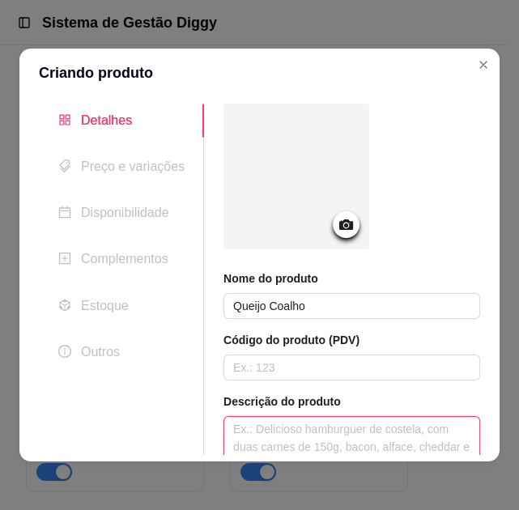
click at [320, 432] on textarea at bounding box center [351, 447] width 255 height 60
click at [307, 437] on textarea at bounding box center [351, 447] width 255 height 60
paste textarea "Queijo coalho em [GEOGRAPHIC_DATA]"
type textarea "Queijo coalho em [GEOGRAPHIC_DATA]"
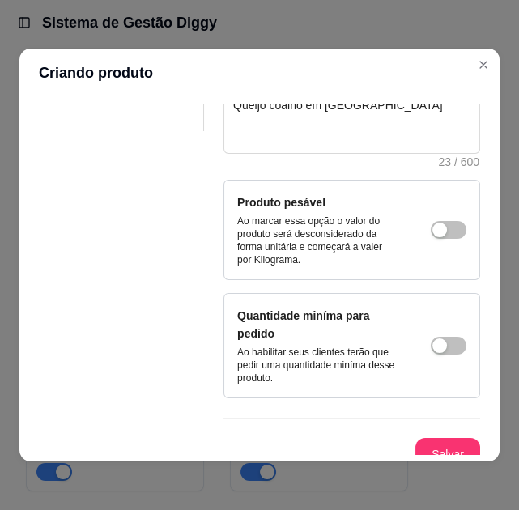
scroll to position [325, 0]
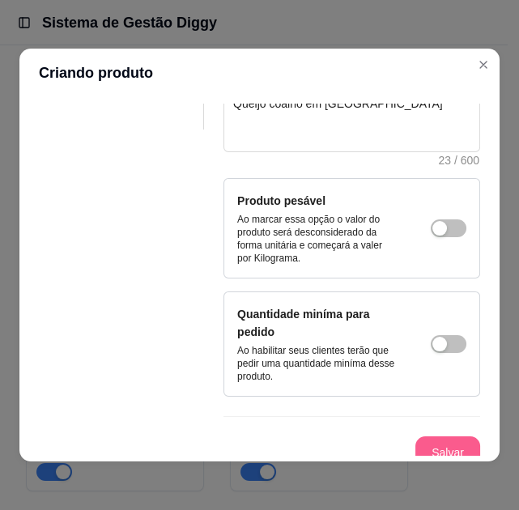
click at [415, 439] on button "Salvar" at bounding box center [447, 452] width 65 height 32
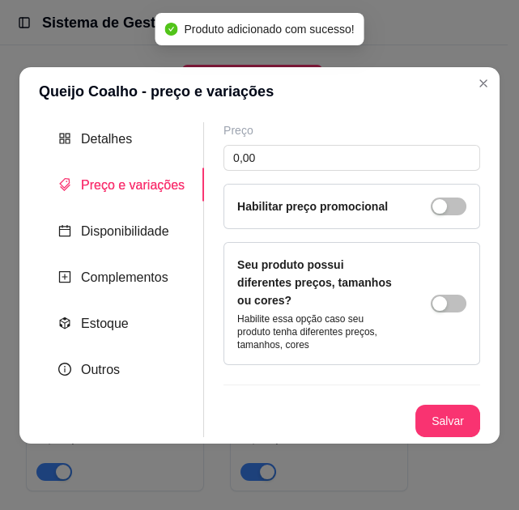
scroll to position [0, 0]
click at [337, 185] on div "Preço 0,00 Habilitar preço promocional" at bounding box center [351, 175] width 257 height 107
drag, startPoint x: 320, startPoint y: 162, endPoint x: 202, endPoint y: 170, distance: 118.4
click at [204, 170] on div "Preço 0,00 Habilitar preço promocional Seu produto possui diferentes preços, ta…" at bounding box center [342, 279] width 276 height 315
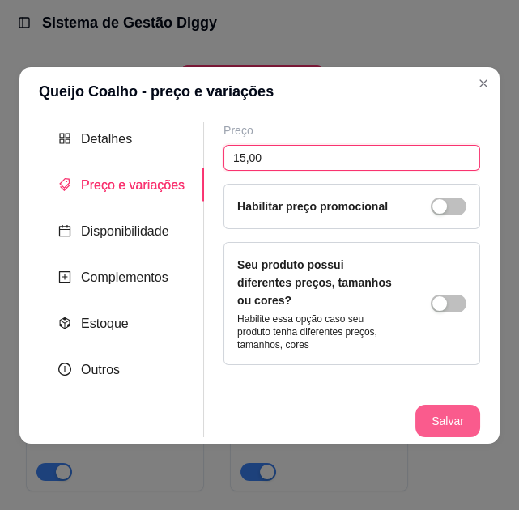
type input "15,00"
click at [445, 416] on button "Salvar" at bounding box center [447, 421] width 65 height 32
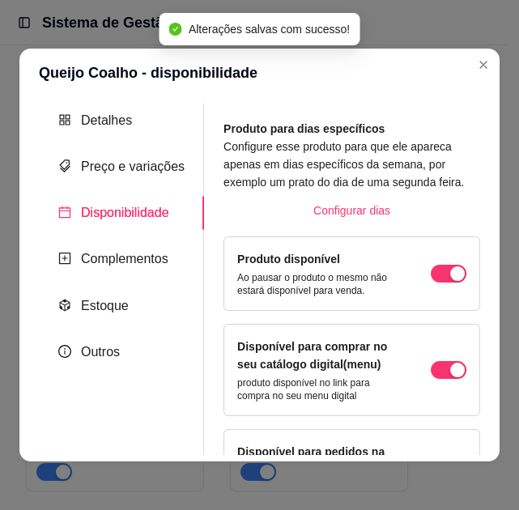
scroll to position [235, 0]
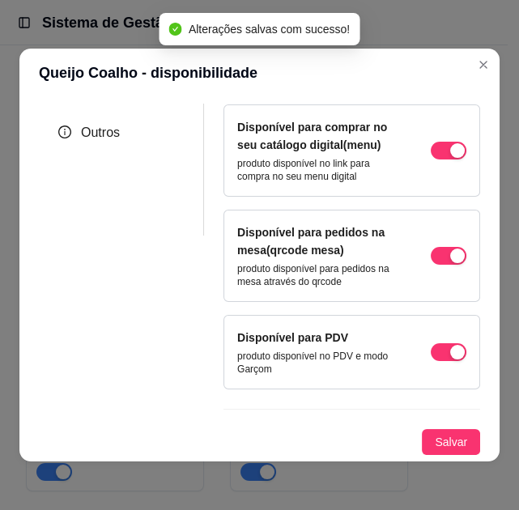
click at [421, 425] on div "Produto para dias específicos Configure esse produto para que ele apareca apena…" at bounding box center [351, 177] width 257 height 554
click at [435, 440] on span "Salvar" at bounding box center [451, 442] width 32 height 18
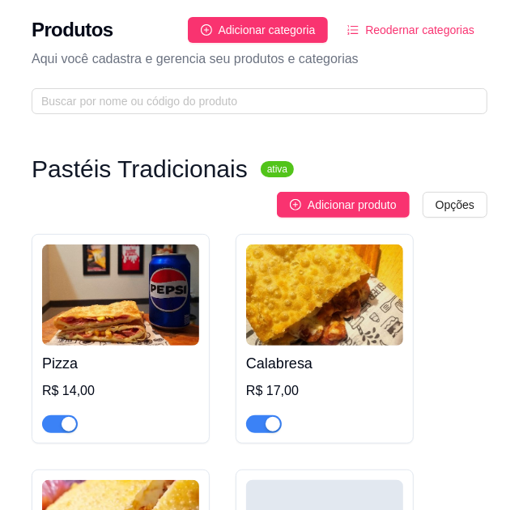
scroll to position [0, 0]
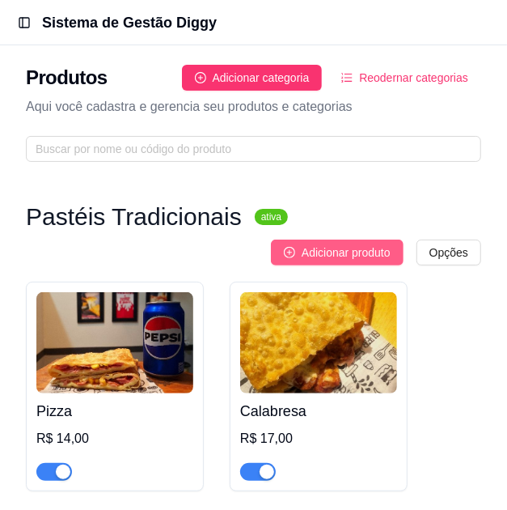
click at [357, 254] on span "Adicionar produto" at bounding box center [346, 253] width 89 height 18
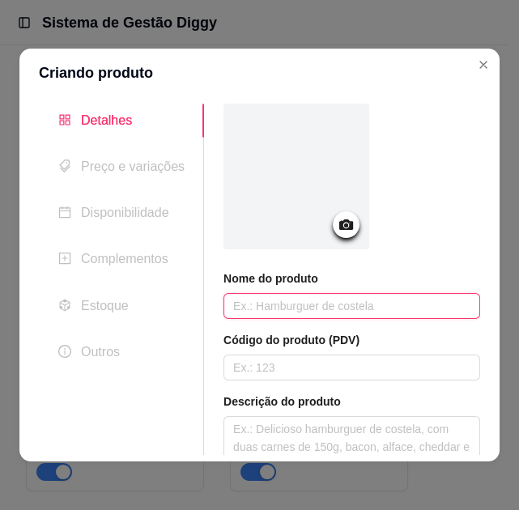
click at [311, 306] on input "text" at bounding box center [351, 306] width 257 height 26
type input "Portuga"
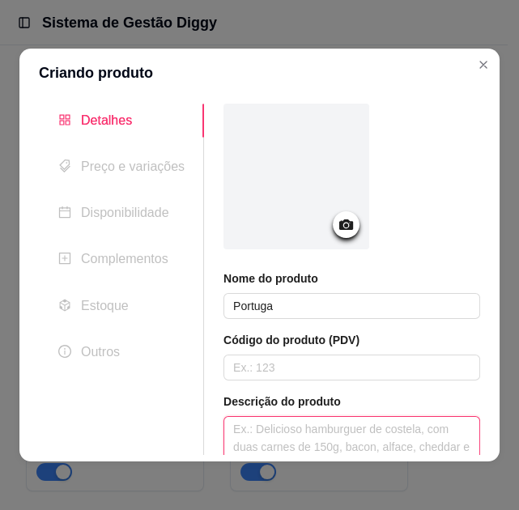
click at [353, 418] on textarea at bounding box center [351, 447] width 255 height 60
paste textarea "Presunto, Muçarela, Ovo cozido, Orégano, Milho, Molho de tomate artesanal, Cebo…"
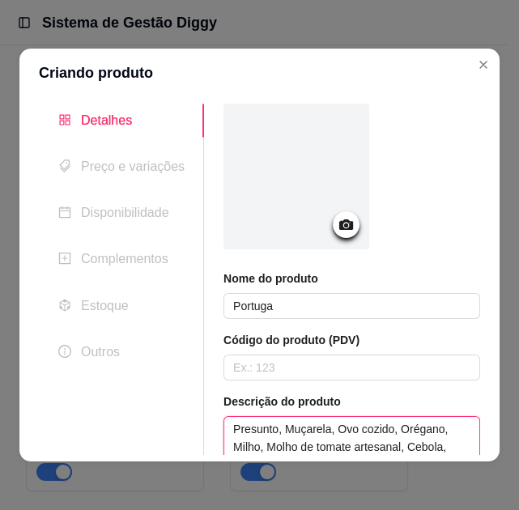
scroll to position [16, 0]
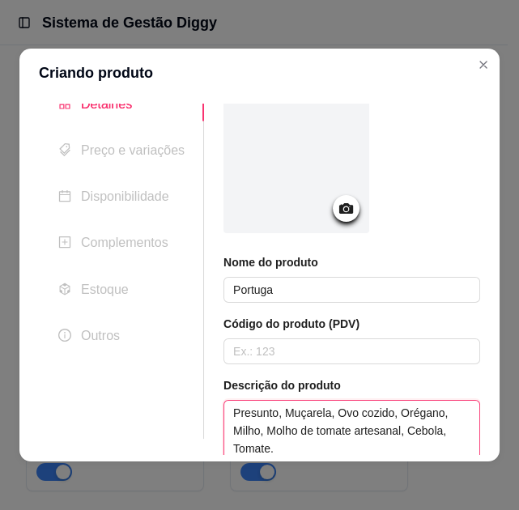
type textarea "Presunto, Muçarela, Ovo cozido, Orégano, Milho, Molho de tomate artesanal, Cebo…"
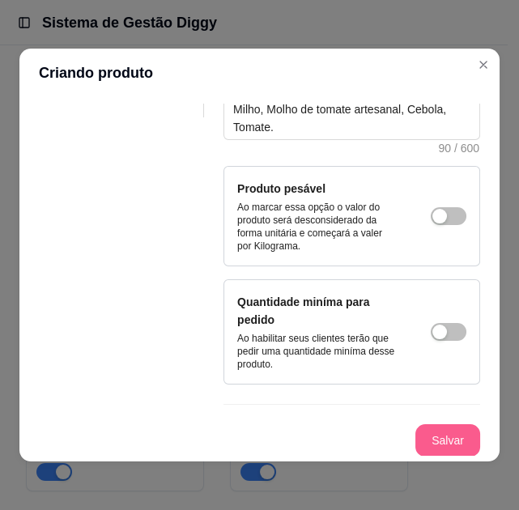
click at [415, 445] on button "Salvar" at bounding box center [447, 440] width 65 height 32
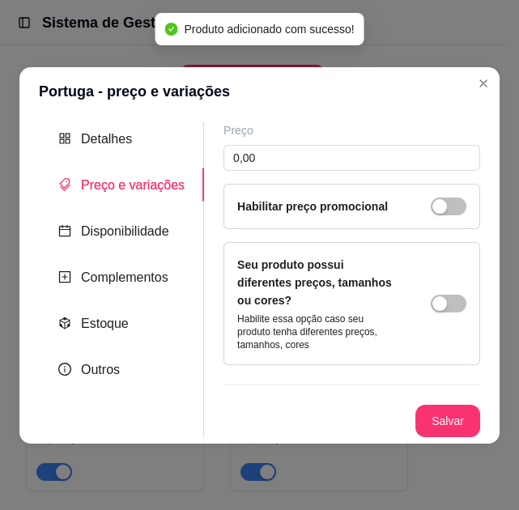
scroll to position [0, 0]
click at [440, 417] on button "Salvar" at bounding box center [447, 421] width 65 height 32
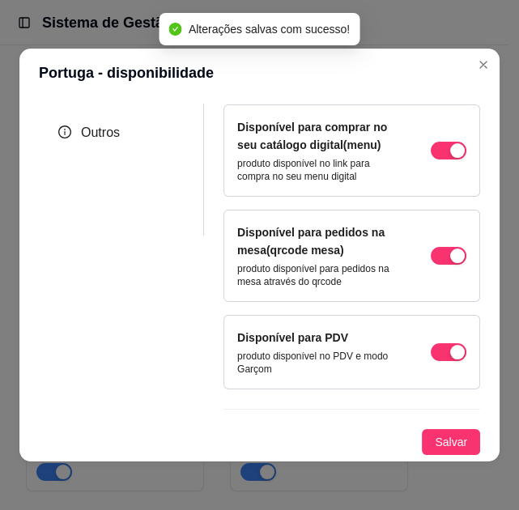
scroll to position [235, 0]
click at [435, 449] on span "Salvar" at bounding box center [451, 442] width 32 height 18
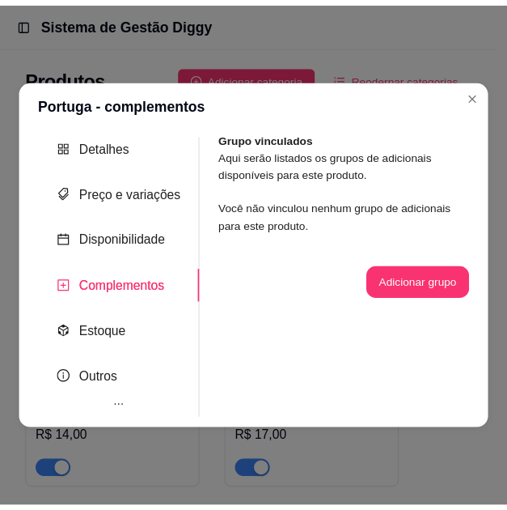
scroll to position [0, 0]
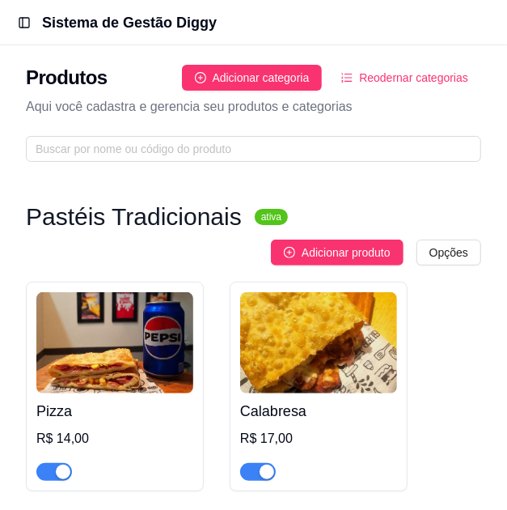
drag, startPoint x: 317, startPoint y: 244, endPoint x: 518, endPoint y: 154, distance: 220.2
click at [507, 154] on html "Toggle Sidebar Sistema de Gestão Diggy Produtos Adicionar categoria Reodernar c…" at bounding box center [253, 255] width 507 height 510
click at [360, 255] on span "Adicionar produto" at bounding box center [346, 253] width 89 height 18
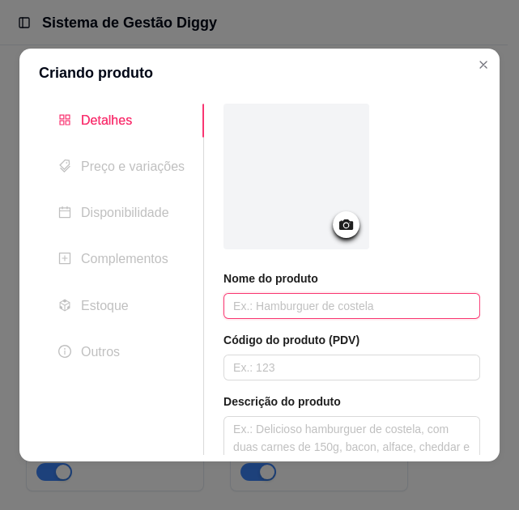
click at [287, 296] on input "text" at bounding box center [351, 306] width 257 height 26
type input "Quatro queijos"
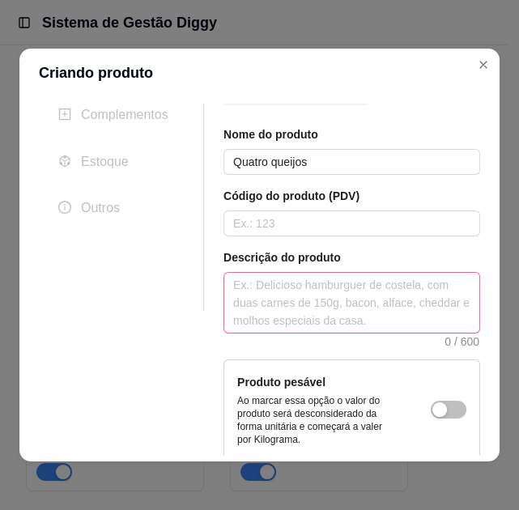
scroll to position [149, 0]
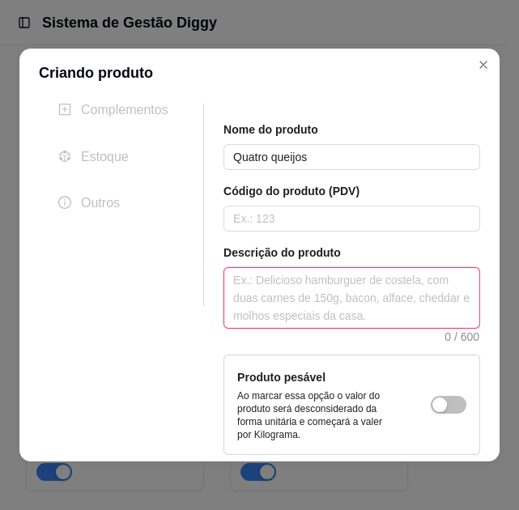
click at [284, 316] on textarea at bounding box center [351, 298] width 255 height 60
paste textarea "Muçarela, Catupiry Original, Gorgonzola, [PERSON_NAME], Molho de tomate artesan…"
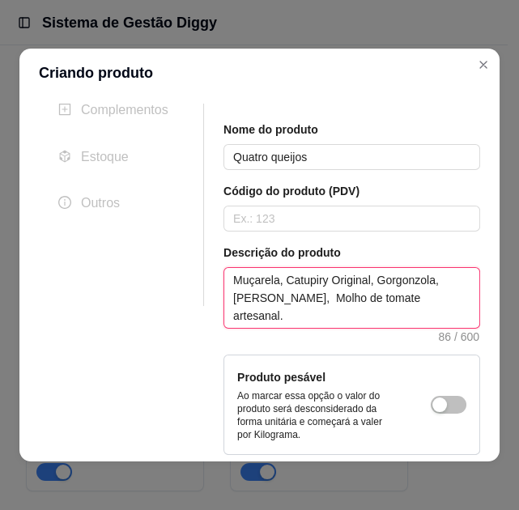
type textarea "Muçarela, Catupiry Original, Gorgonzola, [PERSON_NAME], Molho de tomate artesan…"
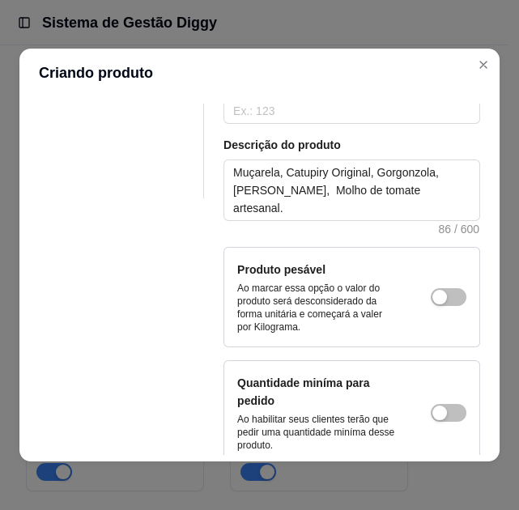
scroll to position [337, 0]
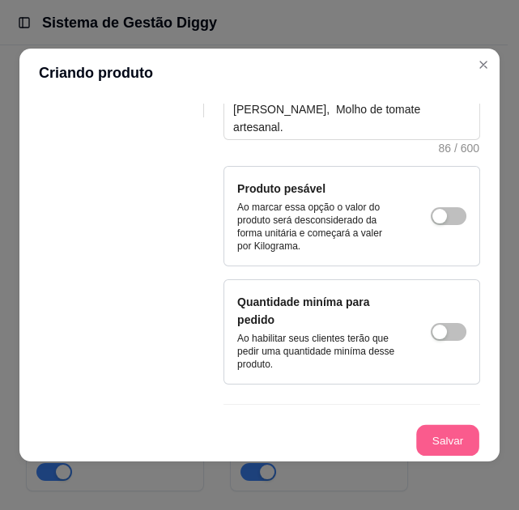
click at [430, 442] on button "Salvar" at bounding box center [447, 441] width 63 height 32
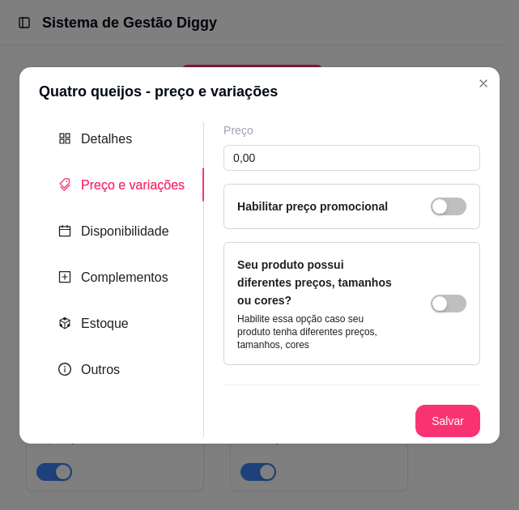
scroll to position [0, 0]
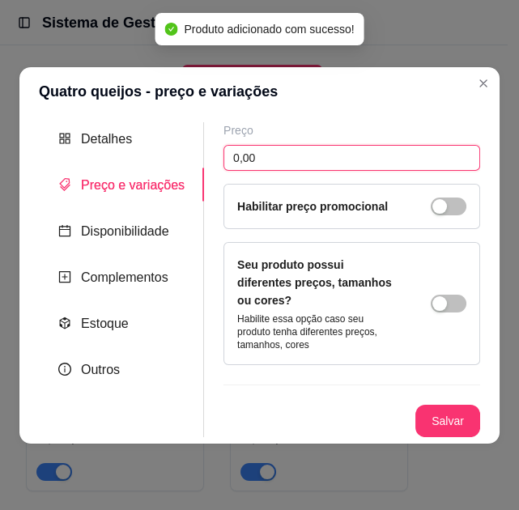
click at [283, 171] on input "0,00" at bounding box center [351, 158] width 257 height 26
drag, startPoint x: 283, startPoint y: 171, endPoint x: 164, endPoint y: 162, distance: 119.3
click at [164, 162] on div "Detalhes Preço e variações Disponibilidade Complementos Estoque Outros Nome do …" at bounding box center [259, 279] width 441 height 315
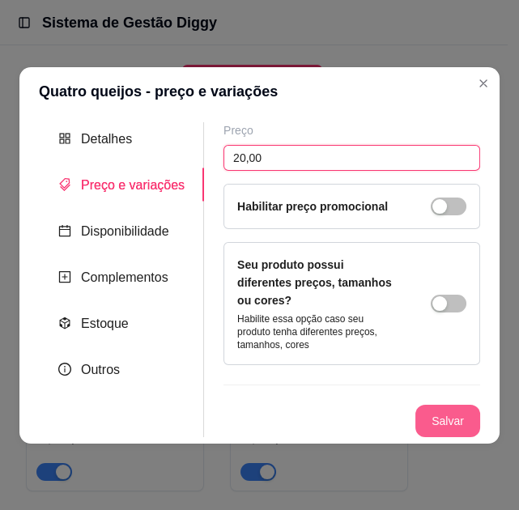
type input "20,00"
click at [423, 406] on button "Salvar" at bounding box center [447, 421] width 65 height 32
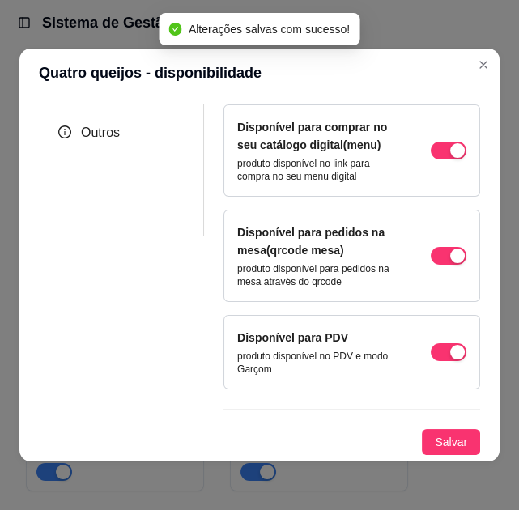
scroll to position [235, 0]
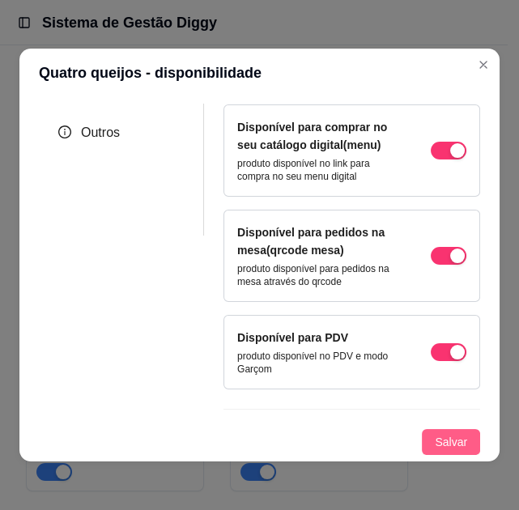
click at [435, 438] on span "Salvar" at bounding box center [451, 442] width 32 height 18
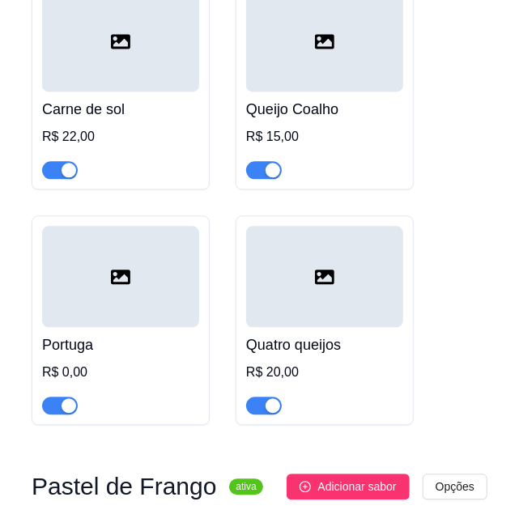
scroll to position [1099, 0]
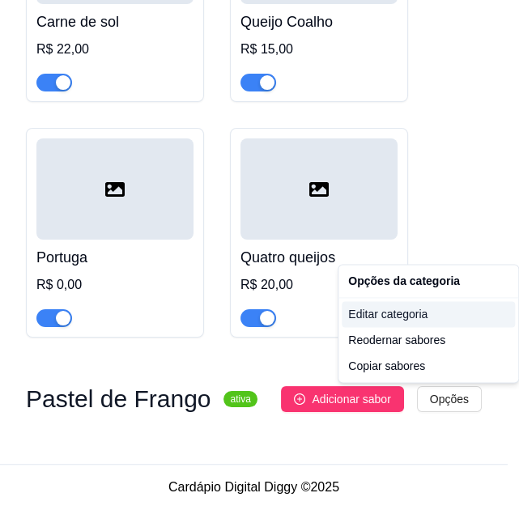
click at [408, 315] on div "Editar categoria" at bounding box center [427, 314] width 173 height 26
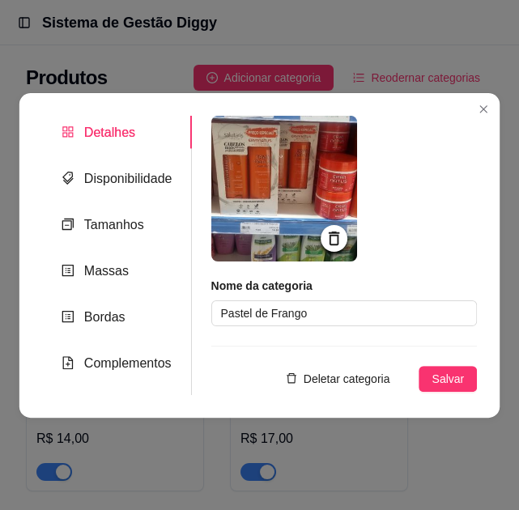
scroll to position [1067, 0]
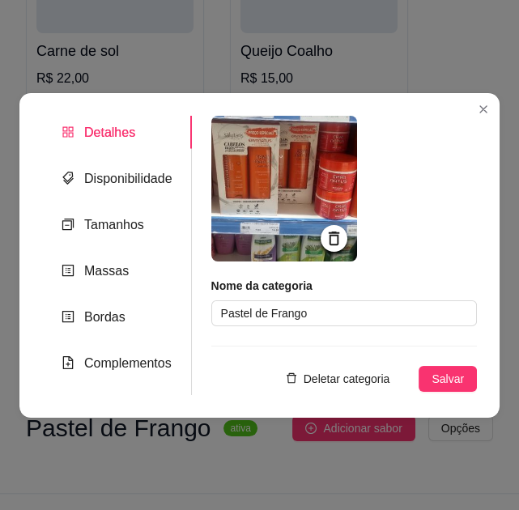
click at [337, 232] on icon at bounding box center [333, 238] width 11 height 14
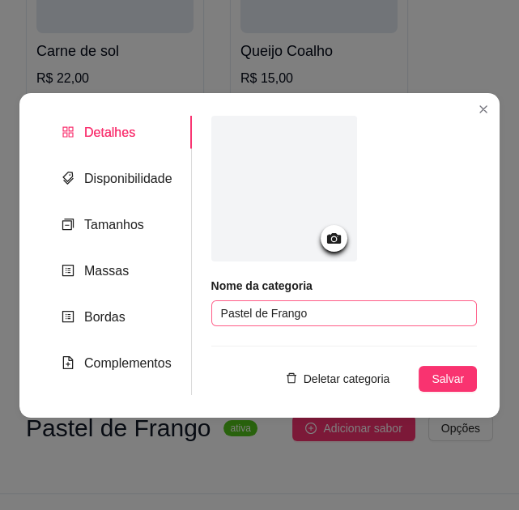
click at [355, 299] on div "Nome da categoria Pastel de Frango" at bounding box center [343, 302] width 265 height 49
drag, startPoint x: 346, startPoint y: 307, endPoint x: 229, endPoint y: 305, distance: 117.4
click at [229, 305] on input "Pastel de Frango" at bounding box center [343, 313] width 265 height 26
type input "P"
type input "Pastéis Especiais"
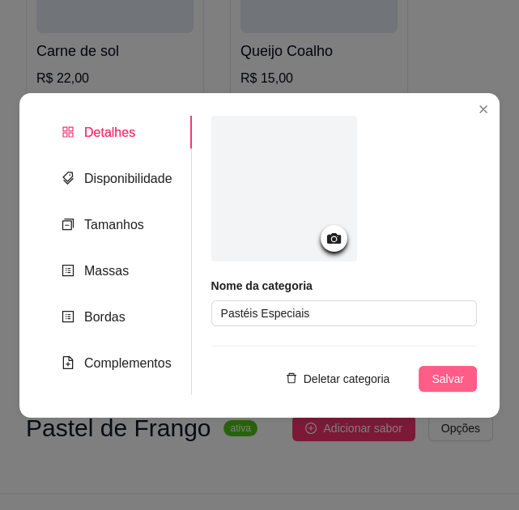
click at [463, 379] on span "Salvar" at bounding box center [447, 379] width 32 height 18
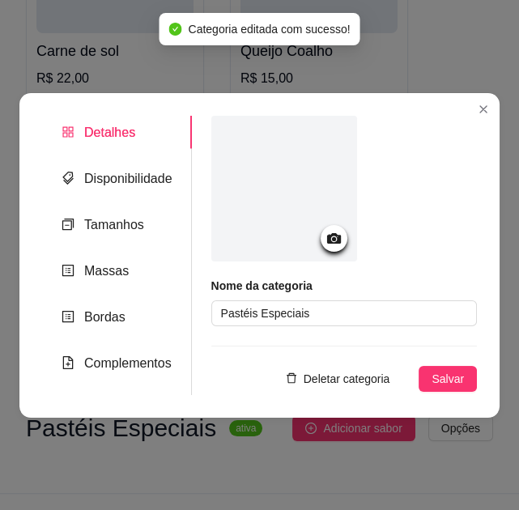
click at [453, 392] on div "Nome da categoria Pastéis Especiais Deletar categoria Salvar" at bounding box center [334, 255] width 286 height 279
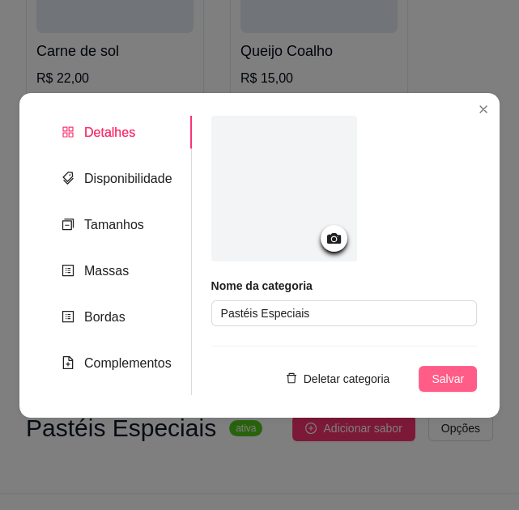
click at [444, 378] on span "Salvar" at bounding box center [447, 379] width 32 height 18
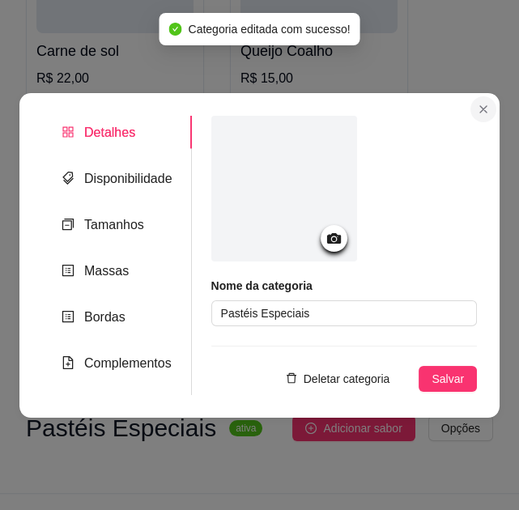
scroll to position [1099, 0]
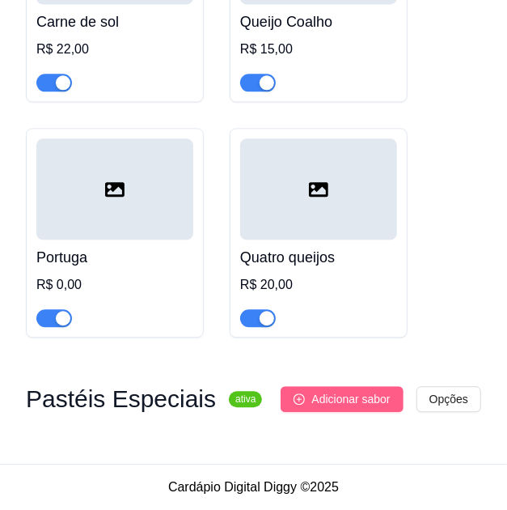
click at [378, 401] on span "Adicionar sabor" at bounding box center [351, 399] width 78 height 18
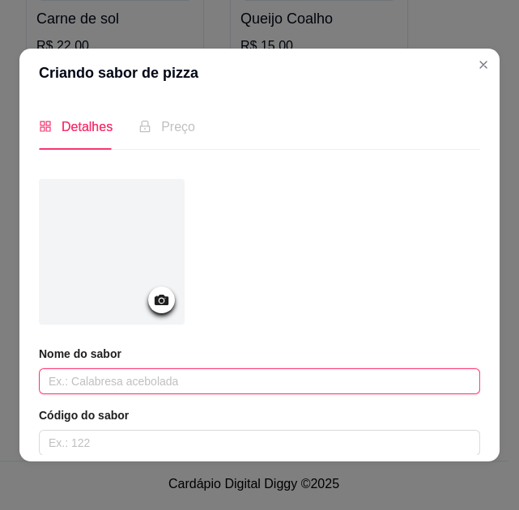
click at [162, 380] on input "text" at bounding box center [259, 381] width 441 height 26
type input "Lasanha"
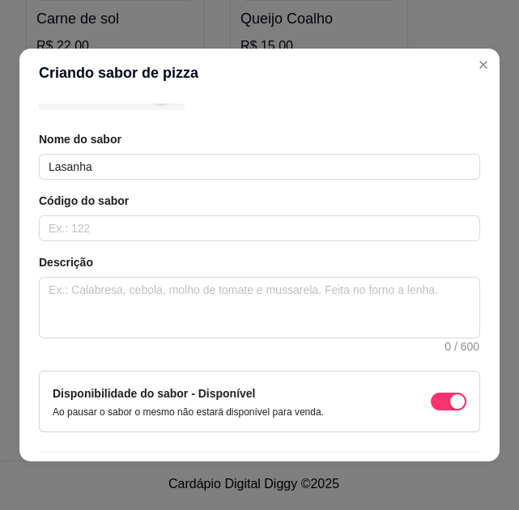
scroll to position [218, 0]
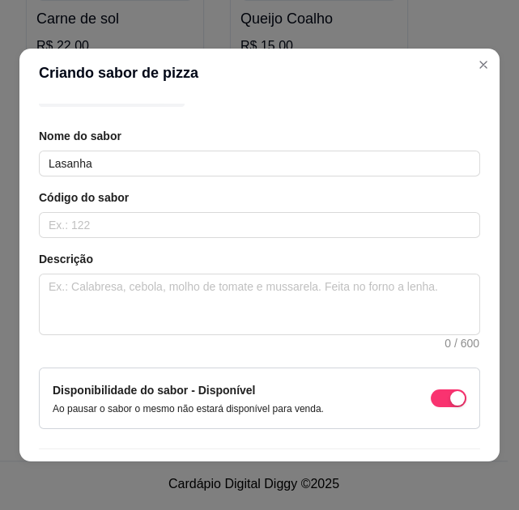
click at [168, 346] on div "Nome do sabor Lasanha Código do sabor Descrição 0 / 600 Disponibilidade do sabo…" at bounding box center [259, 231] width 441 height 540
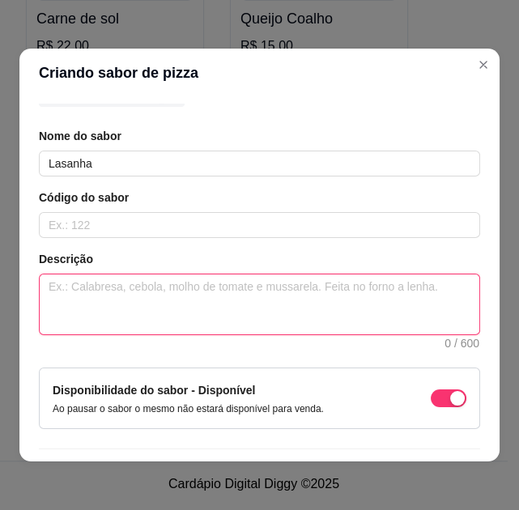
click at [154, 320] on textarea at bounding box center [259, 304] width 439 height 60
paste textarea "Carne moída refogada, muçarela, catupiry, presunto, molho de tomate, cebola rox…"
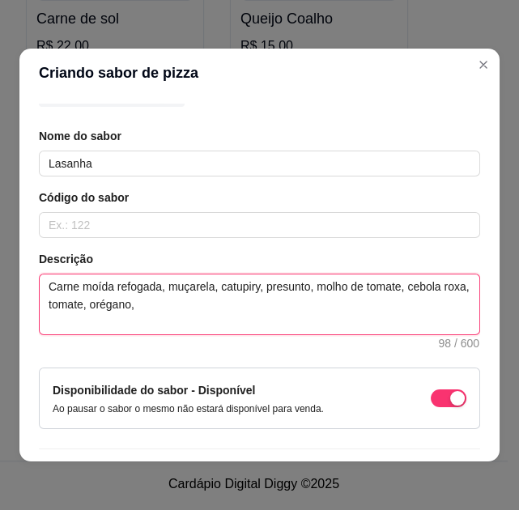
type textarea "Carne moída refogada, muçarela, catupiry, presunto, molho de tomate, cebola rox…"
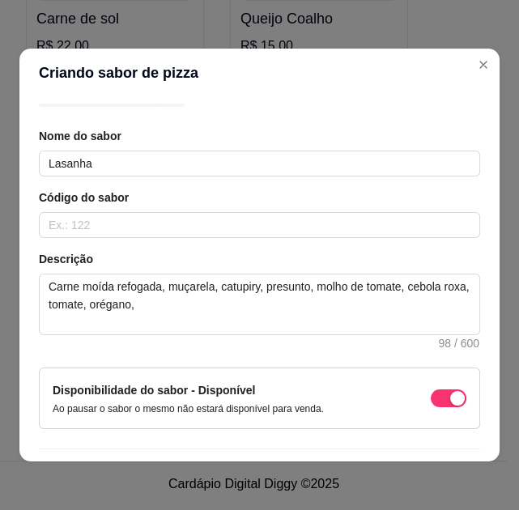
scroll to position [262, 0]
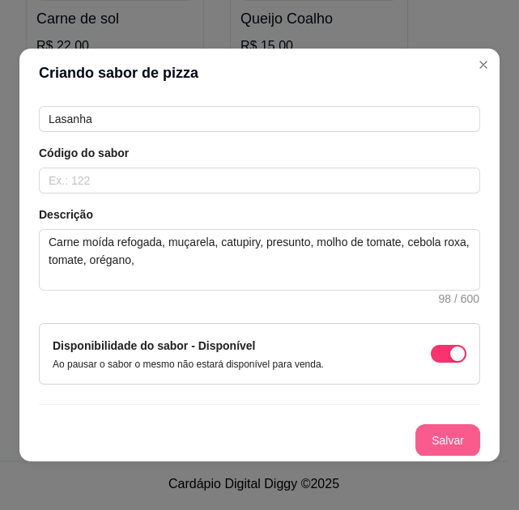
click at [439, 445] on button "Salvar" at bounding box center [447, 440] width 65 height 32
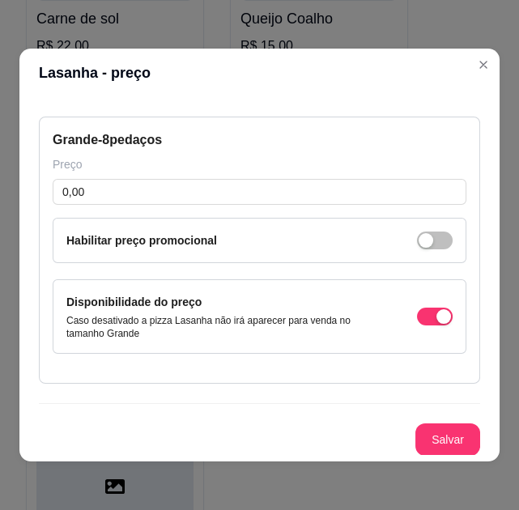
scroll to position [0, 0]
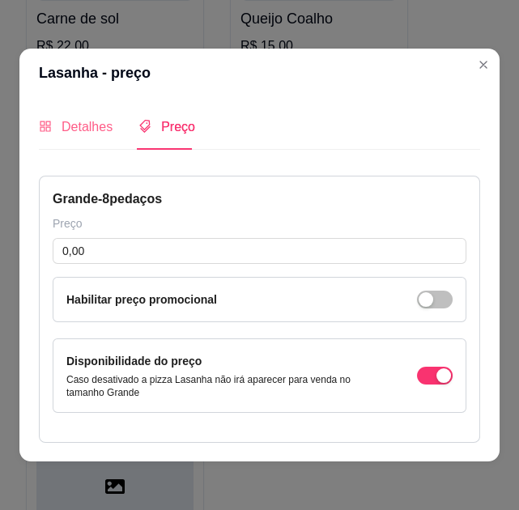
click at [80, 138] on div "Detalhes" at bounding box center [76, 127] width 74 height 46
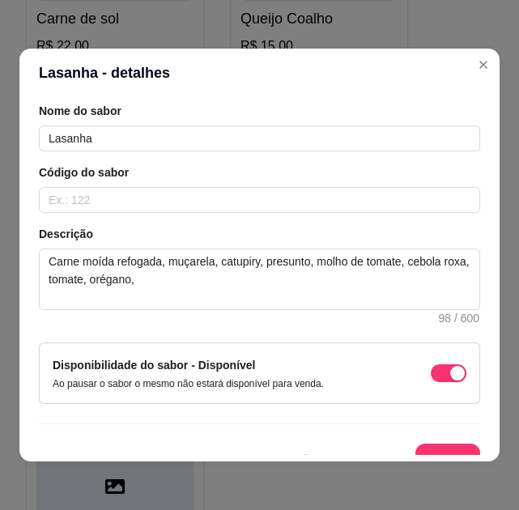
scroll to position [262, 0]
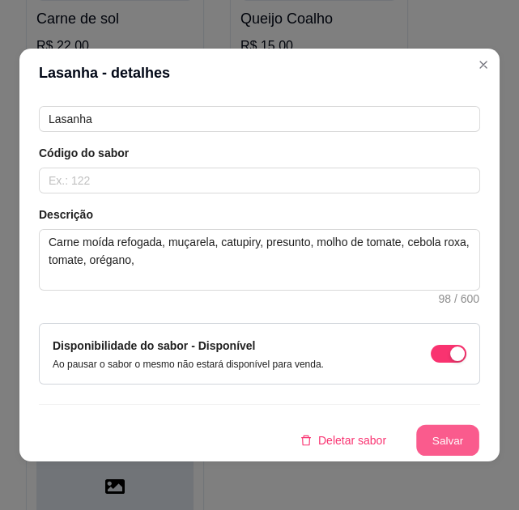
click at [423, 439] on button "Salvar" at bounding box center [447, 441] width 63 height 32
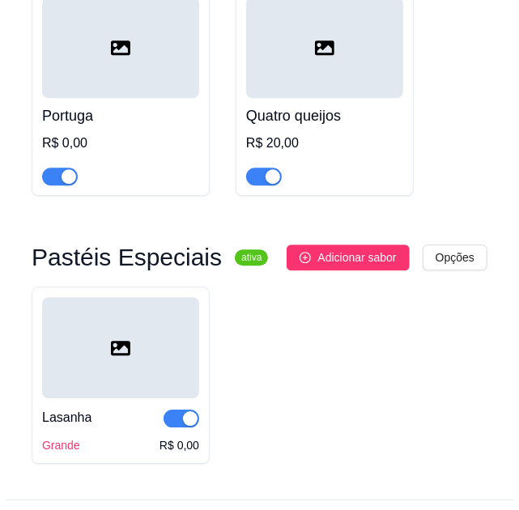
scroll to position [1277, 0]
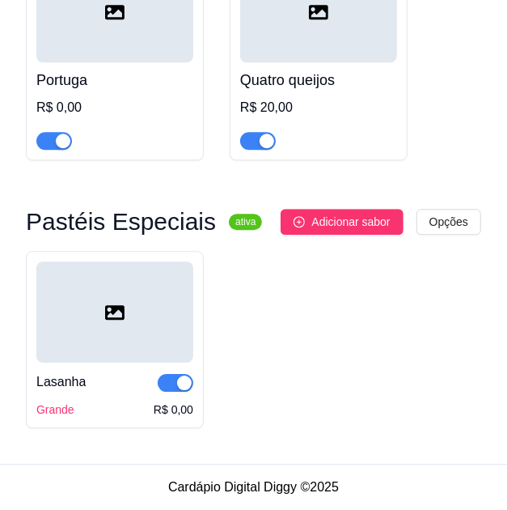
click at [151, 409] on div "Grande R$ 0,00" at bounding box center [114, 409] width 157 height 16
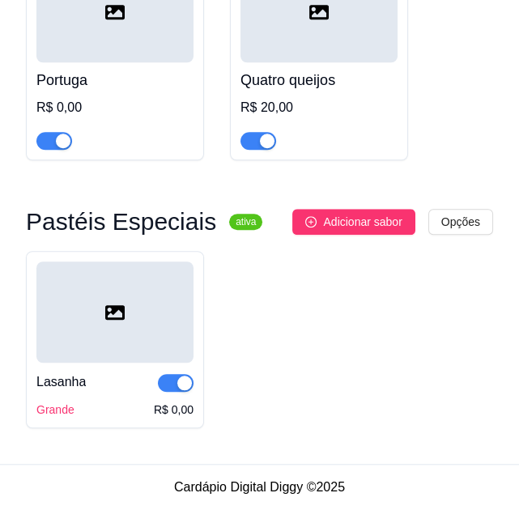
scroll to position [1245, 0]
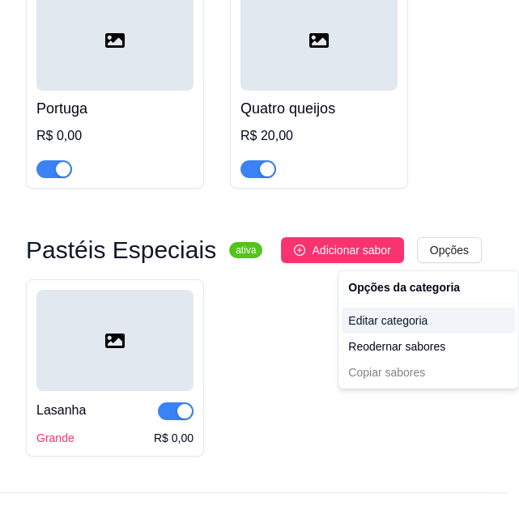
click at [422, 321] on div "Editar categoria" at bounding box center [427, 320] width 173 height 26
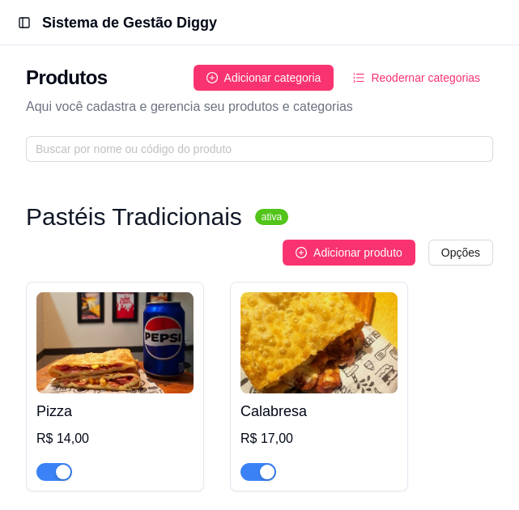
scroll to position [1211, 0]
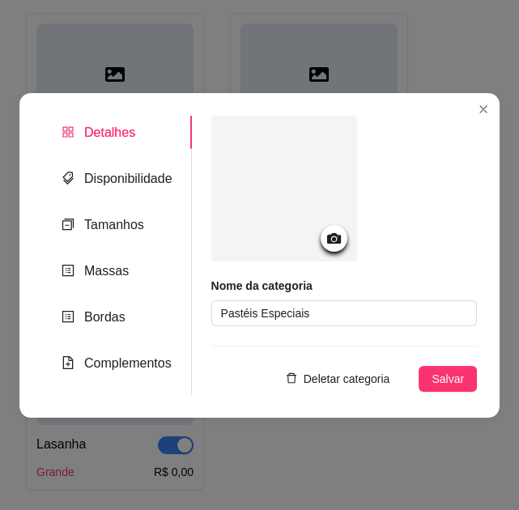
click at [138, 206] on div "Detalhes Disponibilidade Tamanhos Massas Bordas Complementos" at bounding box center [117, 255] width 150 height 279
click at [127, 187] on div "Disponibilidade" at bounding box center [116, 178] width 111 height 20
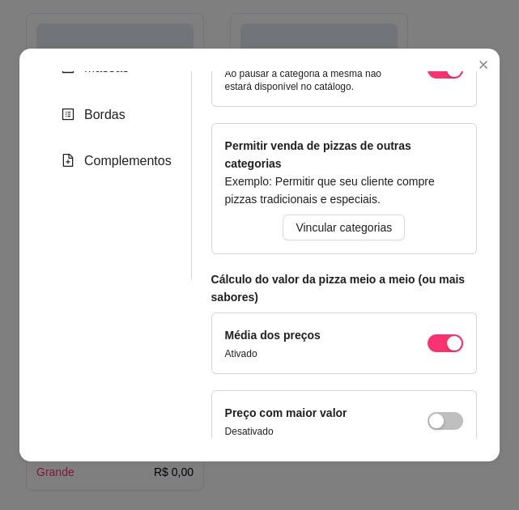
scroll to position [235, 0]
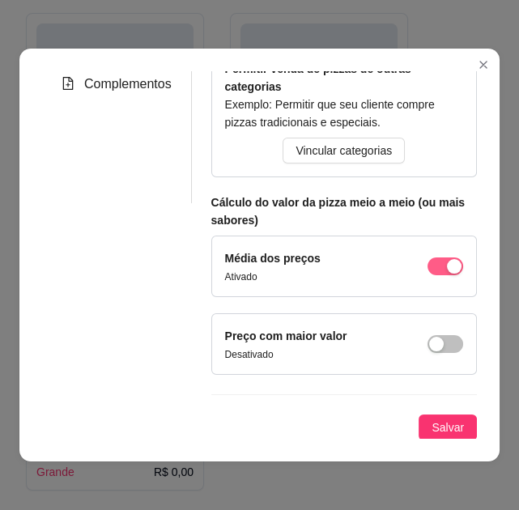
click at [447, 259] on div "button" at bounding box center [454, 266] width 15 height 15
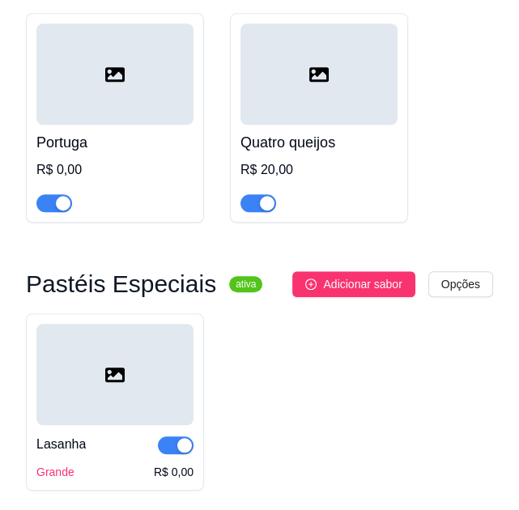
scroll to position [1243, 0]
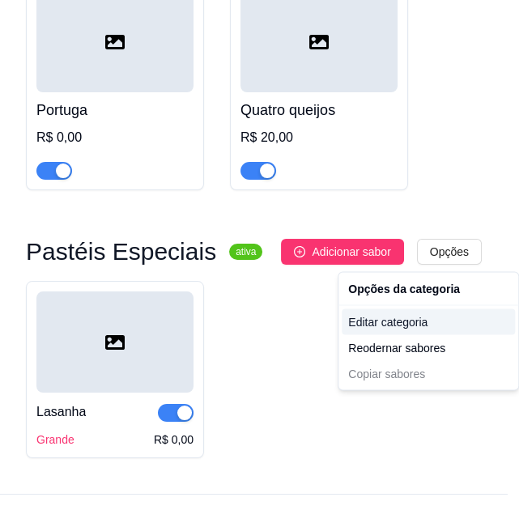
click at [422, 331] on div "Editar categoria" at bounding box center [427, 321] width 173 height 26
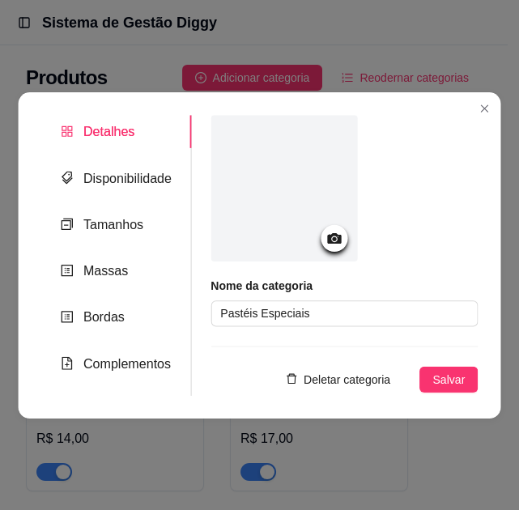
scroll to position [1211, 0]
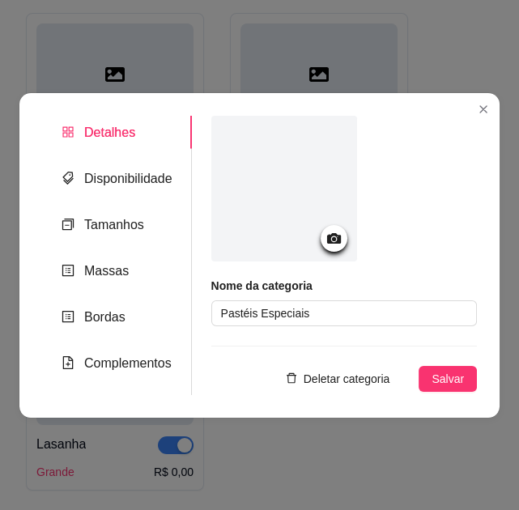
click at [358, 378] on span "Deletar categoria" at bounding box center [346, 379] width 87 height 18
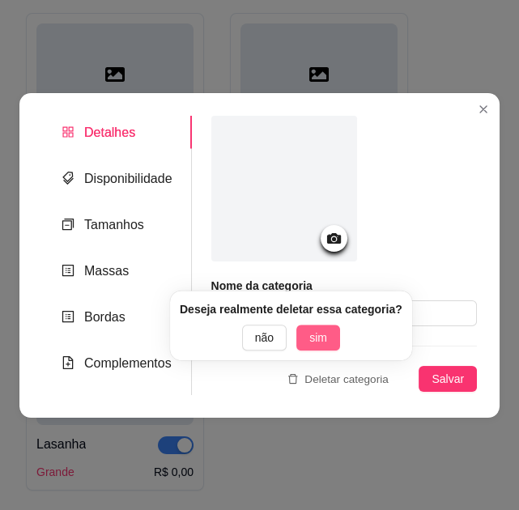
click at [311, 339] on span "sim" at bounding box center [318, 338] width 18 height 18
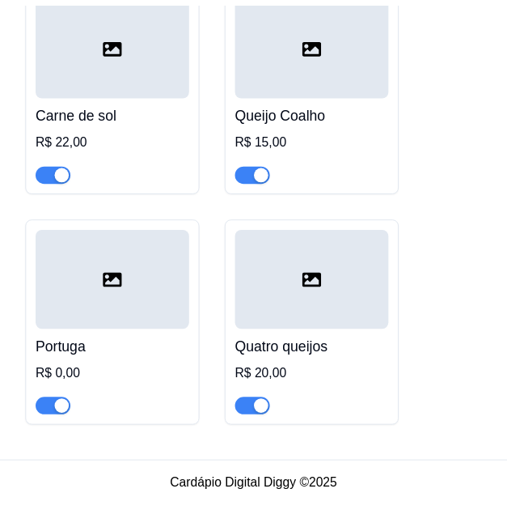
scroll to position [1008, 0]
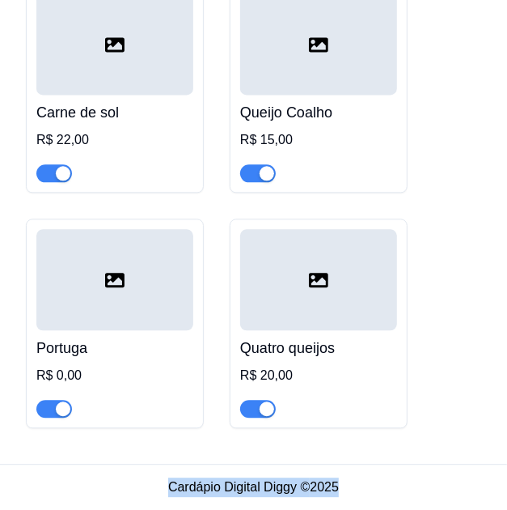
drag, startPoint x: 495, startPoint y: 459, endPoint x: 413, endPoint y: 257, distance: 217.7
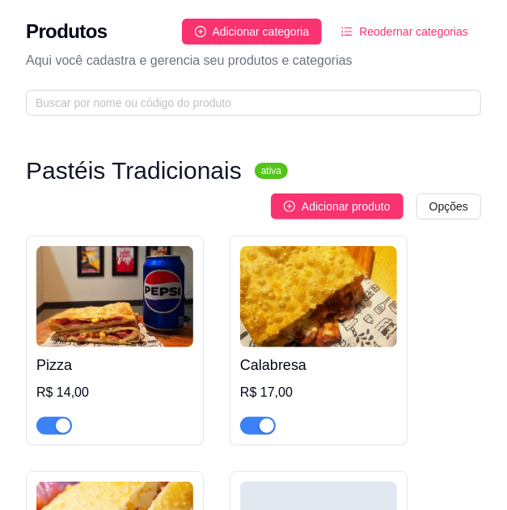
scroll to position [0, 0]
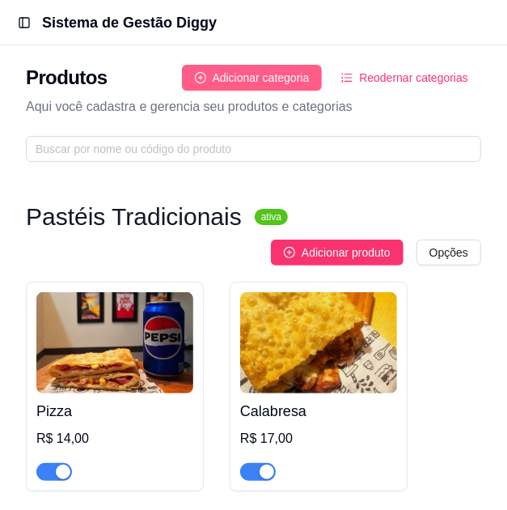
click at [288, 78] on span "Adicionar categoria" at bounding box center [261, 78] width 97 height 18
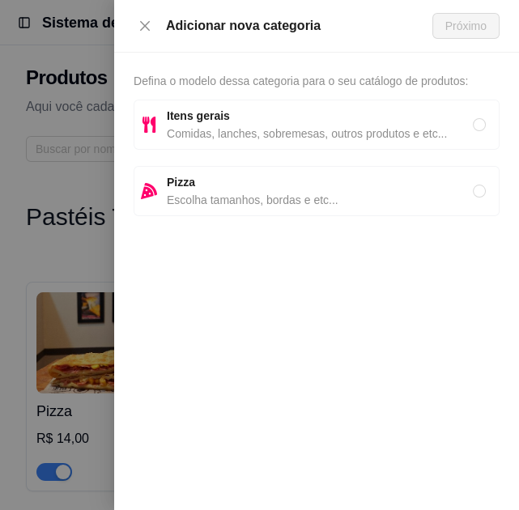
click at [288, 131] on span "Comidas, lanches, sobremesas, outros produtos e etc..." at bounding box center [320, 134] width 306 height 18
radio input "true"
click at [473, 23] on span "Próximo" at bounding box center [465, 26] width 41 height 18
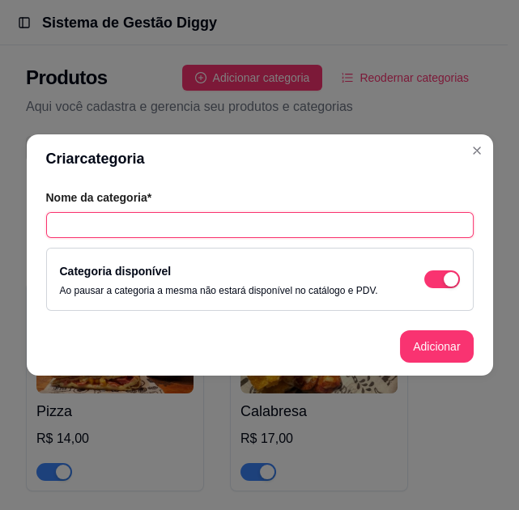
click at [274, 234] on input "text" at bounding box center [259, 225] width 427 height 26
type input "Pastéis Especiais"
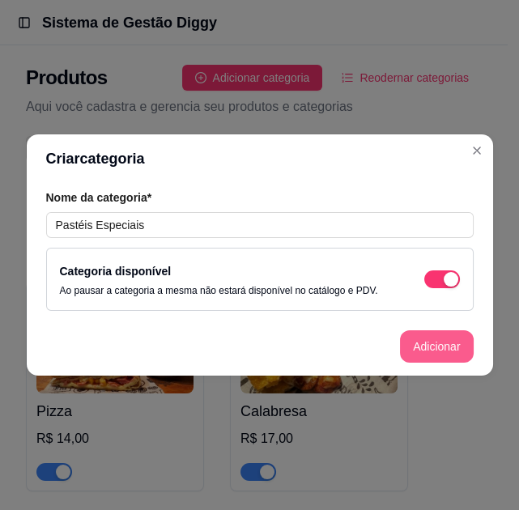
click at [439, 353] on button "Adicionar" at bounding box center [436, 346] width 73 height 32
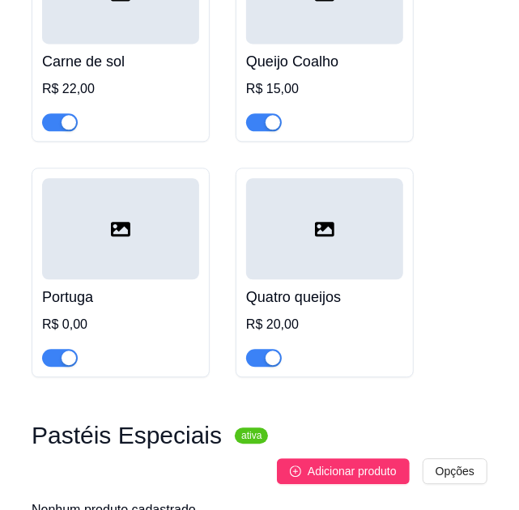
scroll to position [1117, 0]
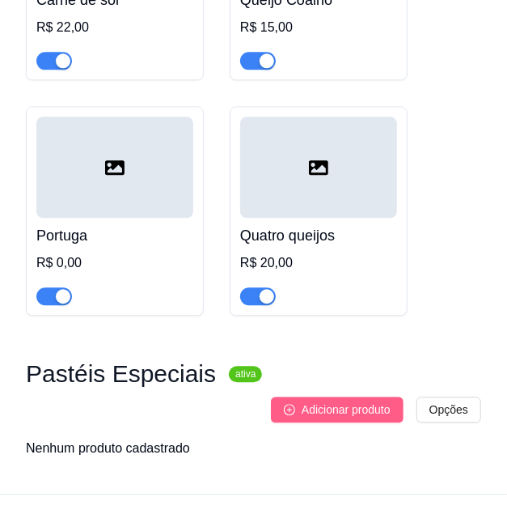
click at [356, 401] on span "Adicionar produto" at bounding box center [346, 410] width 89 height 18
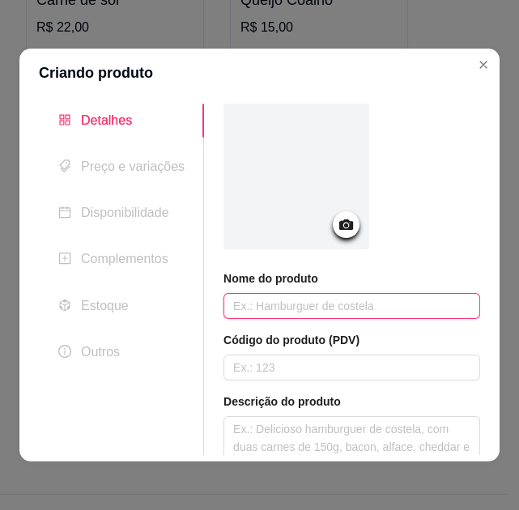
click at [317, 299] on input "text" at bounding box center [351, 306] width 257 height 26
type input "Lasanha"
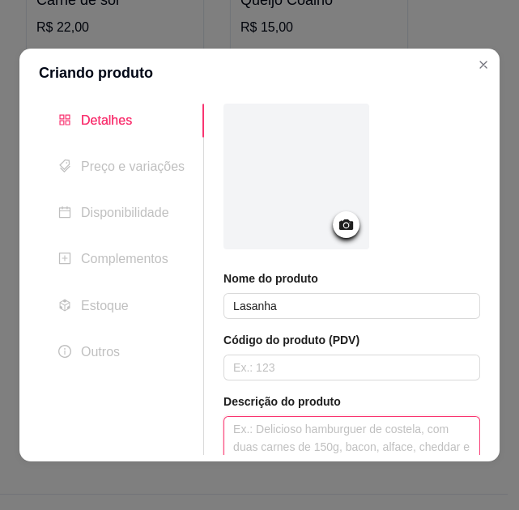
click at [324, 429] on textarea at bounding box center [351, 447] width 255 height 60
paste textarea "Carne moída refogada, muçarela, catupiry, presunto, molho de tomate, cebola rox…"
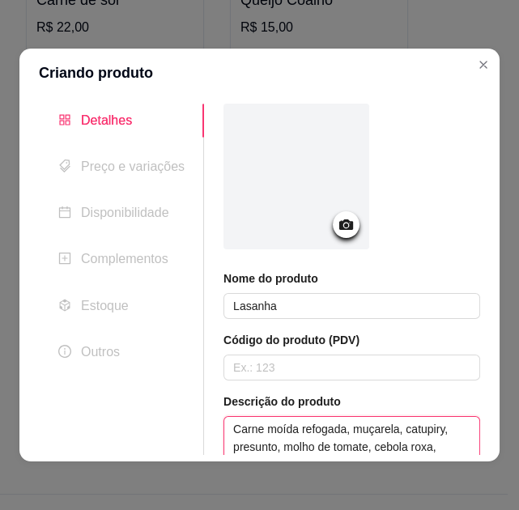
scroll to position [16, 0]
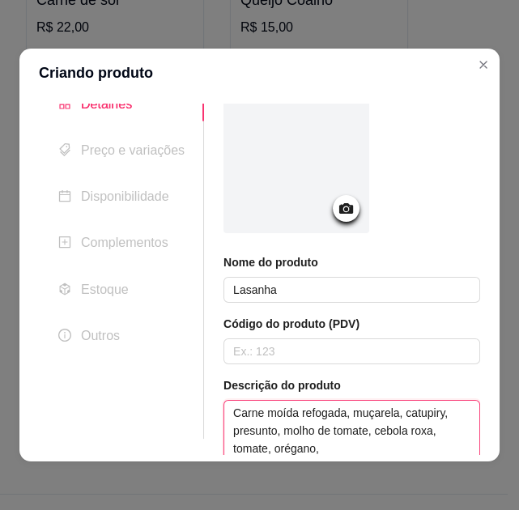
type textarea "Carne moída refogada, muçarela, catupiry, presunto, molho de tomate, cebola rox…"
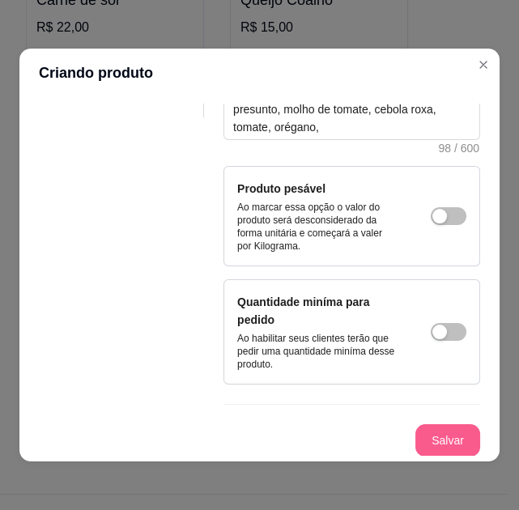
click at [425, 435] on button "Salvar" at bounding box center [447, 440] width 65 height 32
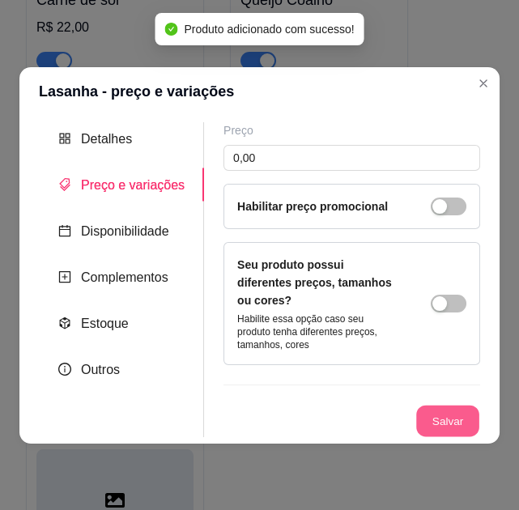
click at [456, 405] on button "Salvar" at bounding box center [447, 421] width 63 height 32
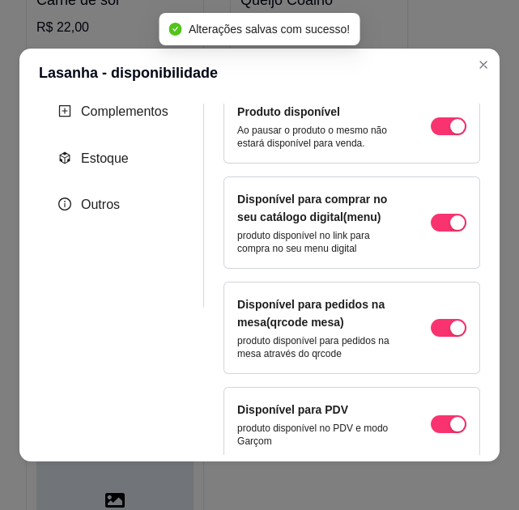
scroll to position [235, 0]
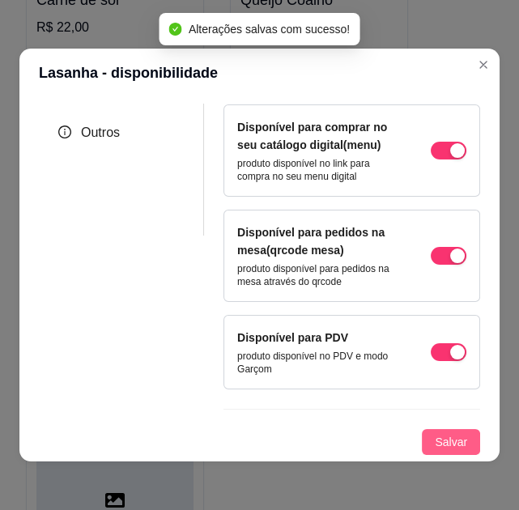
click at [435, 445] on span "Salvar" at bounding box center [451, 442] width 32 height 18
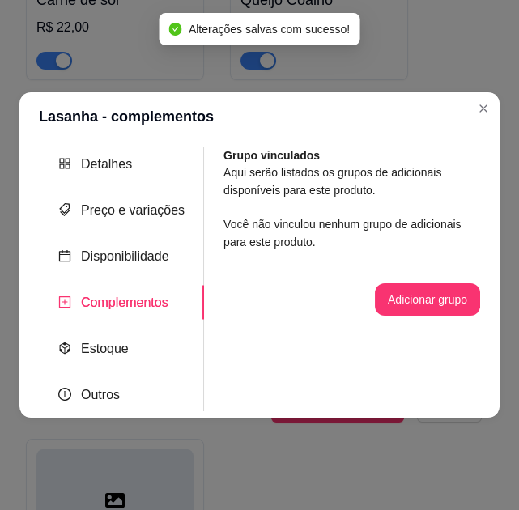
scroll to position [0, 0]
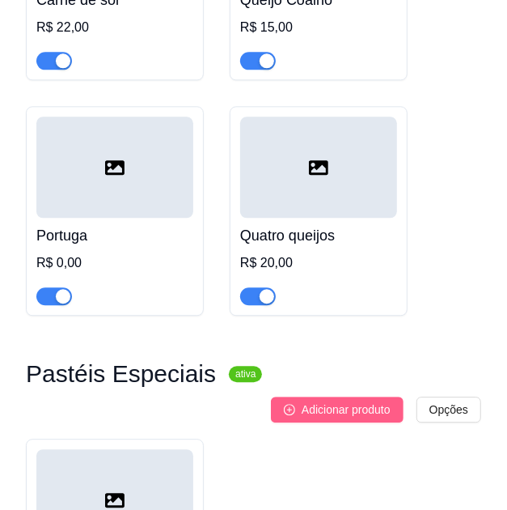
click at [346, 397] on button "Adicionar produto" at bounding box center [337, 410] width 133 height 26
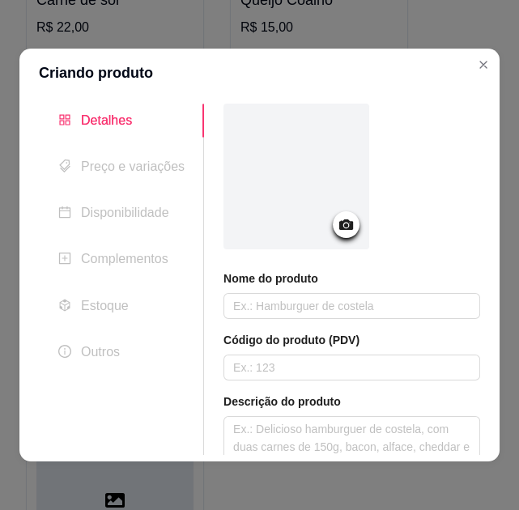
click at [291, 291] on div "Nome do produto" at bounding box center [351, 294] width 257 height 49
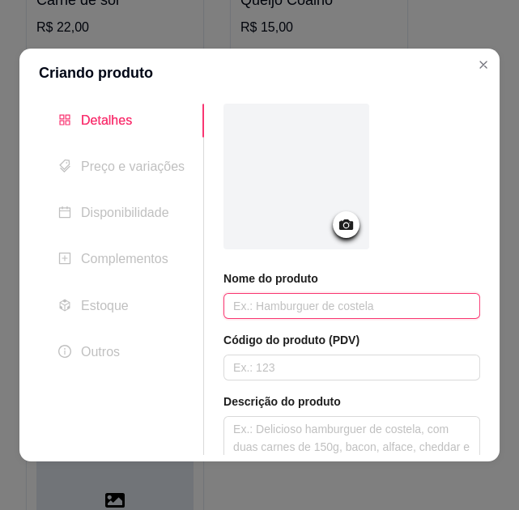
click at [291, 305] on input "text" at bounding box center [351, 306] width 257 height 26
type input "Frango com cheddar"
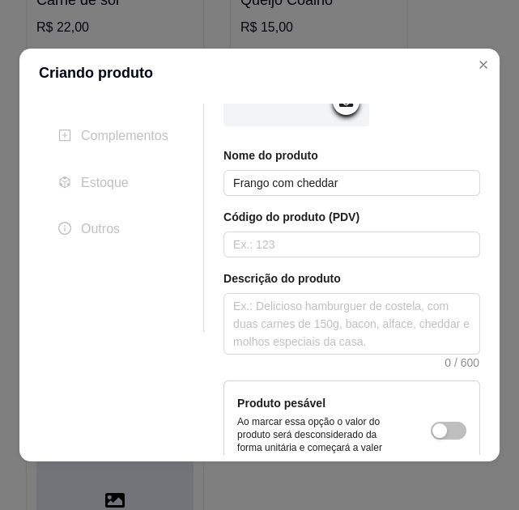
scroll to position [125, 0]
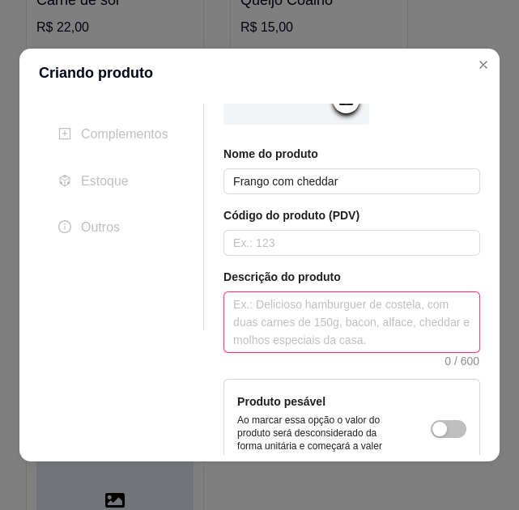
click at [274, 316] on textarea at bounding box center [351, 322] width 255 height 60
paste textarea "Frango desfiado, [PERSON_NAME] Muçarela, milho, molho de tomate artesanal, Cebo…"
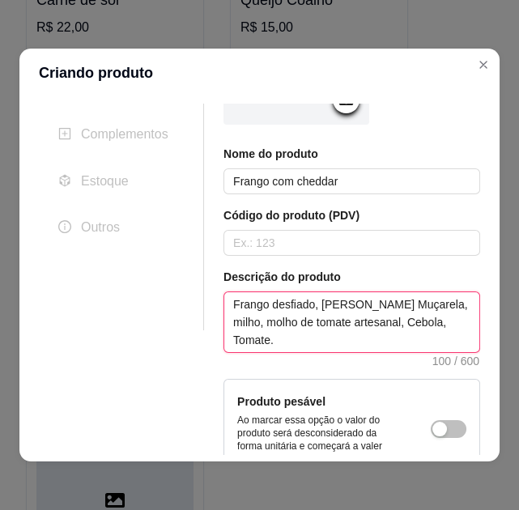
type textarea "Frango desfiado, [PERSON_NAME] Muçarela, milho, molho de tomate artesanal, Cebo…"
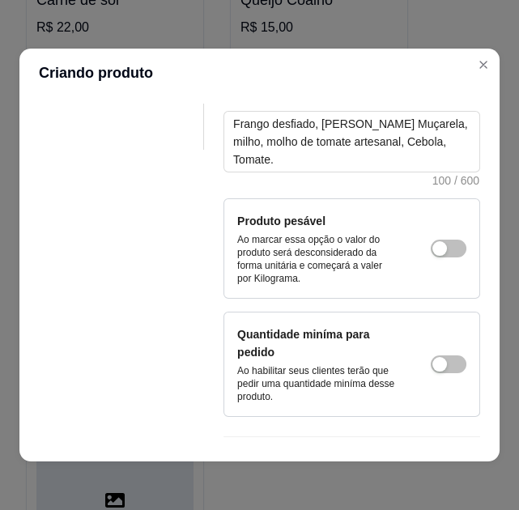
scroll to position [337, 0]
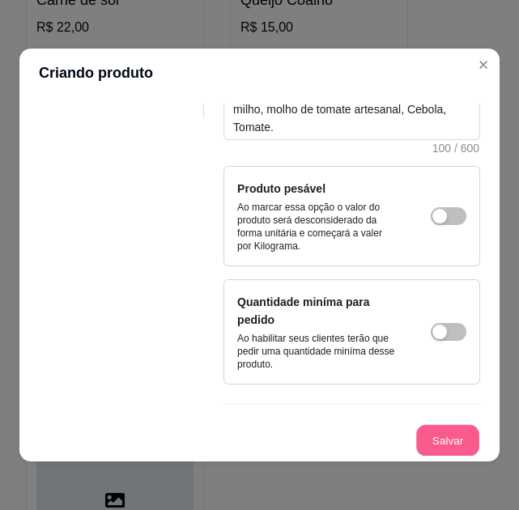
click at [432, 440] on button "Salvar" at bounding box center [447, 441] width 63 height 32
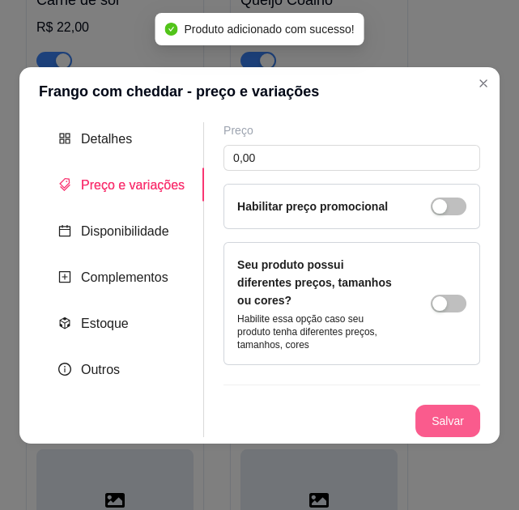
click at [436, 414] on button "Salvar" at bounding box center [447, 421] width 65 height 32
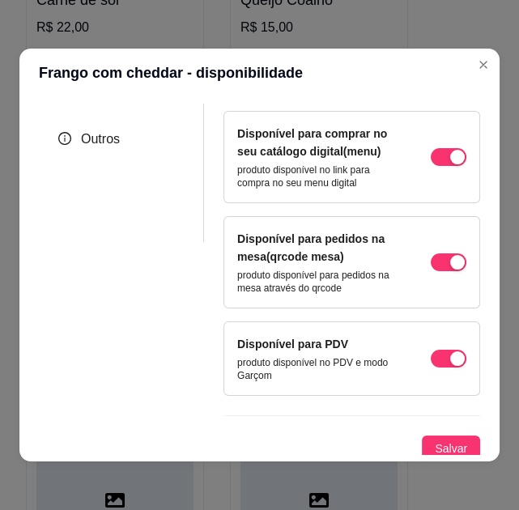
scroll to position [235, 0]
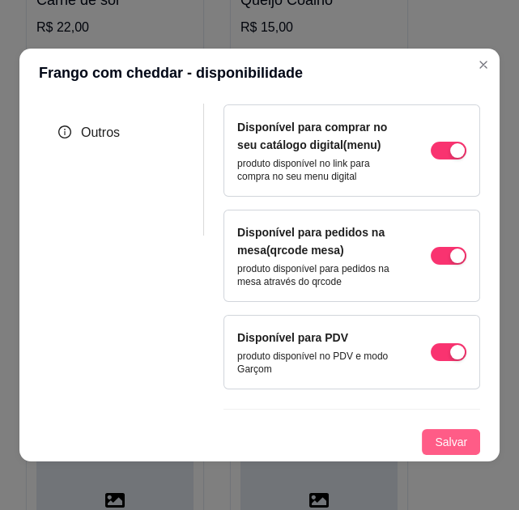
click at [435, 450] on span "Salvar" at bounding box center [451, 442] width 32 height 18
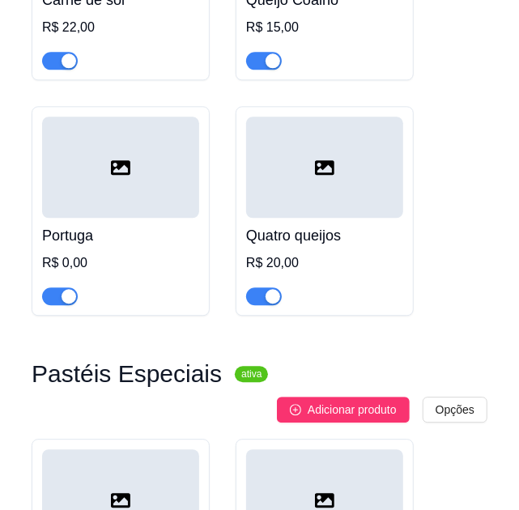
scroll to position [1309, 0]
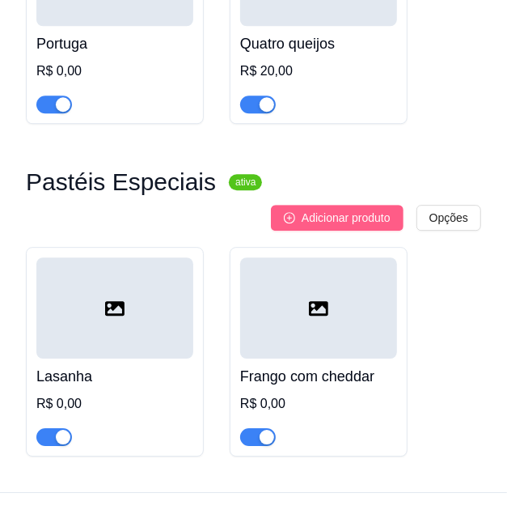
click at [379, 209] on span "Adicionar produto" at bounding box center [346, 218] width 89 height 18
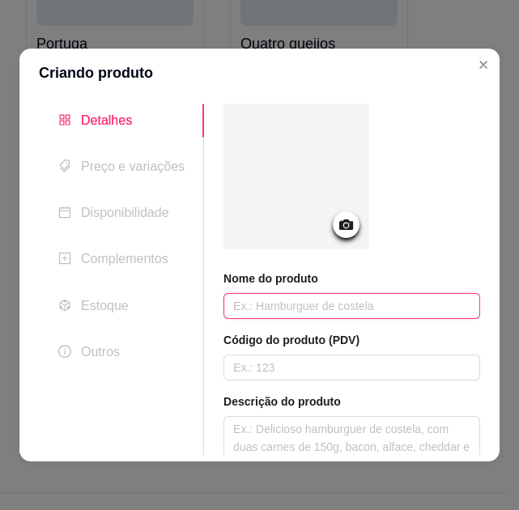
click at [262, 316] on input "text" at bounding box center [351, 306] width 257 height 26
type input "Carne de sol c/ bacon"
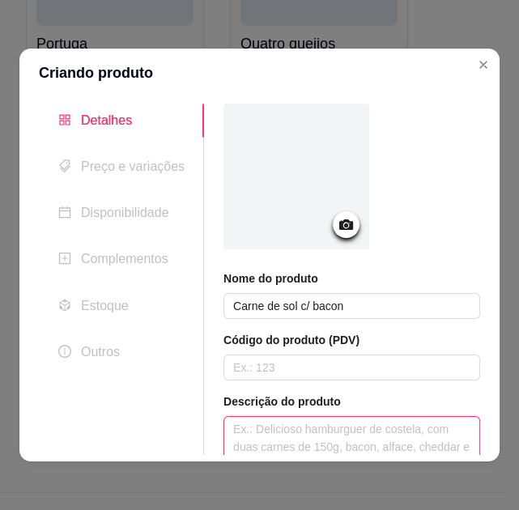
click at [347, 443] on textarea at bounding box center [351, 447] width 255 height 60
paste textarea "Carne de sol desfiada, [PERSON_NAME] em tirinhas, Muçarela, Catupiry Original, …"
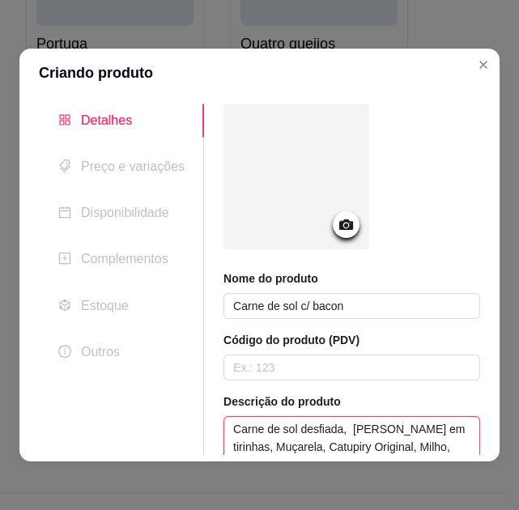
scroll to position [16, 0]
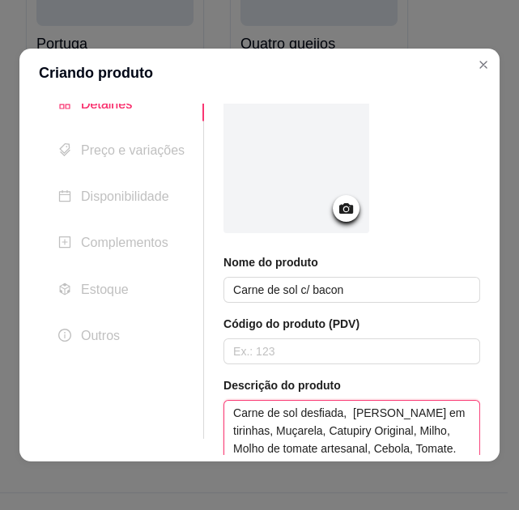
type textarea "Carne de sol desfiada, [PERSON_NAME] em tirinhas, Muçarela, Catupiry Original, …"
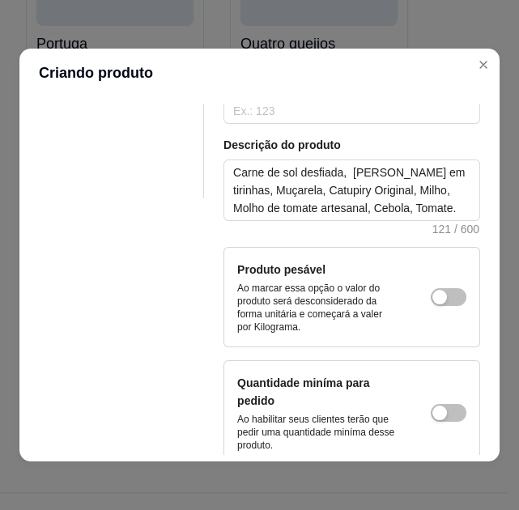
scroll to position [337, 0]
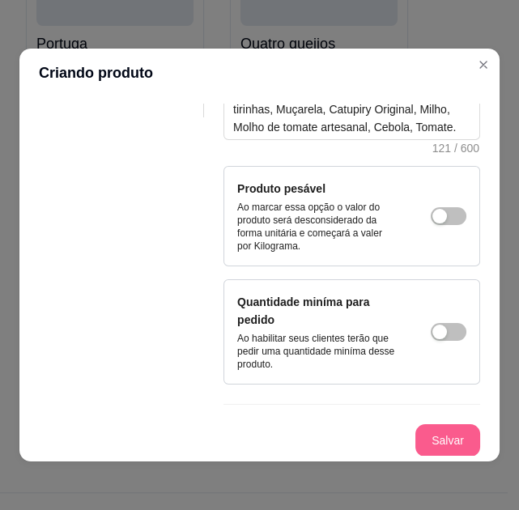
click at [418, 437] on button "Salvar" at bounding box center [447, 440] width 65 height 32
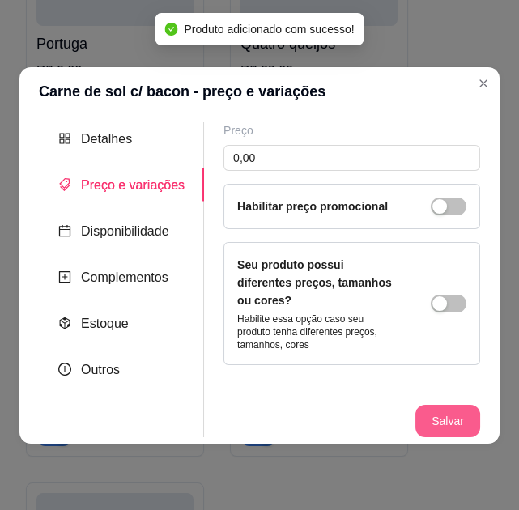
click at [435, 418] on button "Salvar" at bounding box center [447, 421] width 65 height 32
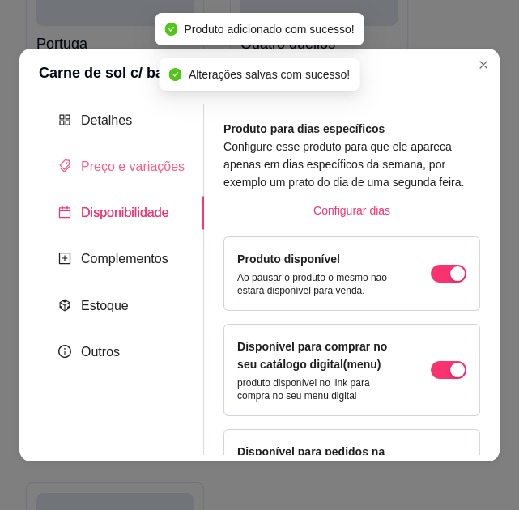
click at [151, 177] on div "Preço e variações" at bounding box center [121, 166] width 165 height 33
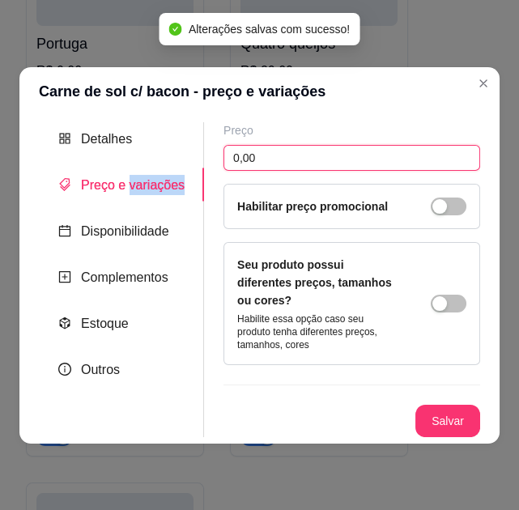
drag, startPoint x: 151, startPoint y: 177, endPoint x: 278, endPoint y: 171, distance: 127.2
click at [278, 171] on input "0,00" at bounding box center [351, 158] width 257 height 26
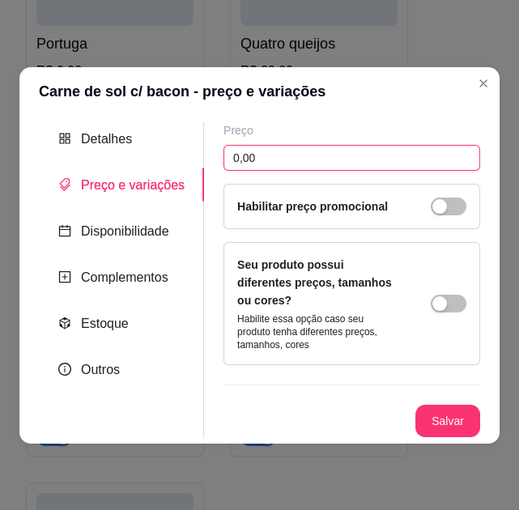
drag, startPoint x: 278, startPoint y: 171, endPoint x: 208, endPoint y: 162, distance: 71.0
click at [208, 162] on div "Preço 0,00 Habilitar preço promocional Seu produto possui diferentes preços, ta…" at bounding box center [342, 279] width 276 height 315
type input "25,00"
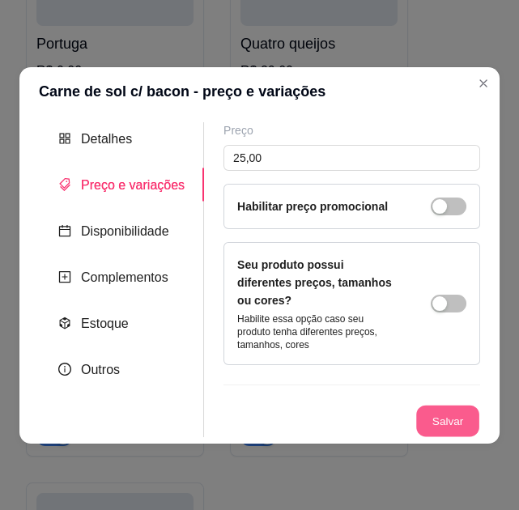
click at [112, 251] on div "Detalhes Preço e variações Disponibilidade Complementos Estoque Outros Nome do …" at bounding box center [259, 279] width 441 height 315
click at [441, 405] on button "Salvar" at bounding box center [447, 421] width 65 height 32
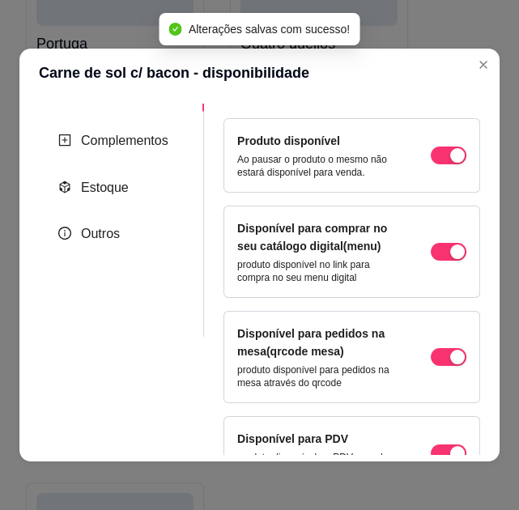
scroll to position [235, 0]
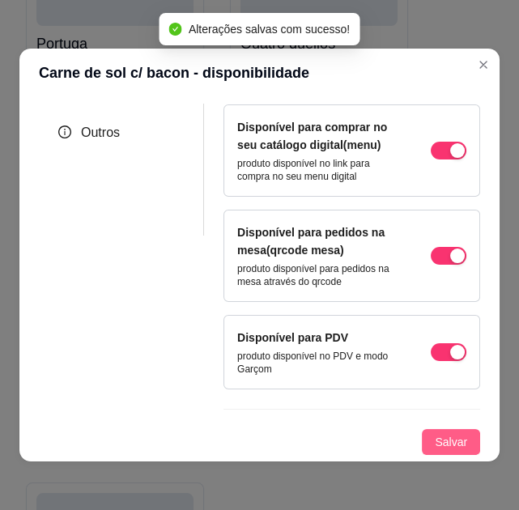
click at [437, 440] on span "Salvar" at bounding box center [451, 442] width 32 height 18
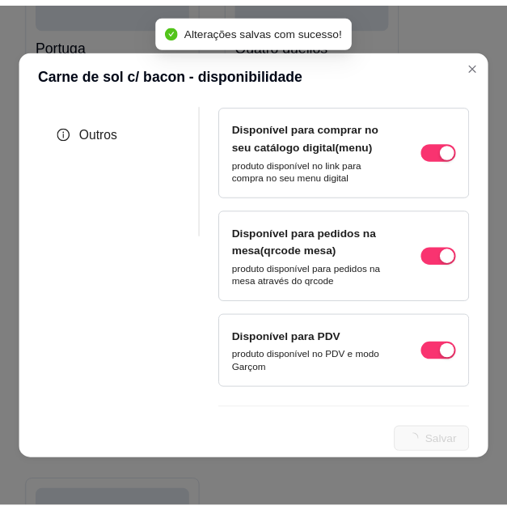
scroll to position [0, 0]
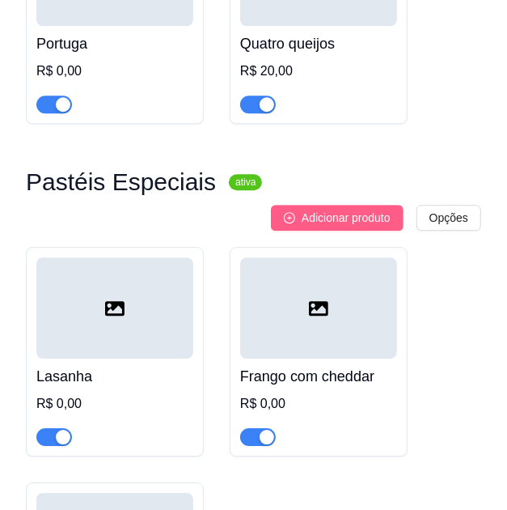
click at [358, 209] on span "Adicionar produto" at bounding box center [346, 218] width 89 height 18
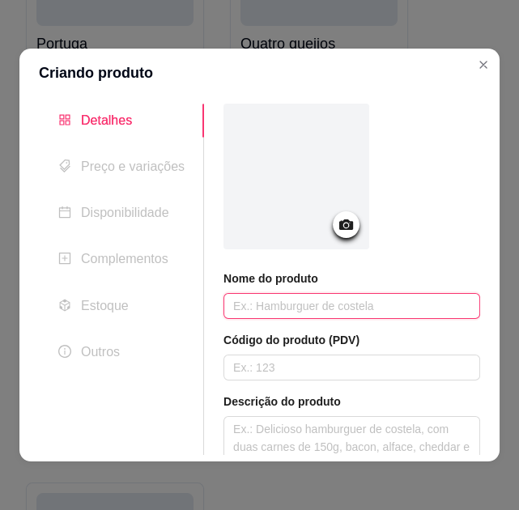
click at [305, 309] on input "text" at bounding box center [351, 306] width 257 height 26
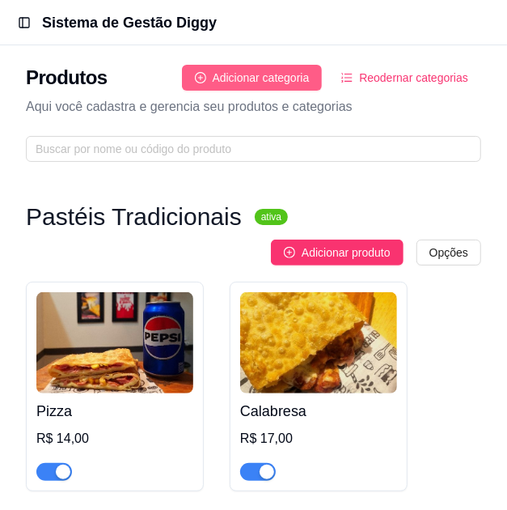
click at [274, 73] on span "Adicionar categoria" at bounding box center [261, 78] width 97 height 18
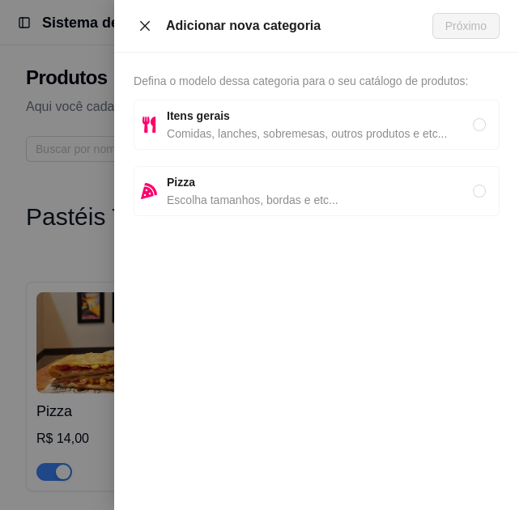
click at [145, 29] on icon "close" at bounding box center [144, 25] width 13 height 13
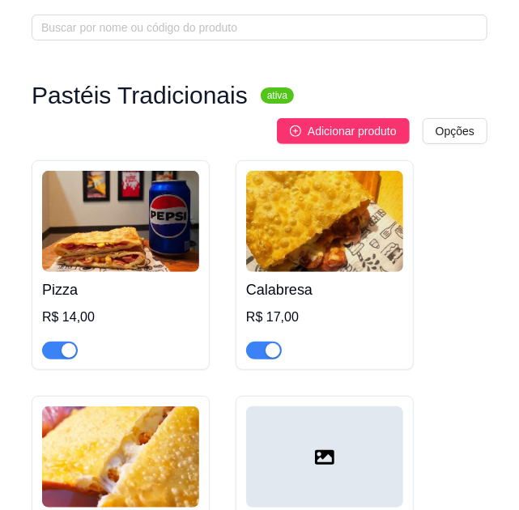
scroll to position [146, 0]
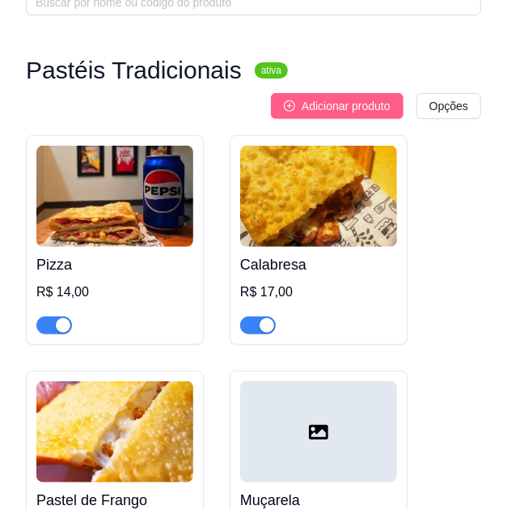
click at [381, 106] on span "Adicionar produto" at bounding box center [346, 106] width 89 height 18
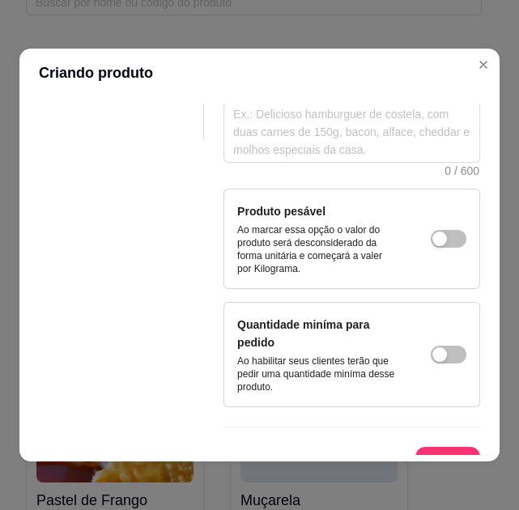
scroll to position [337, 0]
